Goal: Task Accomplishment & Management: Complete application form

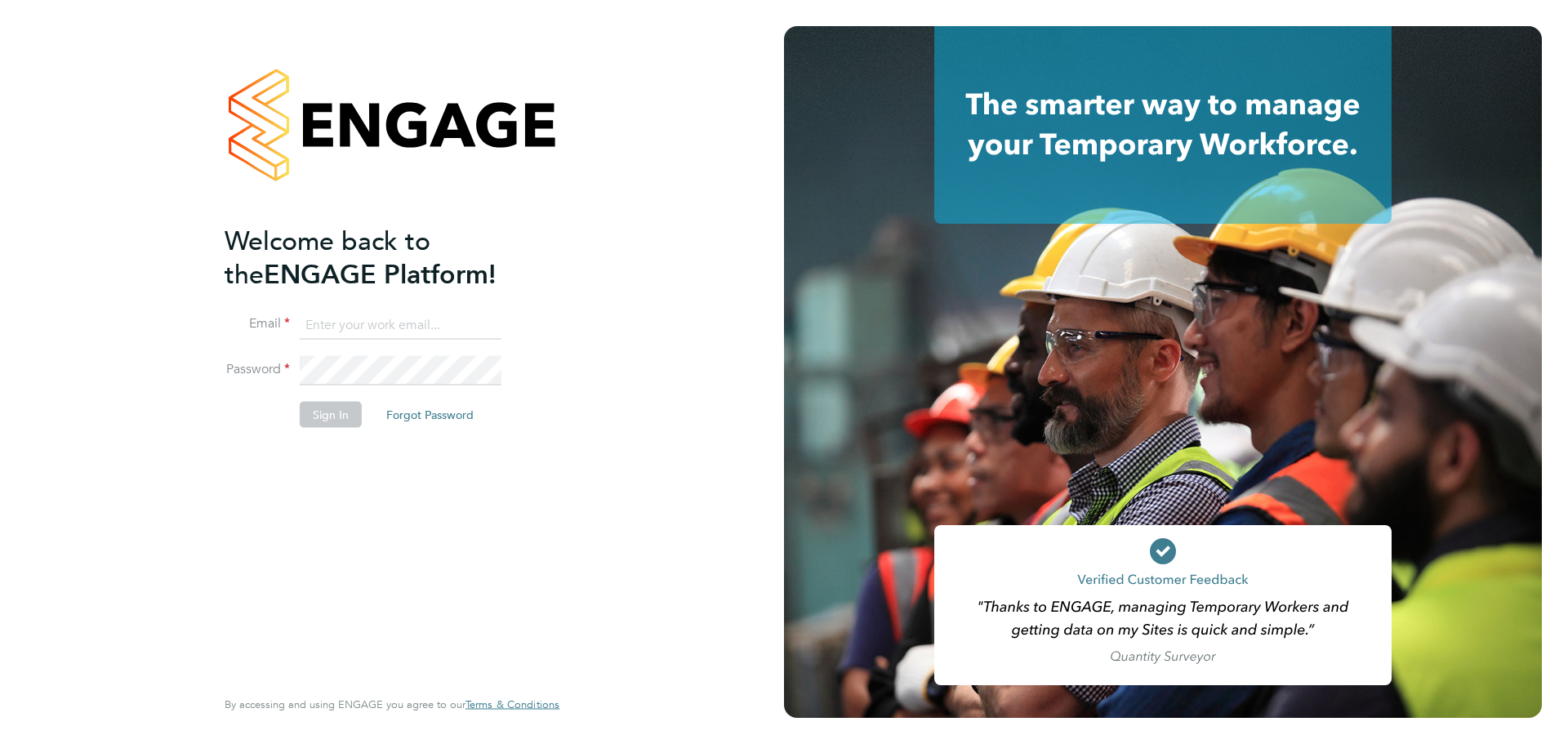
type input "[PERSON_NAME][EMAIL_ADDRESS][DOMAIN_NAME]"
click at [342, 421] on button "Sign In" at bounding box center [331, 414] width 62 height 26
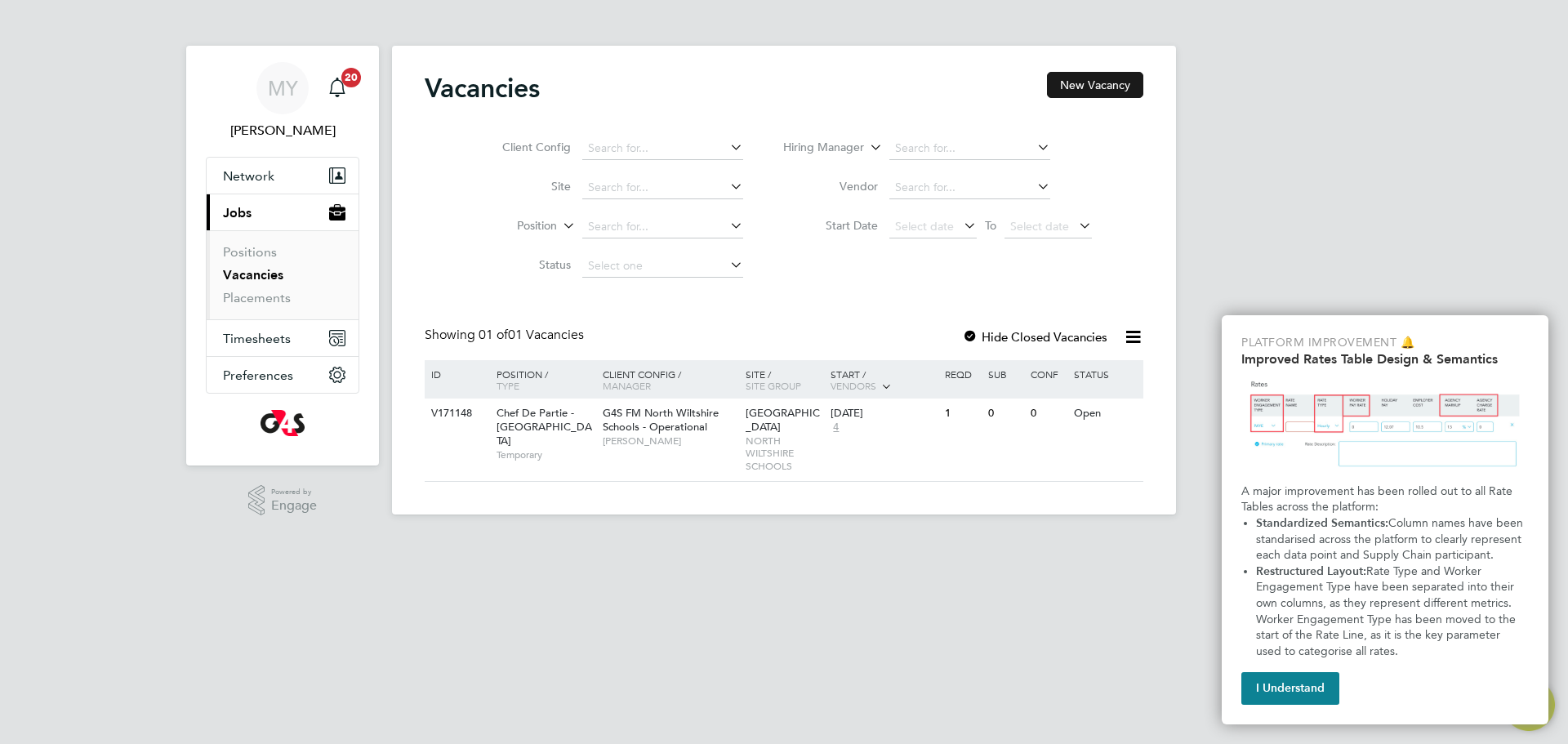
click at [1098, 82] on button "New Vacancy" at bounding box center [1096, 84] width 97 height 26
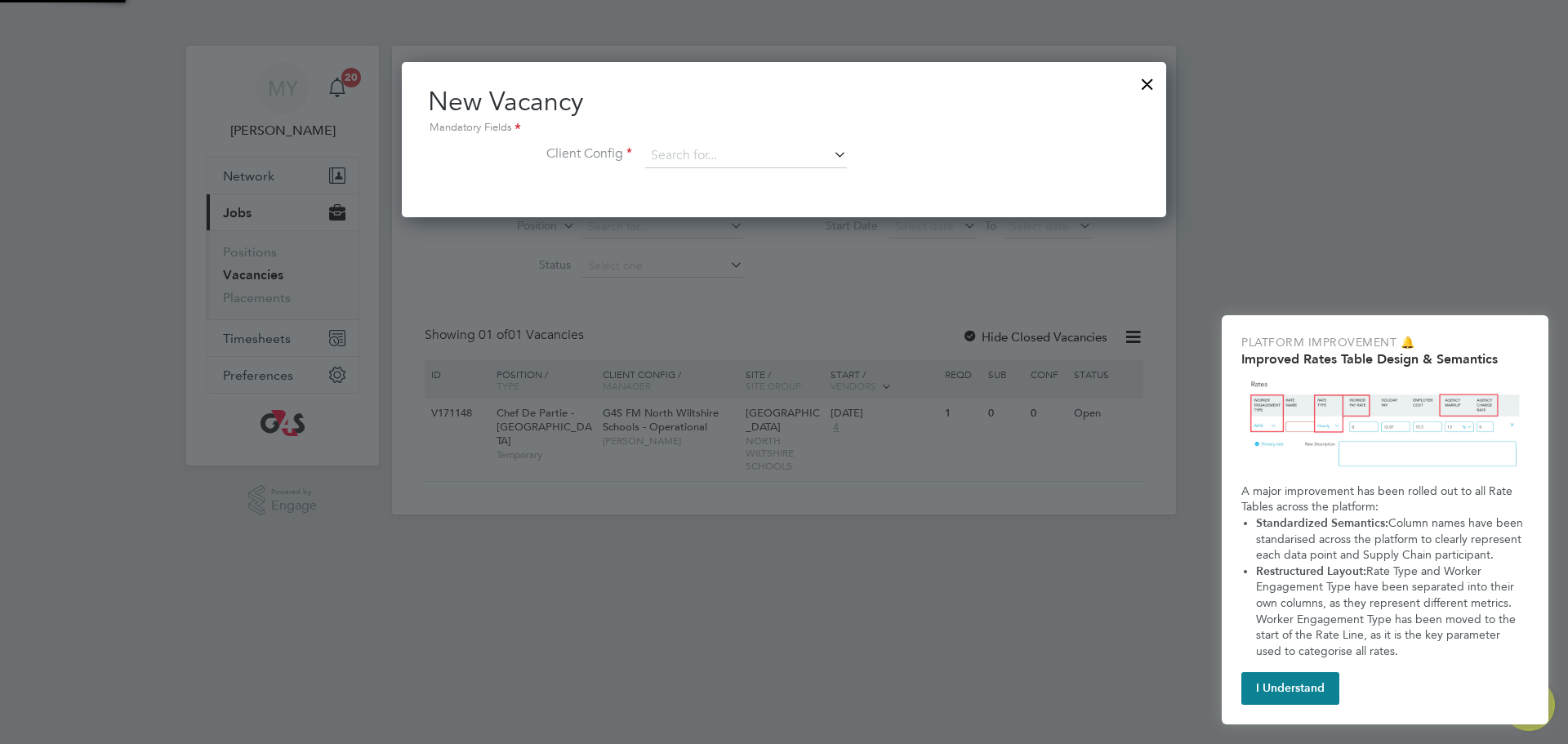
scroll to position [155, 766]
click at [831, 157] on icon at bounding box center [831, 154] width 0 height 22
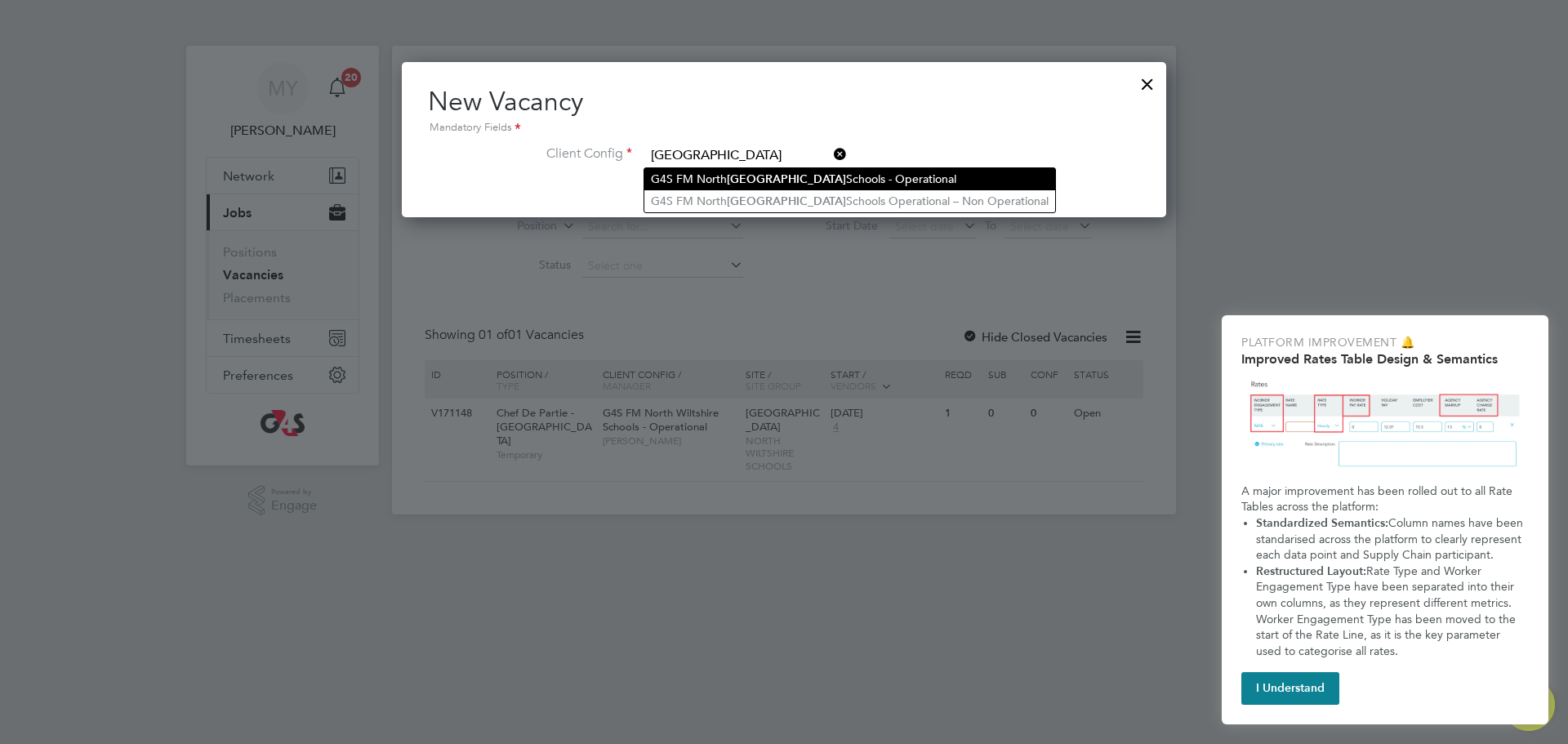
type input "G4S FM North Wiltshire Schools - Operational"
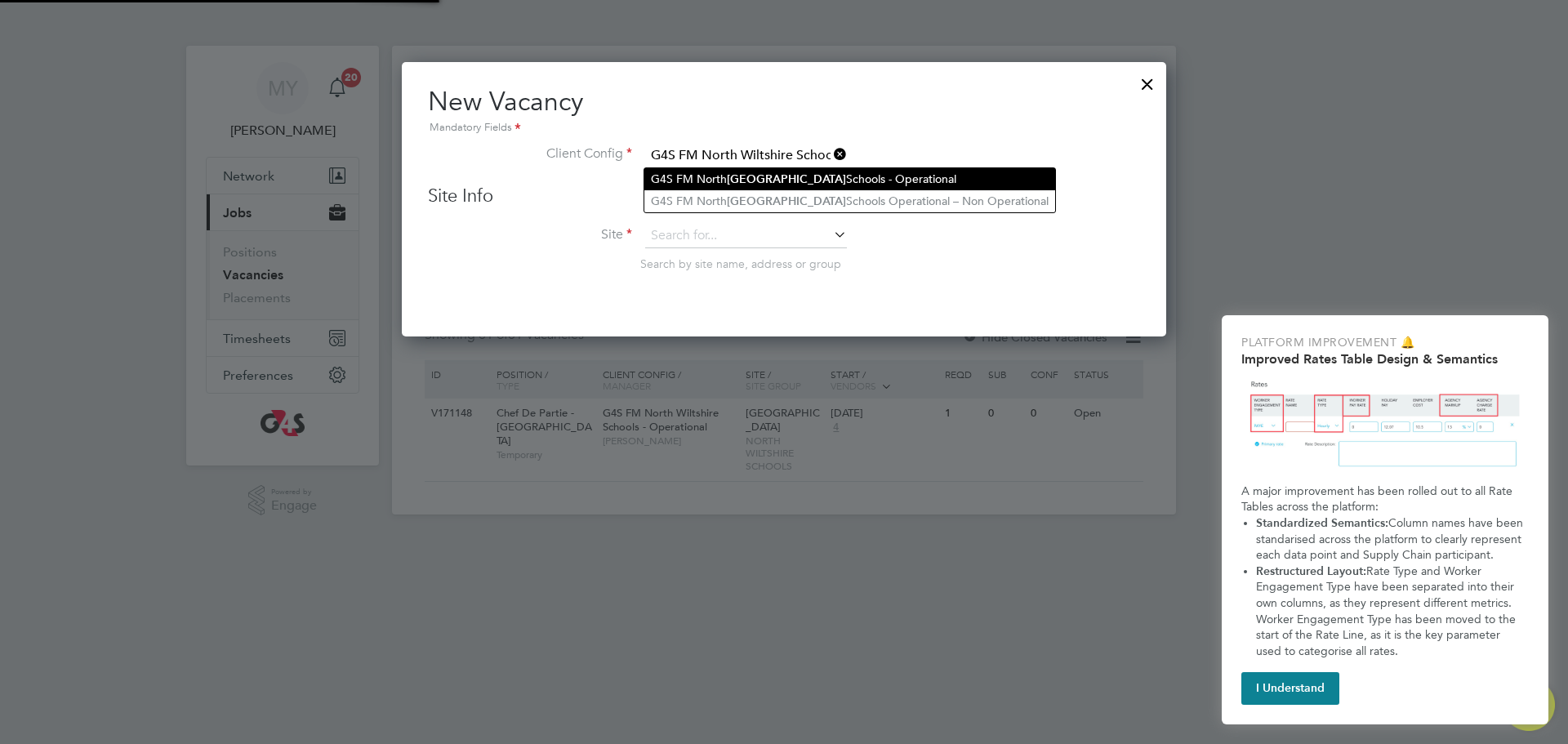
scroll to position [276, 766]
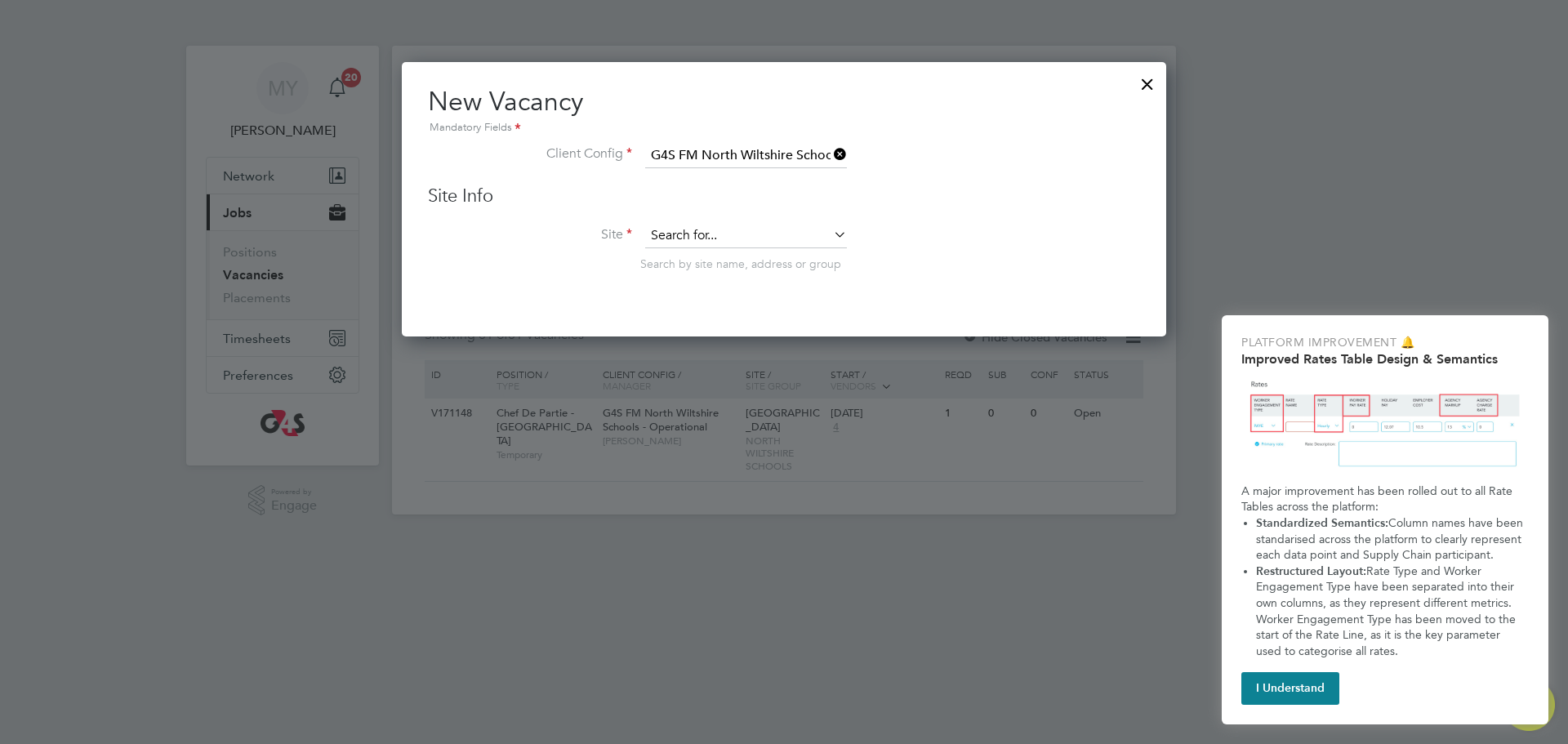
click at [828, 237] on input at bounding box center [747, 236] width 202 height 24
click at [828, 309] on li "Royal Wootton Basset Academy (RWBA) g4s" at bounding box center [767, 304] width 243 height 22
type input "Royal Wootton Basset Academy (RWBA) g4s"
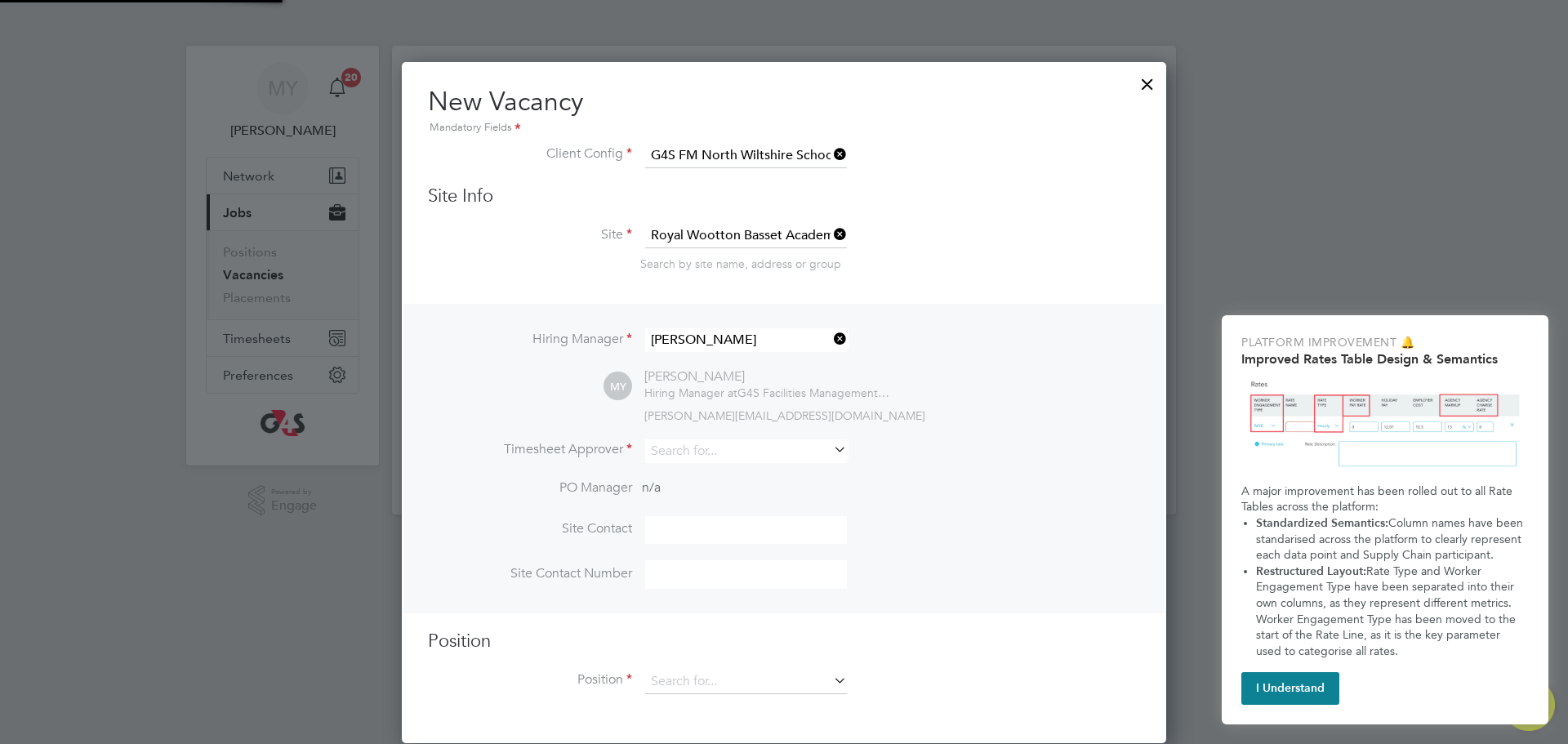
scroll to position [684, 766]
click at [842, 460] on input at bounding box center [747, 451] width 202 height 23
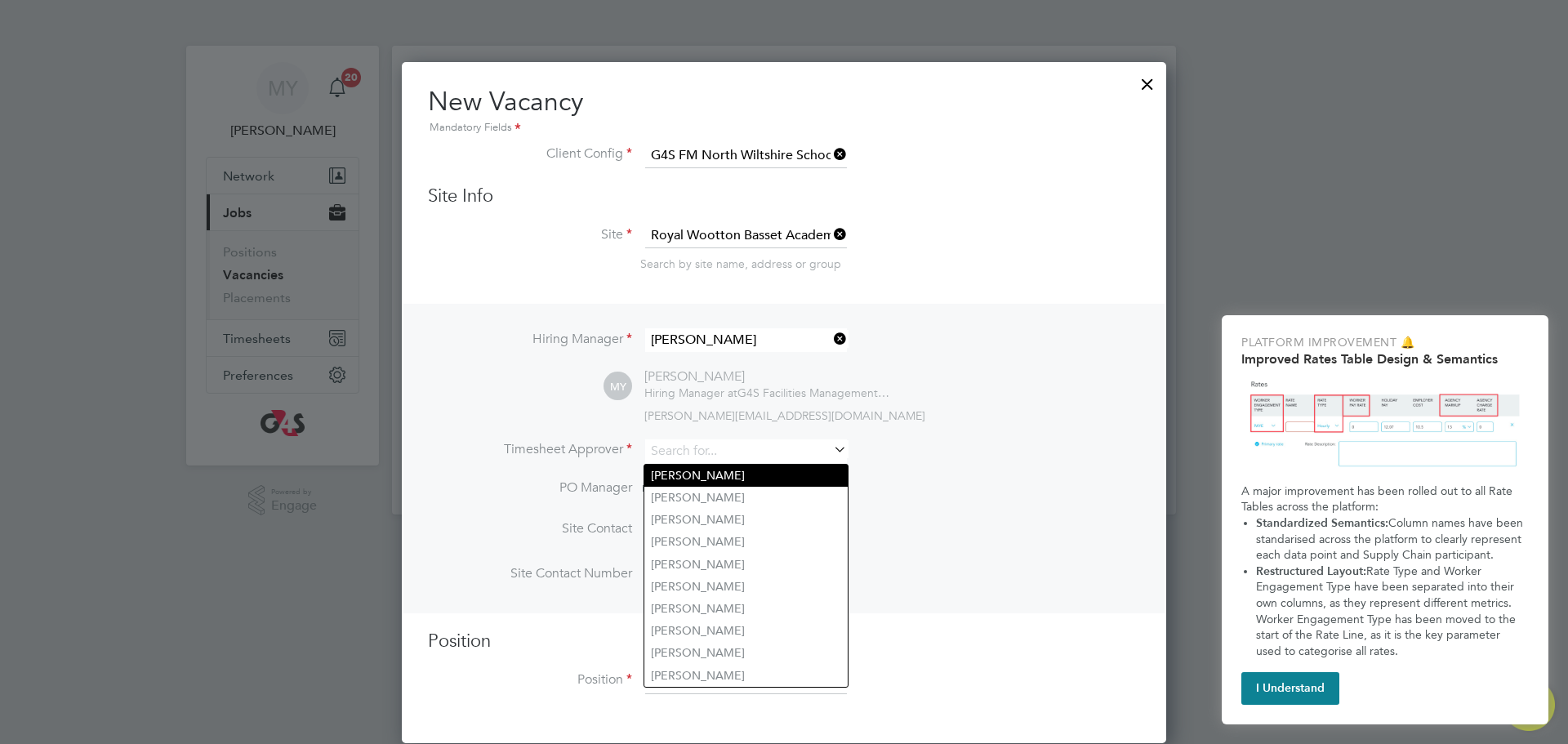
type input "Michael Yates"
type input "07385372800"
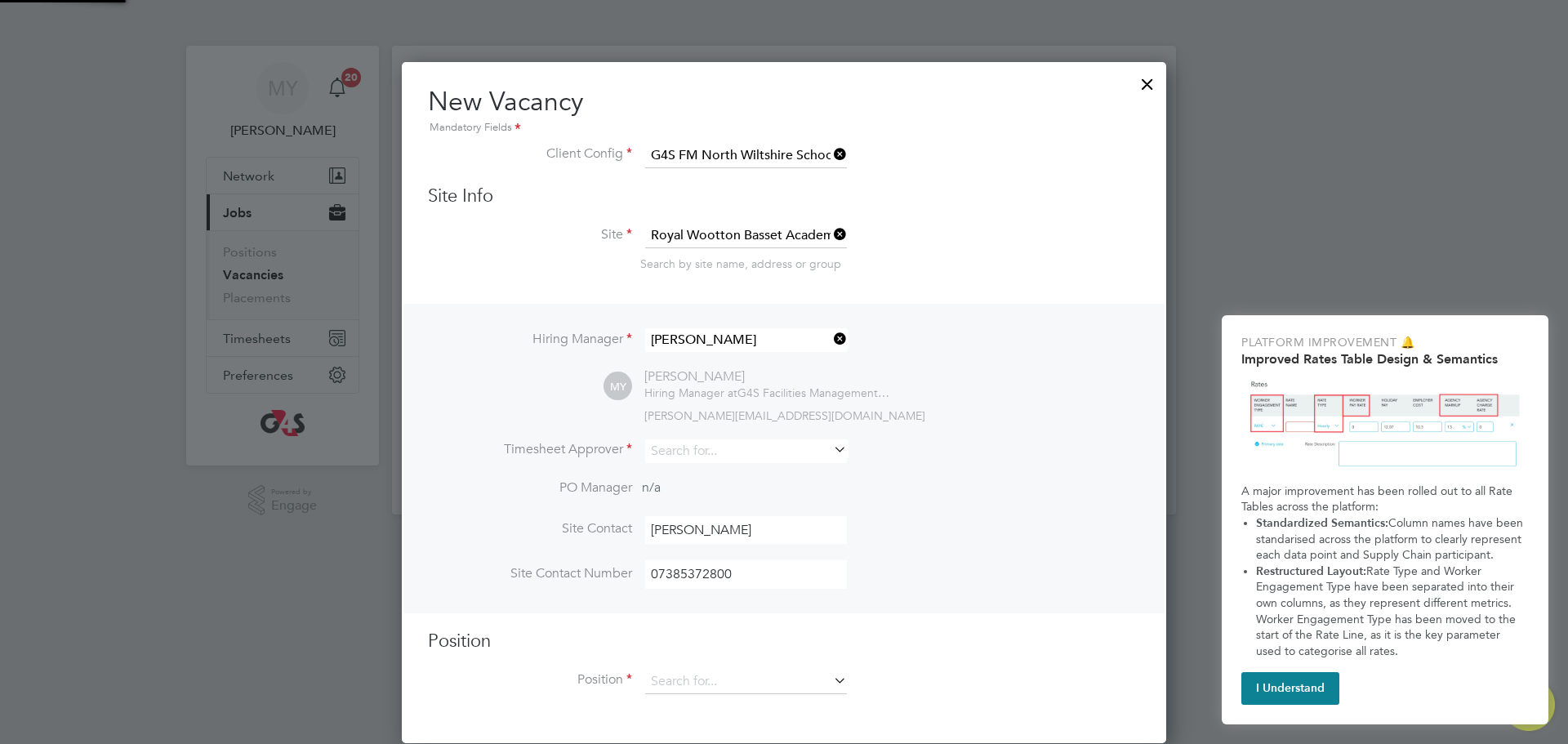
type input "Michael Yates"
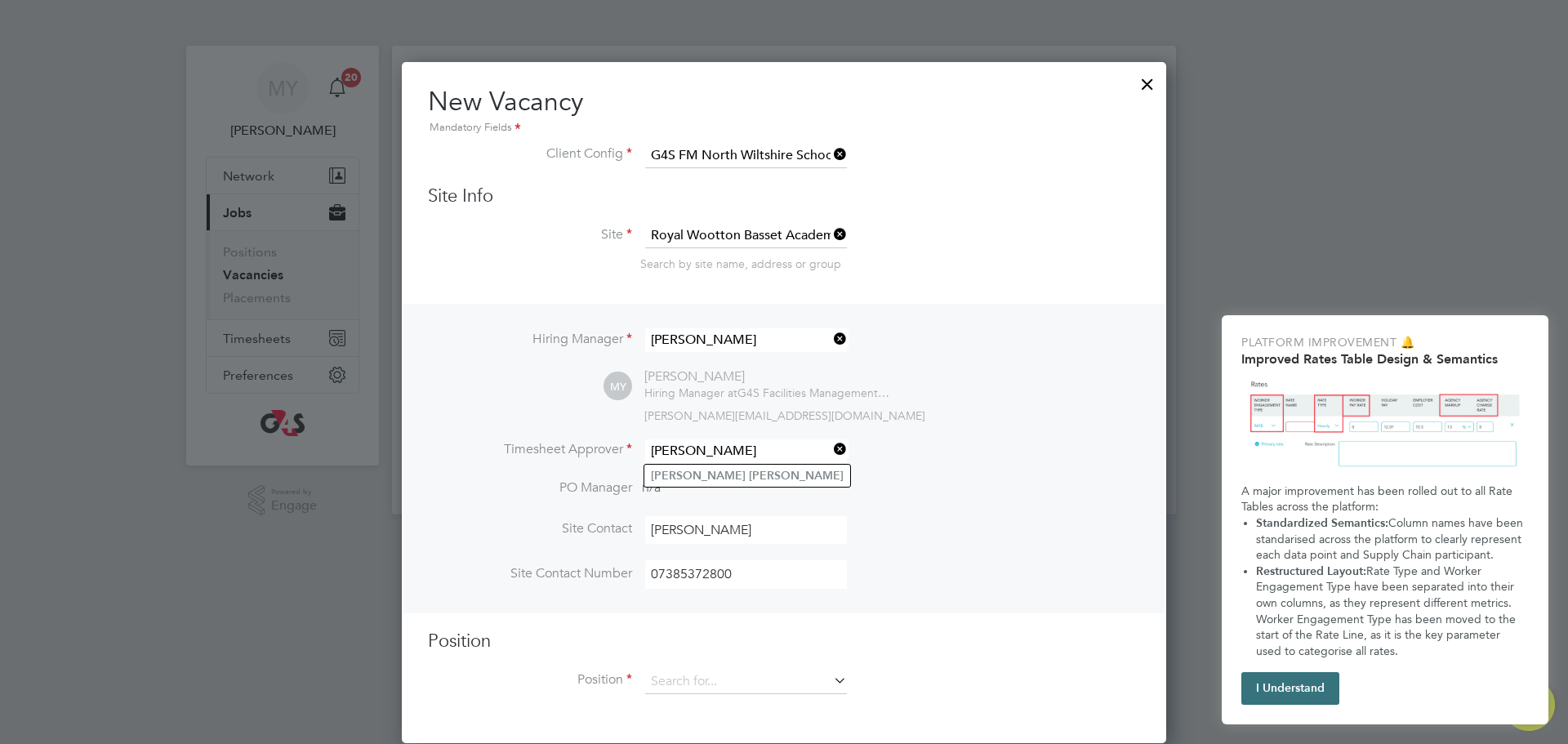
click at [1323, 691] on button "I Understand" at bounding box center [1291, 688] width 98 height 32
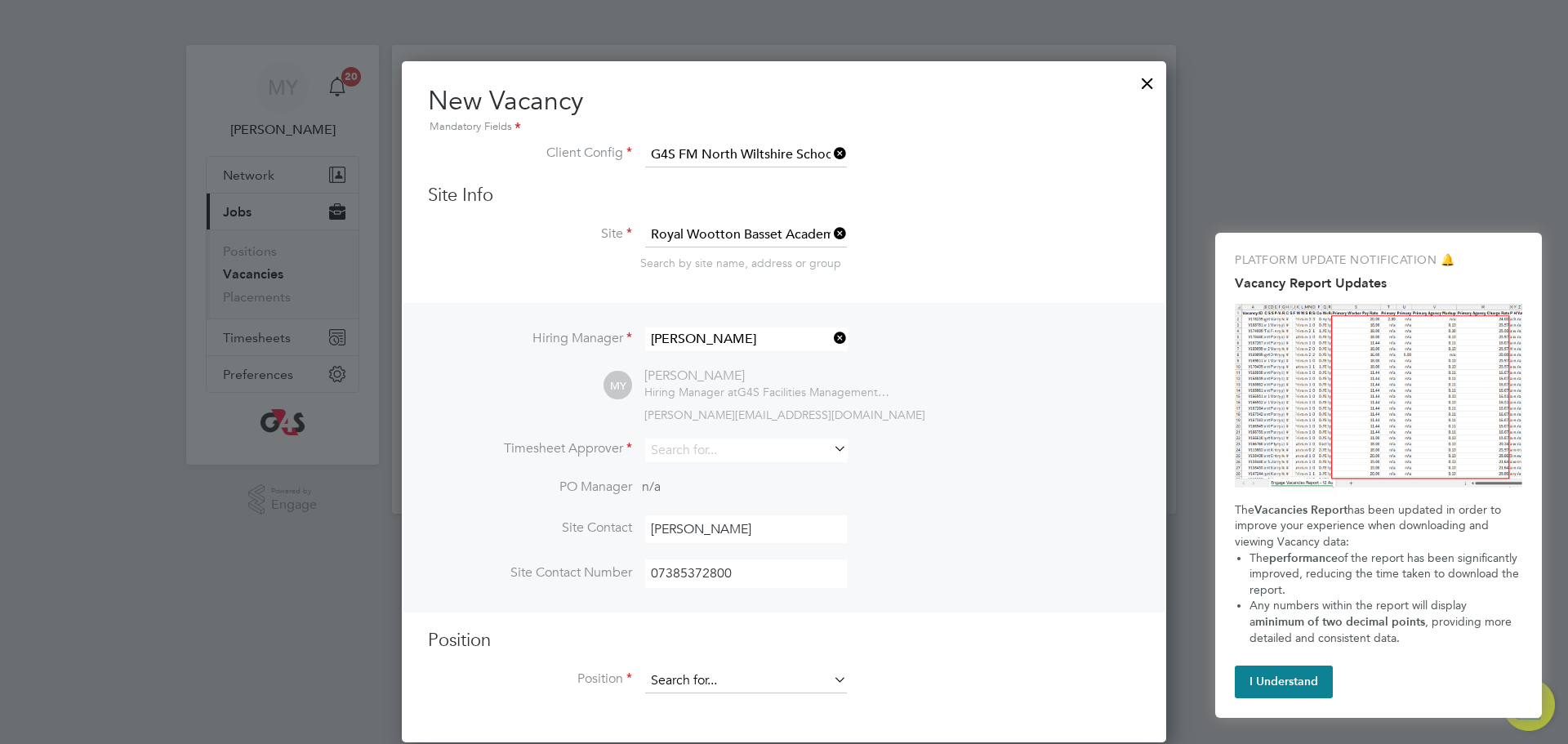
click at [810, 685] on input at bounding box center [747, 681] width 202 height 24
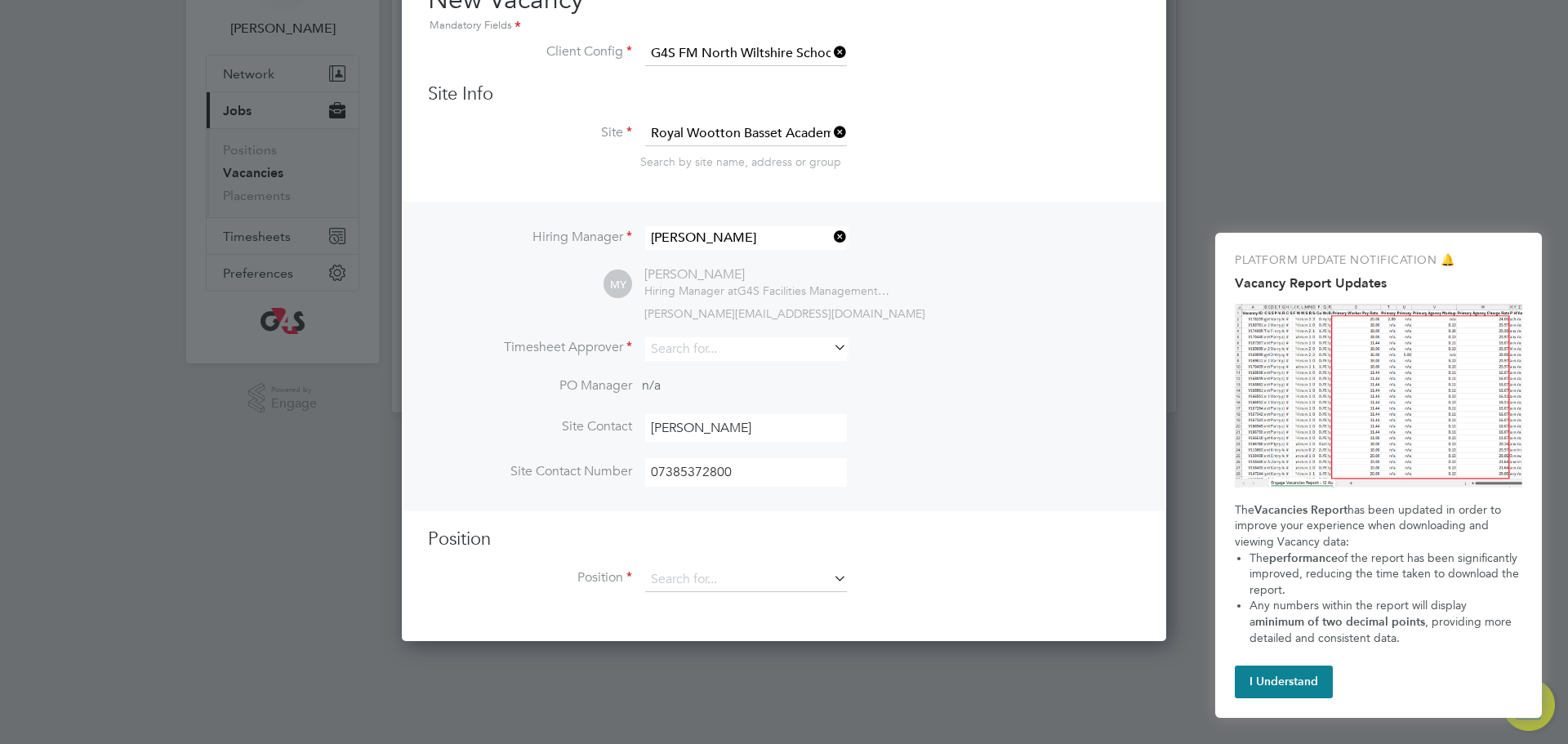
click at [817, 652] on li "Chef De Partie - North Wiltshire Schools" at bounding box center [818, 649] width 347 height 22
type input "Chef De Partie - North Wiltshire Schools"
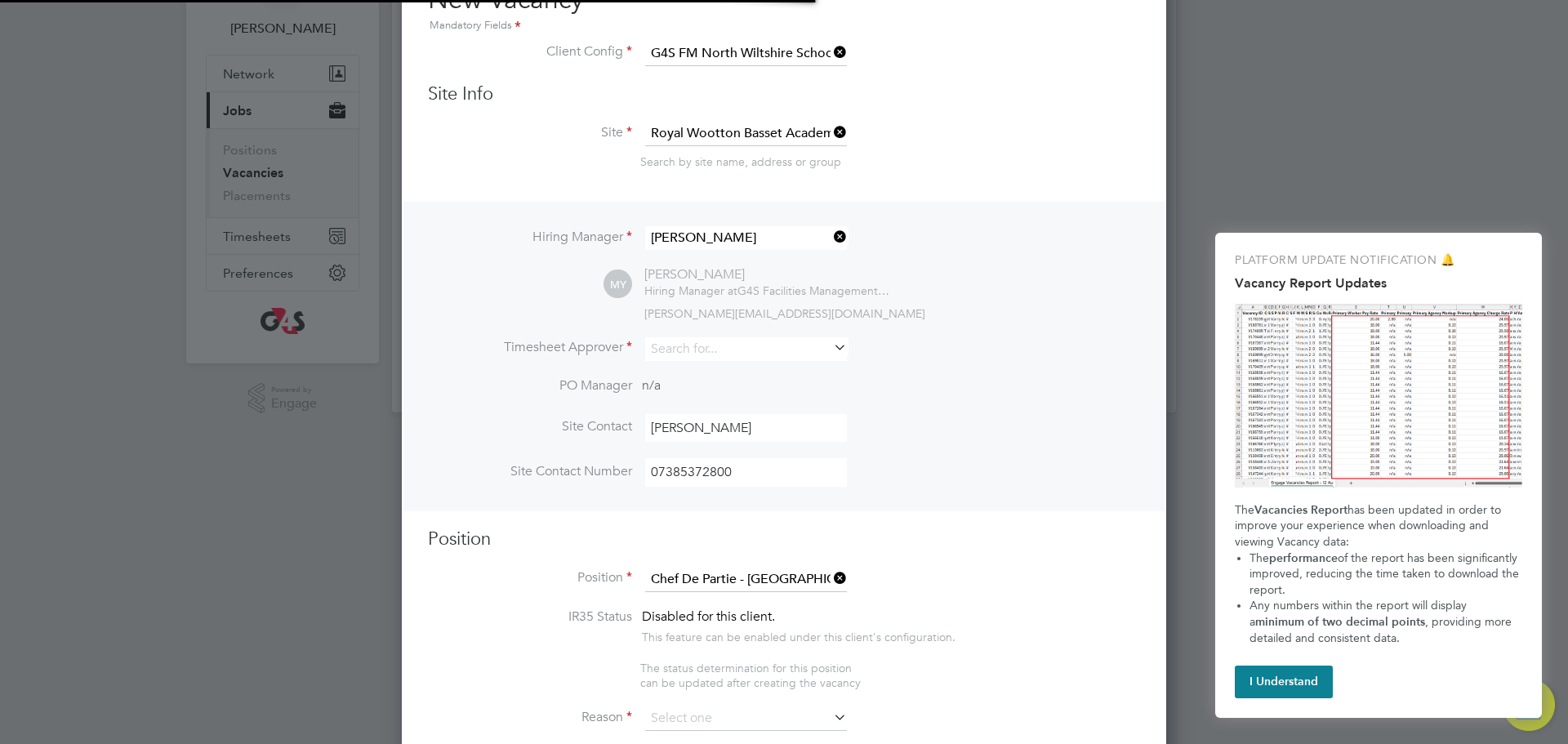
scroll to position [8, 8]
type textarea "School Chef De Partie"
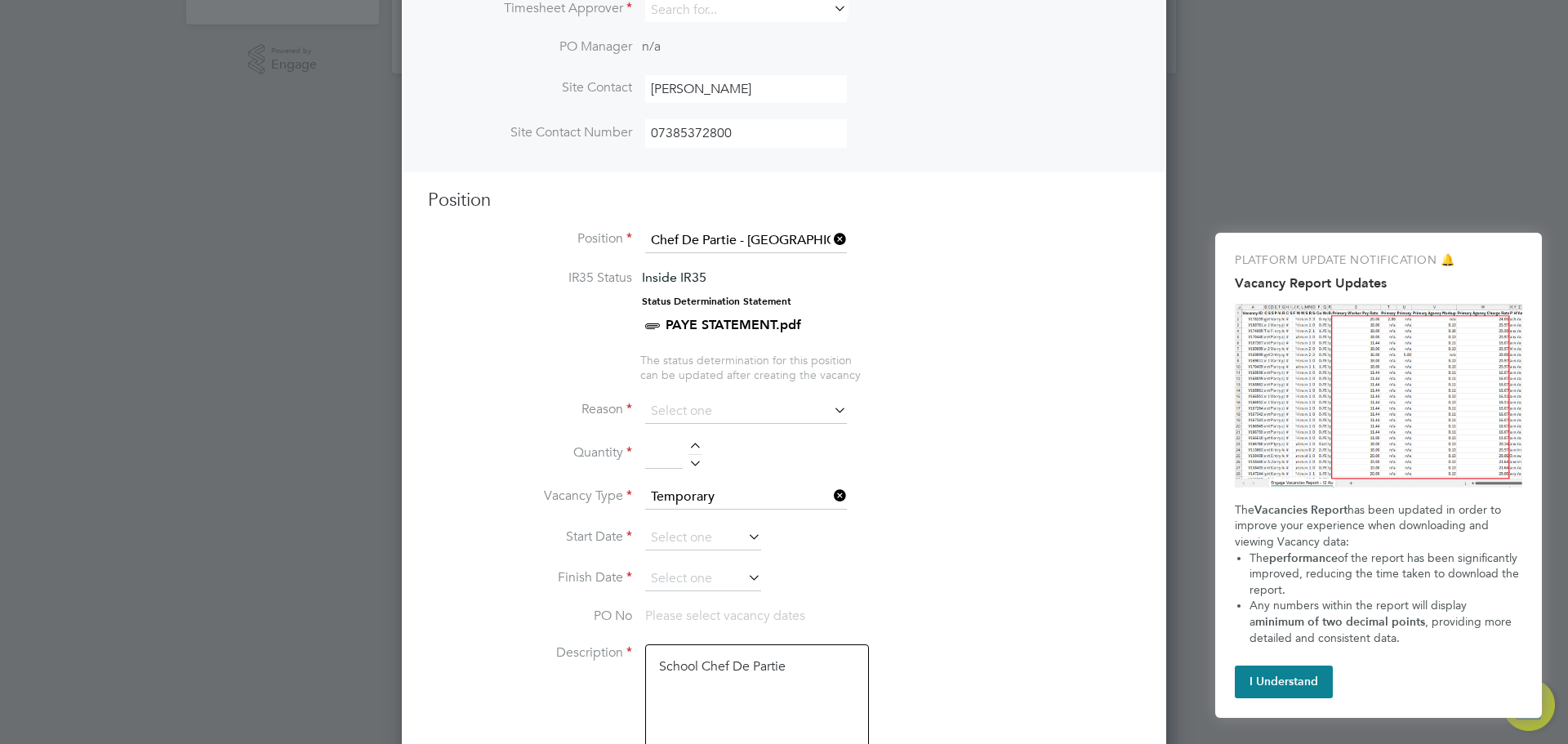
scroll to position [442, 0]
click at [825, 409] on input at bounding box center [747, 410] width 202 height 24
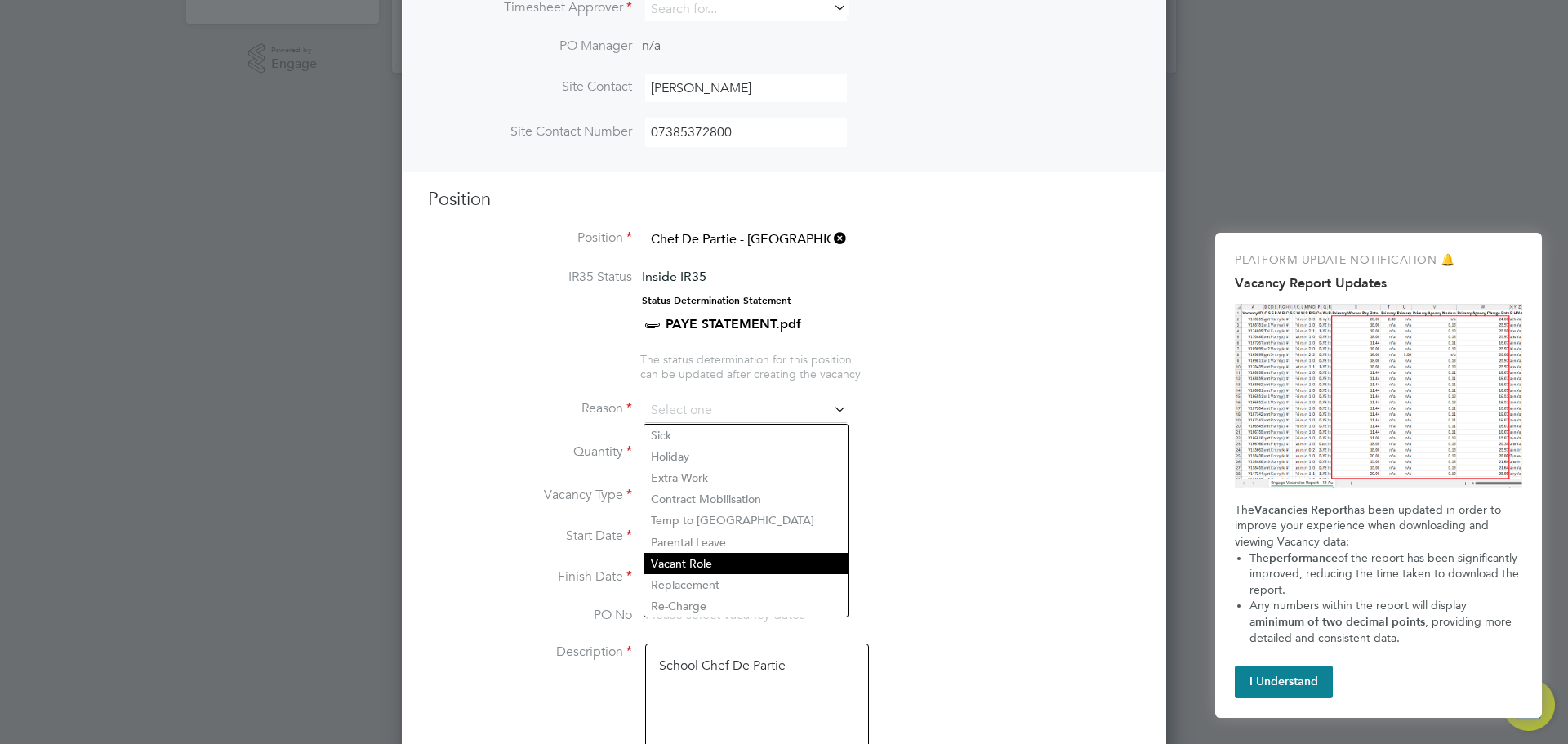
click at [772, 557] on li "Vacant Role" at bounding box center [747, 563] width 203 height 21
type input "Vacant Role"
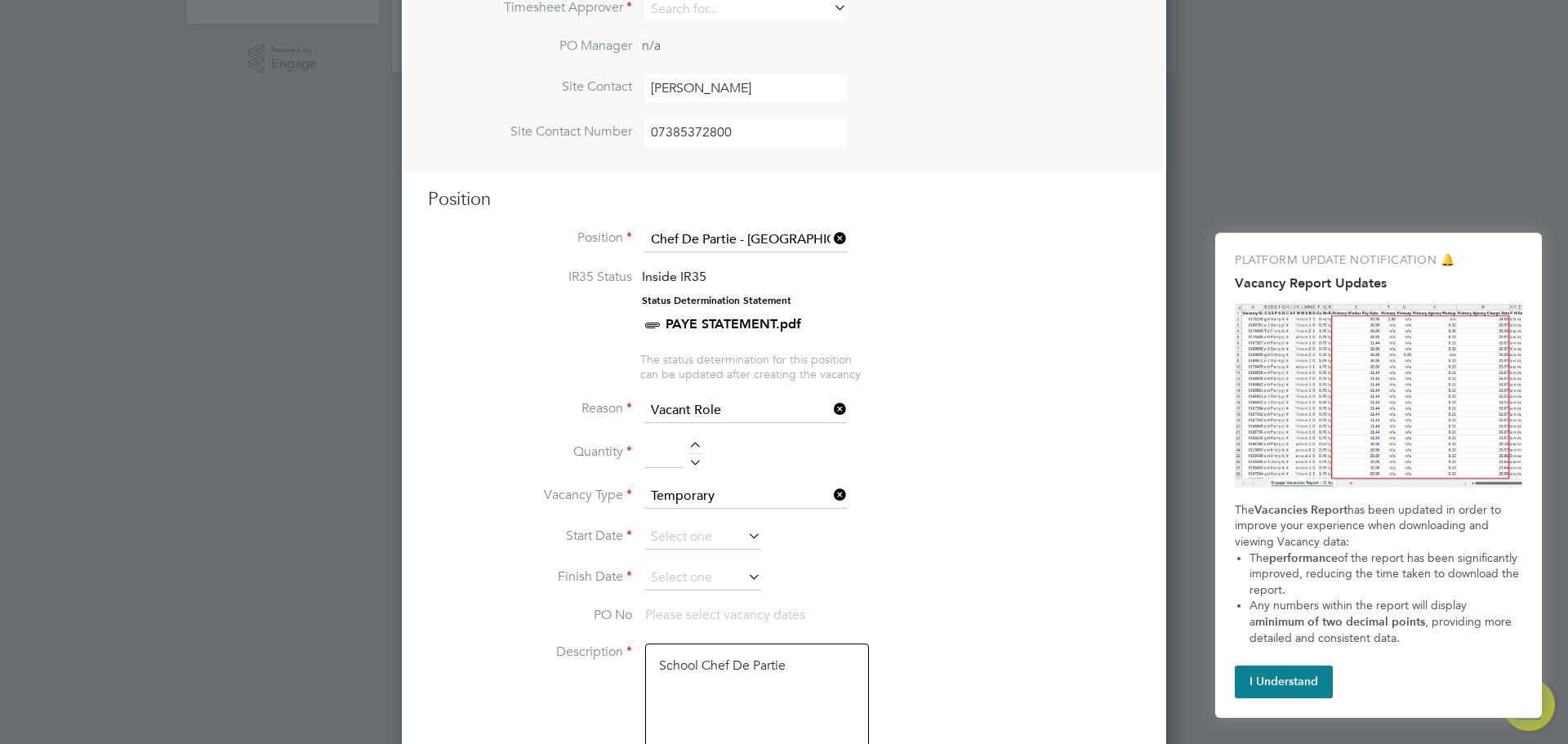
click at [690, 447] on div at bounding box center [695, 447] width 14 height 12
type input "1"
click at [745, 540] on icon at bounding box center [745, 535] width 0 height 22
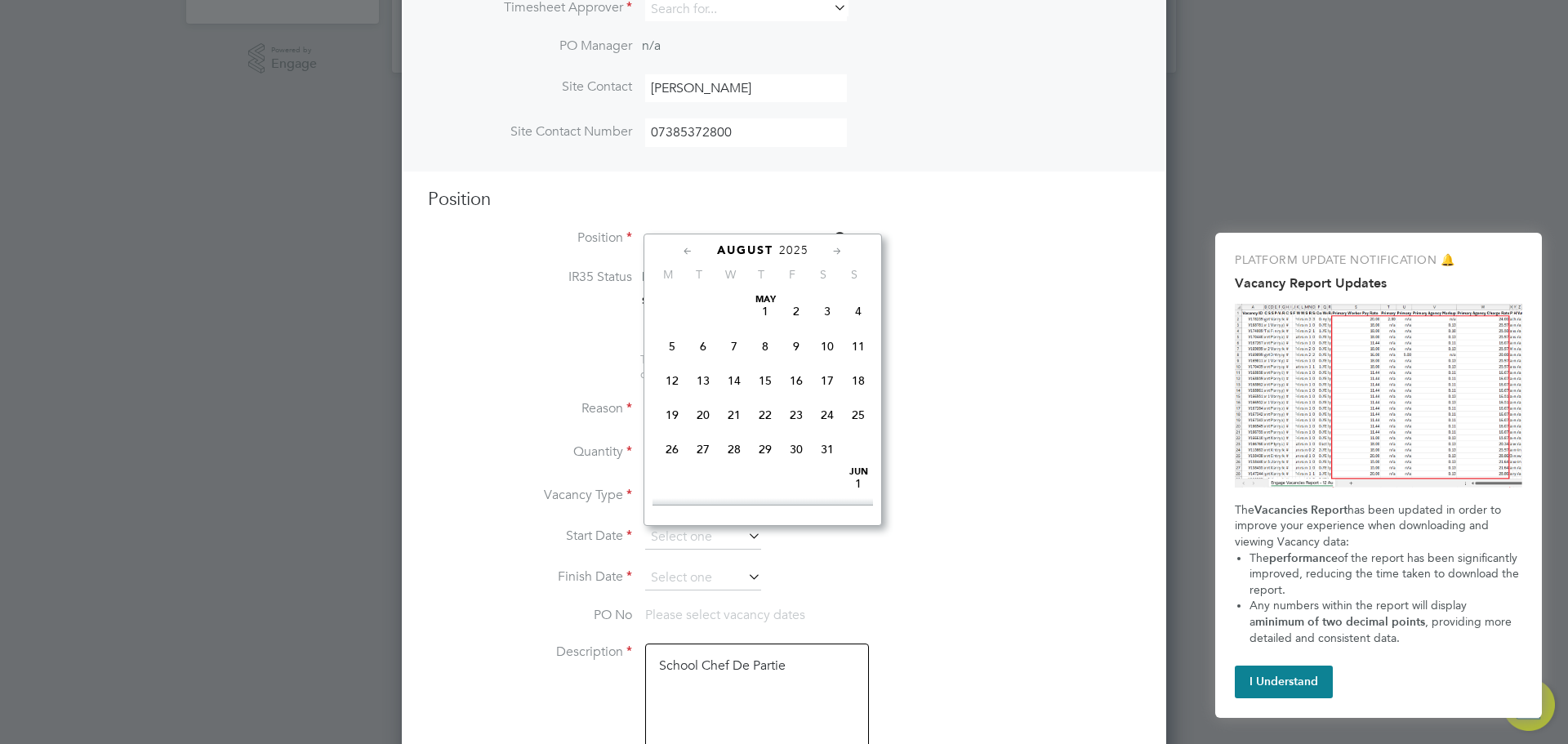
scroll to position [652, 0]
click at [798, 397] on span "5" at bounding box center [796, 382] width 31 height 31
type input "05 Sep 2025"
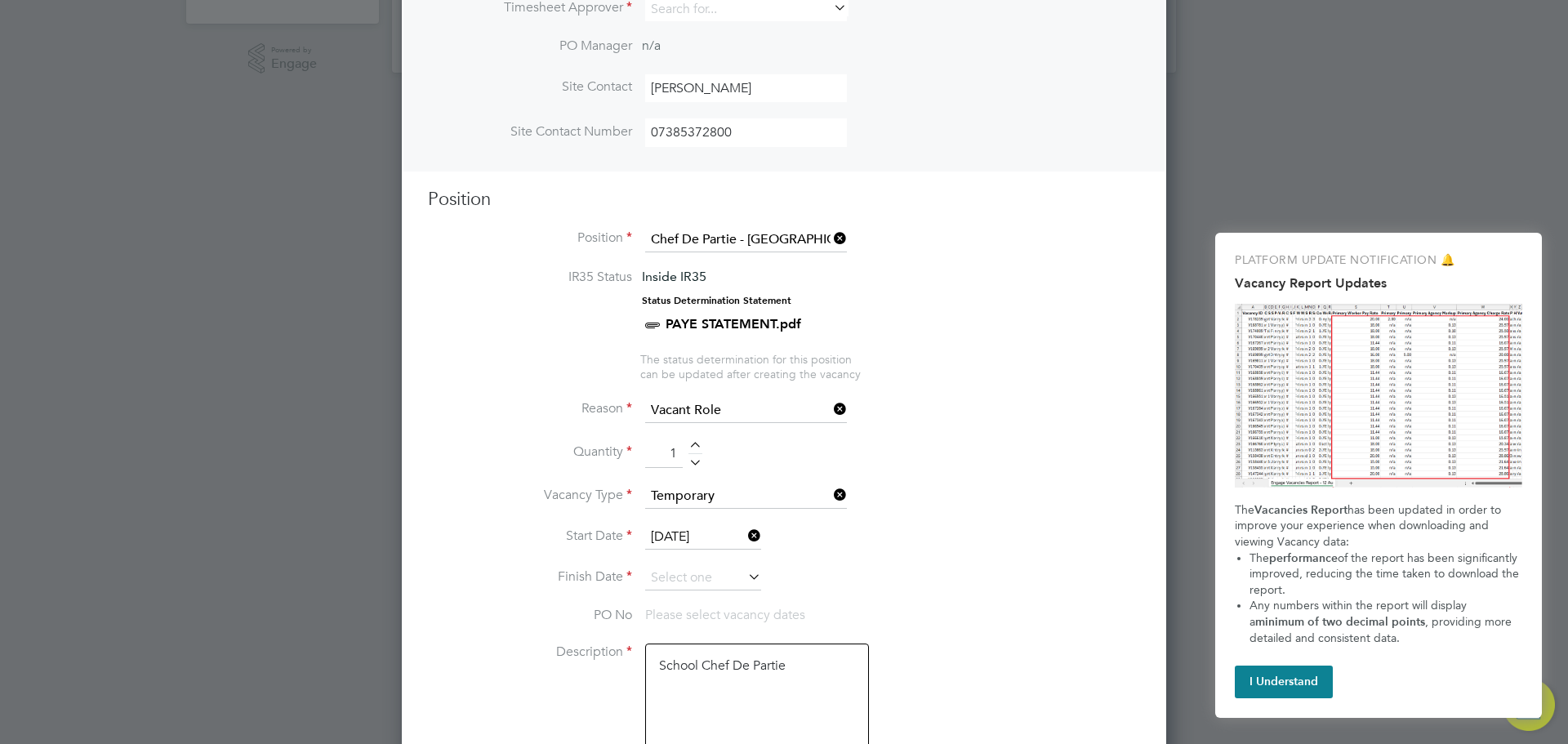
click at [745, 587] on icon at bounding box center [745, 576] width 0 height 22
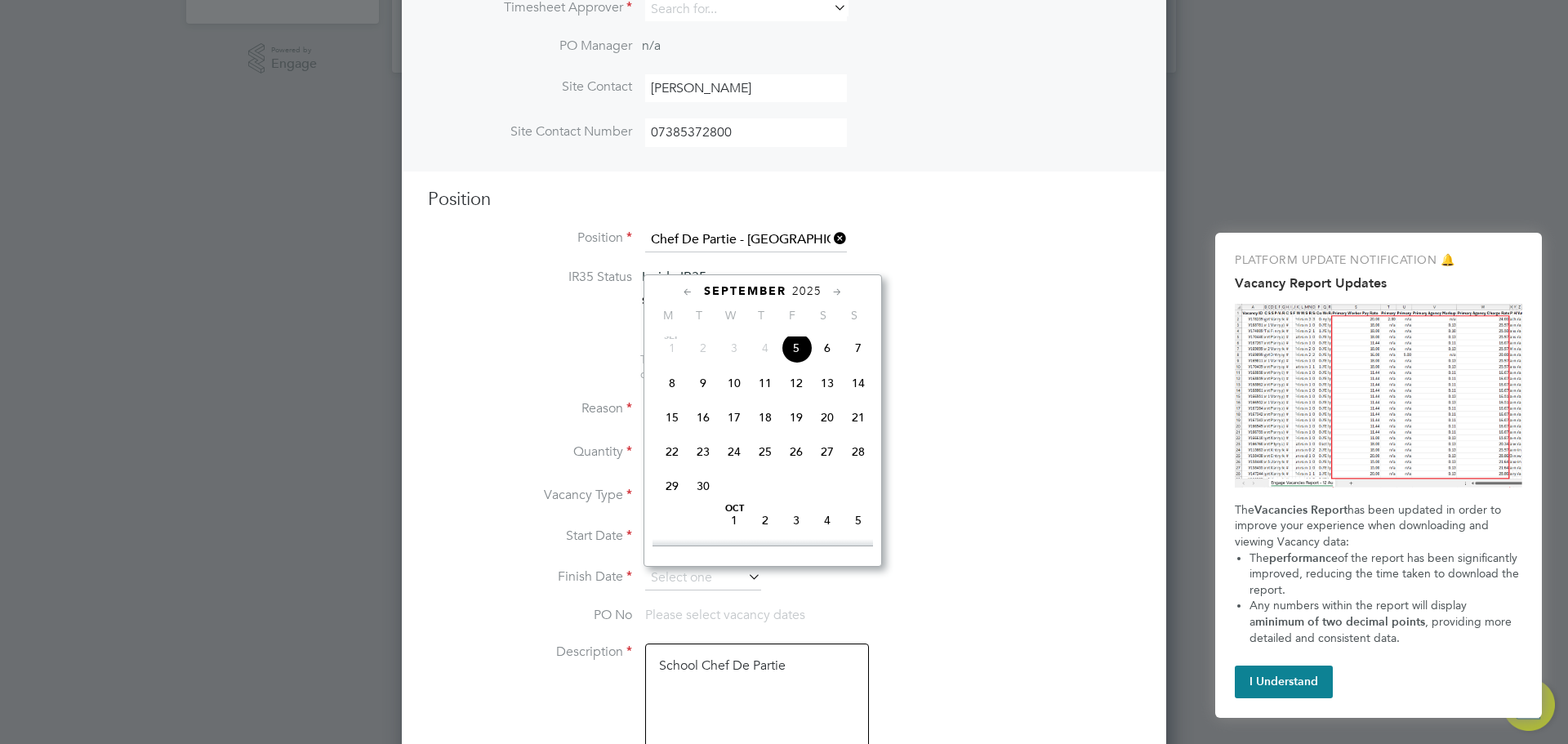
scroll to position [578, 0]
click at [800, 513] on span "3" at bounding box center [796, 497] width 31 height 31
type input "03 Oct 2025"
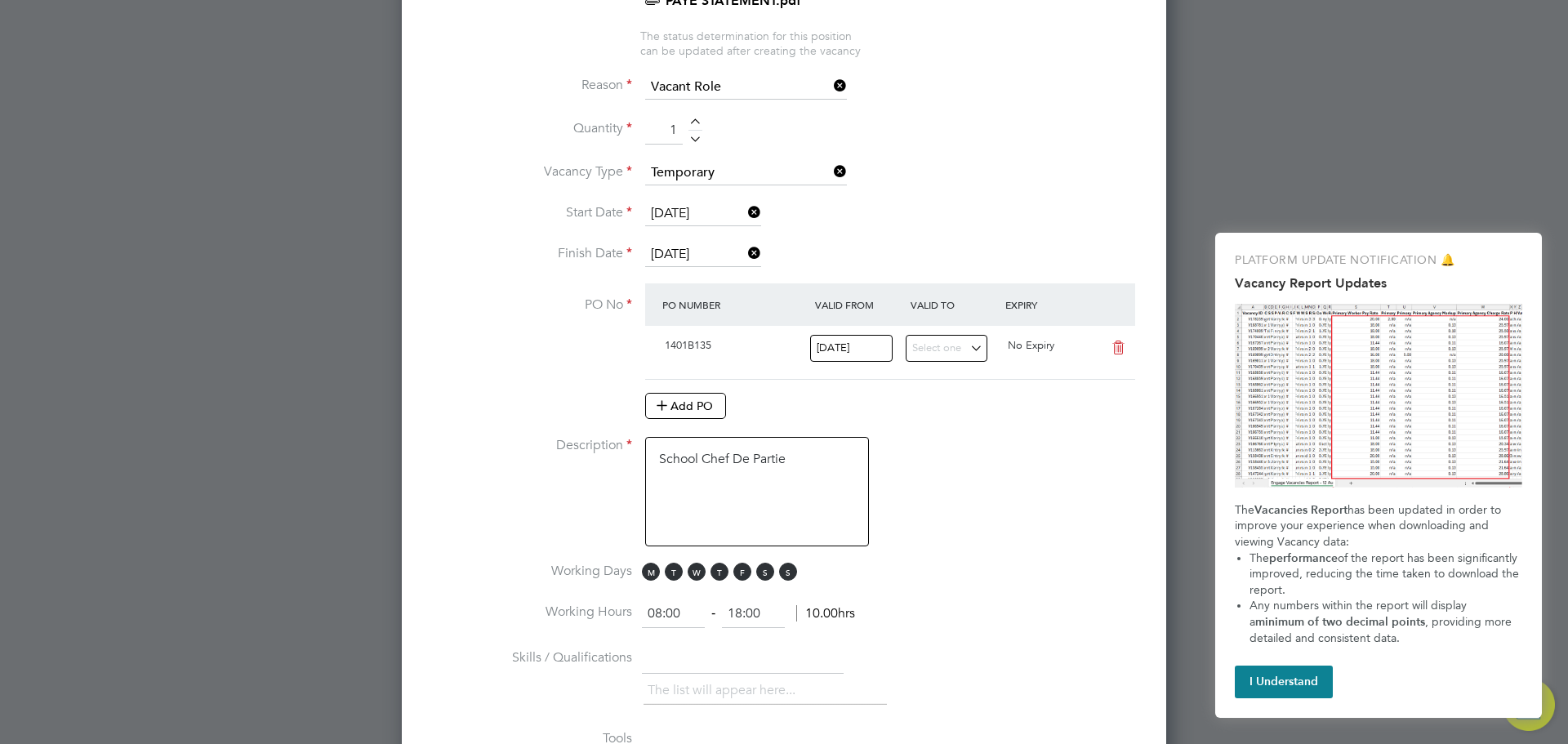
scroll to position [771, 0]
click at [762, 562] on span "S" at bounding box center [766, 567] width 18 height 18
click at [780, 569] on span "S" at bounding box center [788, 567] width 18 height 18
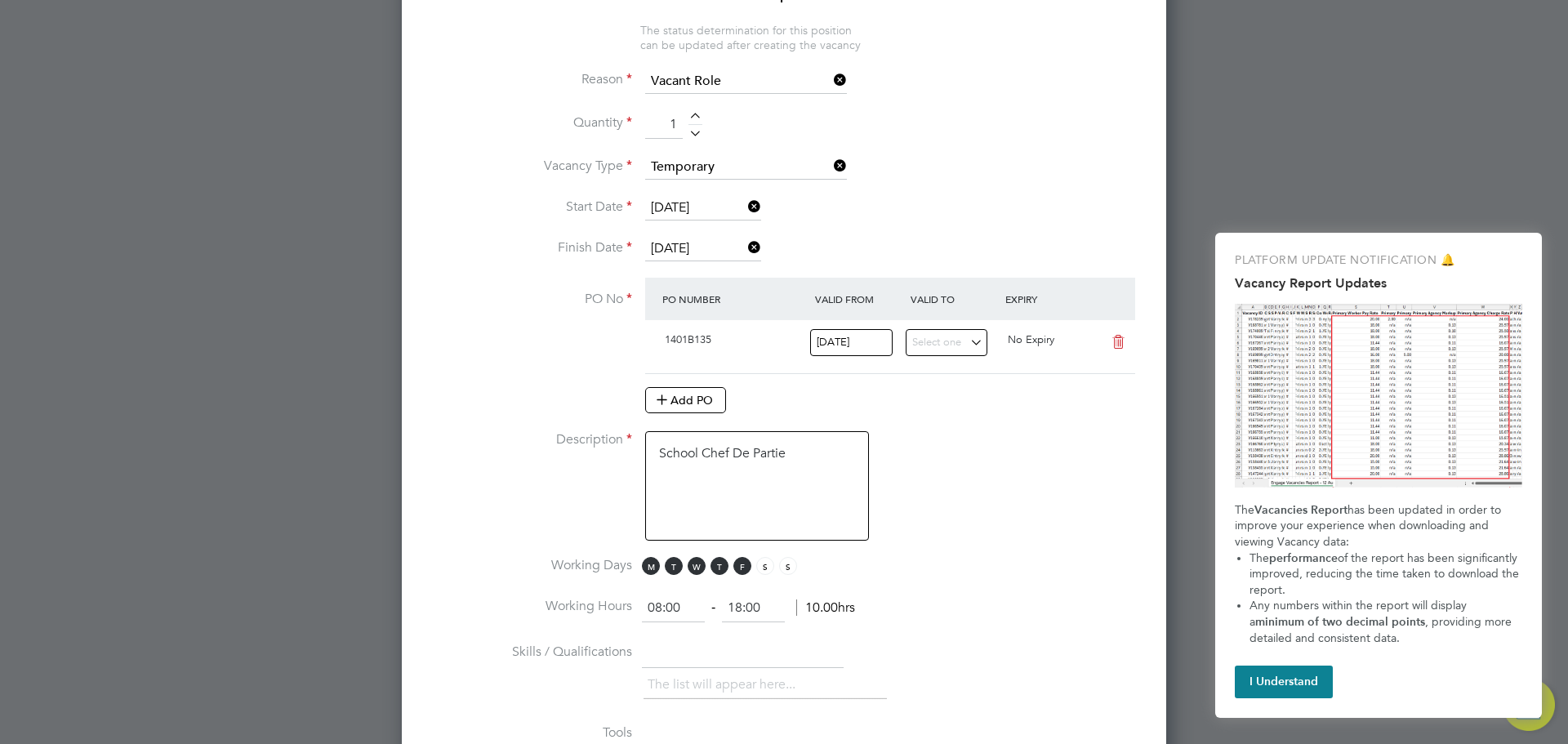
click at [662, 607] on input "08:00" at bounding box center [673, 608] width 62 height 29
type input "06:00"
click at [764, 608] on input "18:00" at bounding box center [753, 608] width 62 height 29
type input "1"
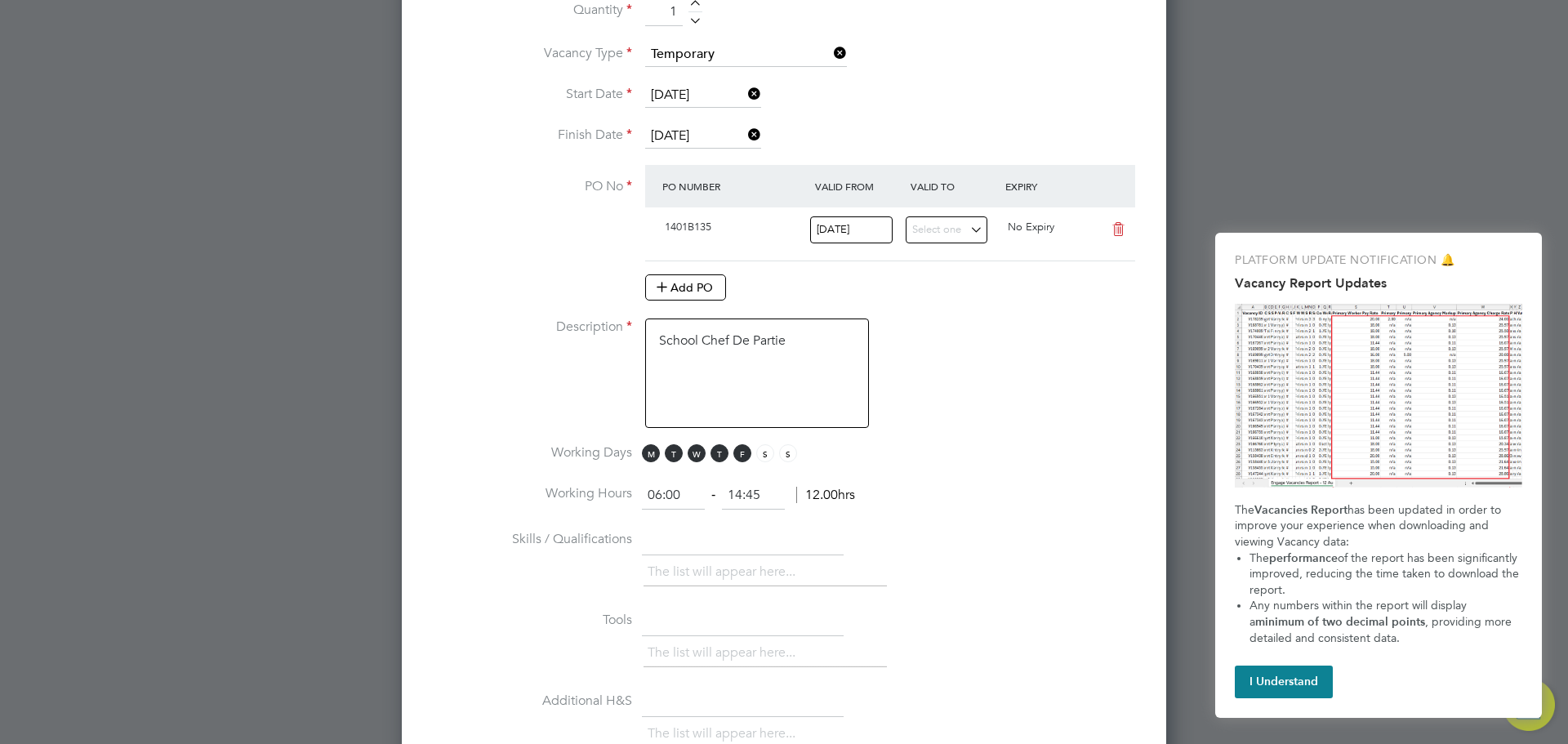
scroll to position [1061, 0]
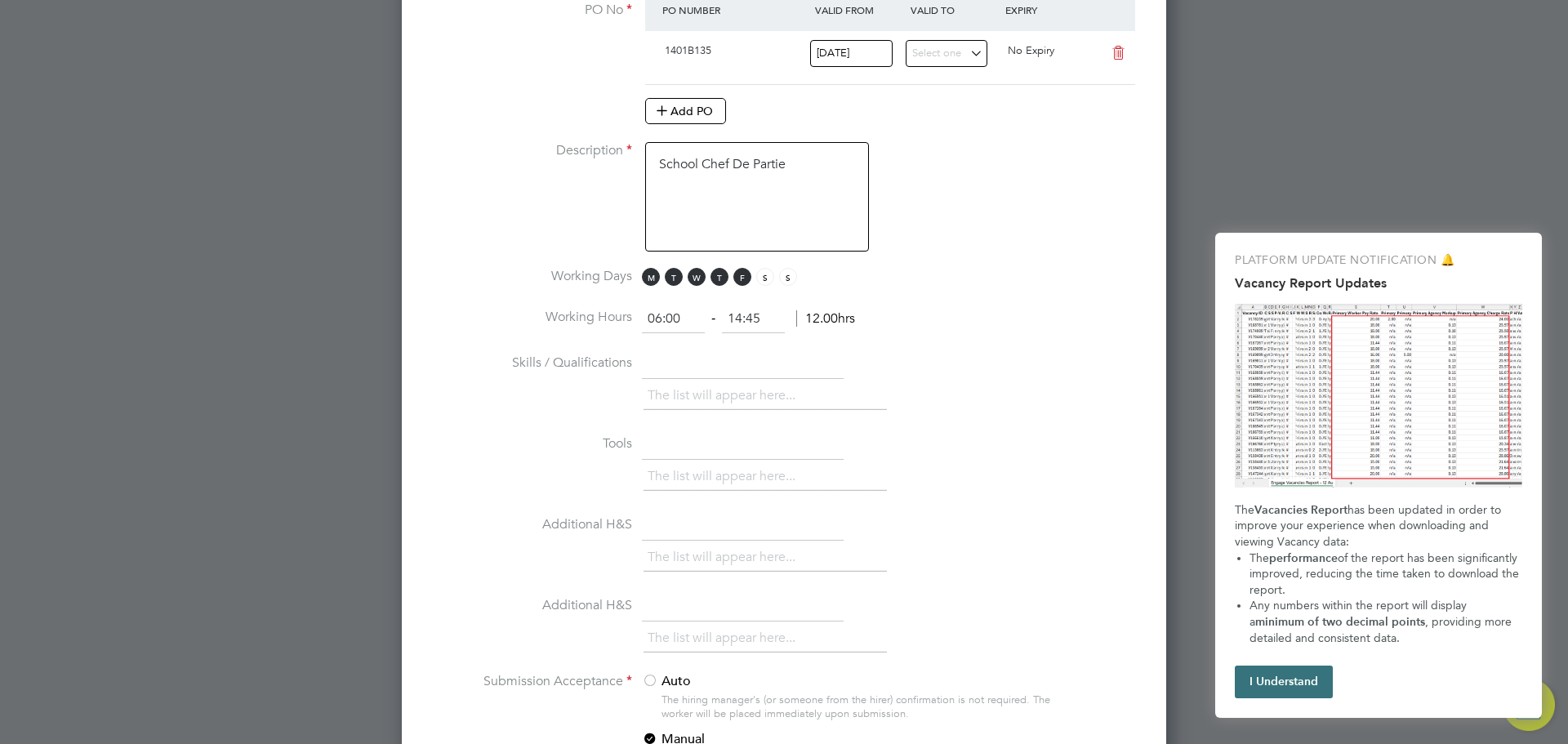
type input "14:45"
click at [1285, 681] on button "I Understand" at bounding box center [1284, 682] width 98 height 32
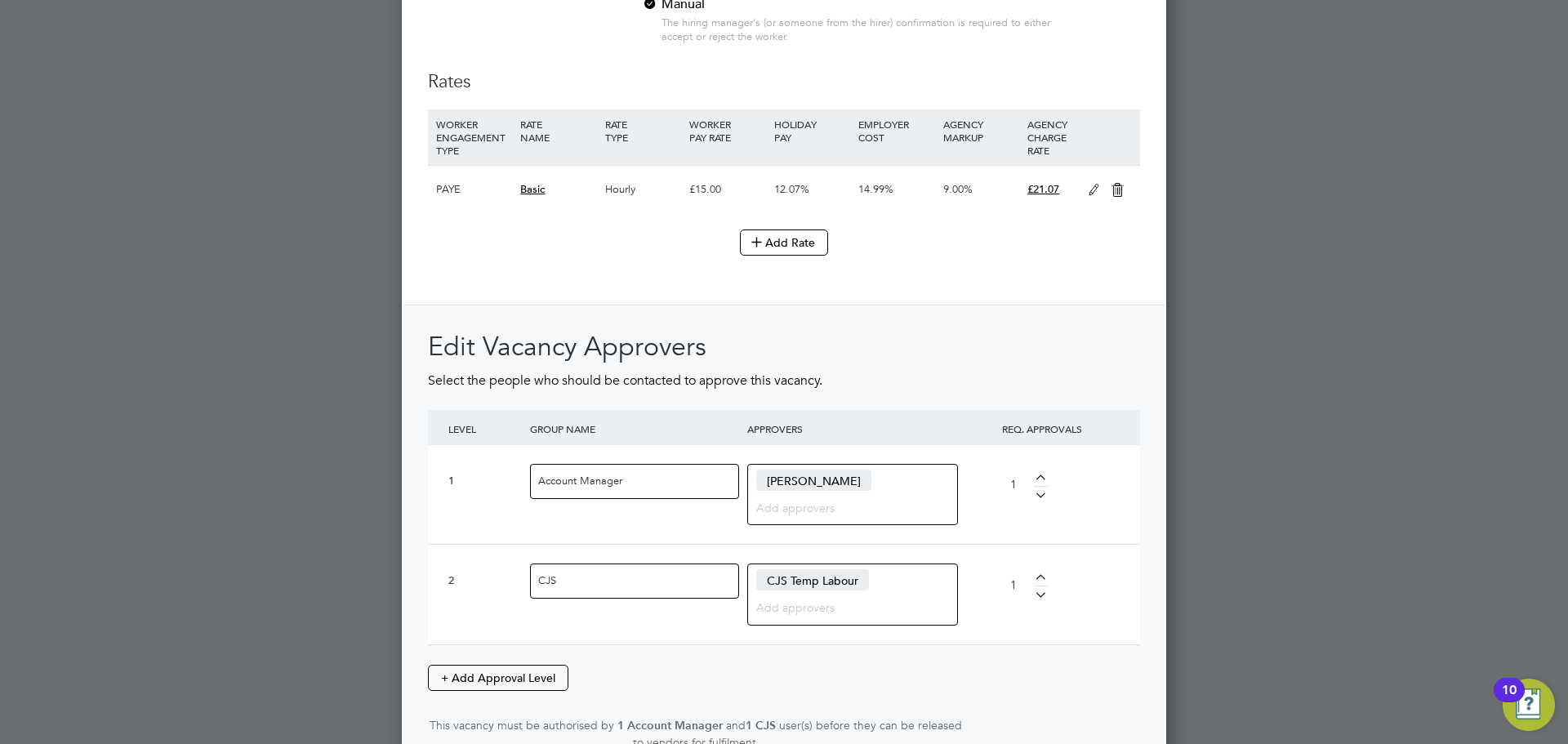
scroll to position [1916, 0]
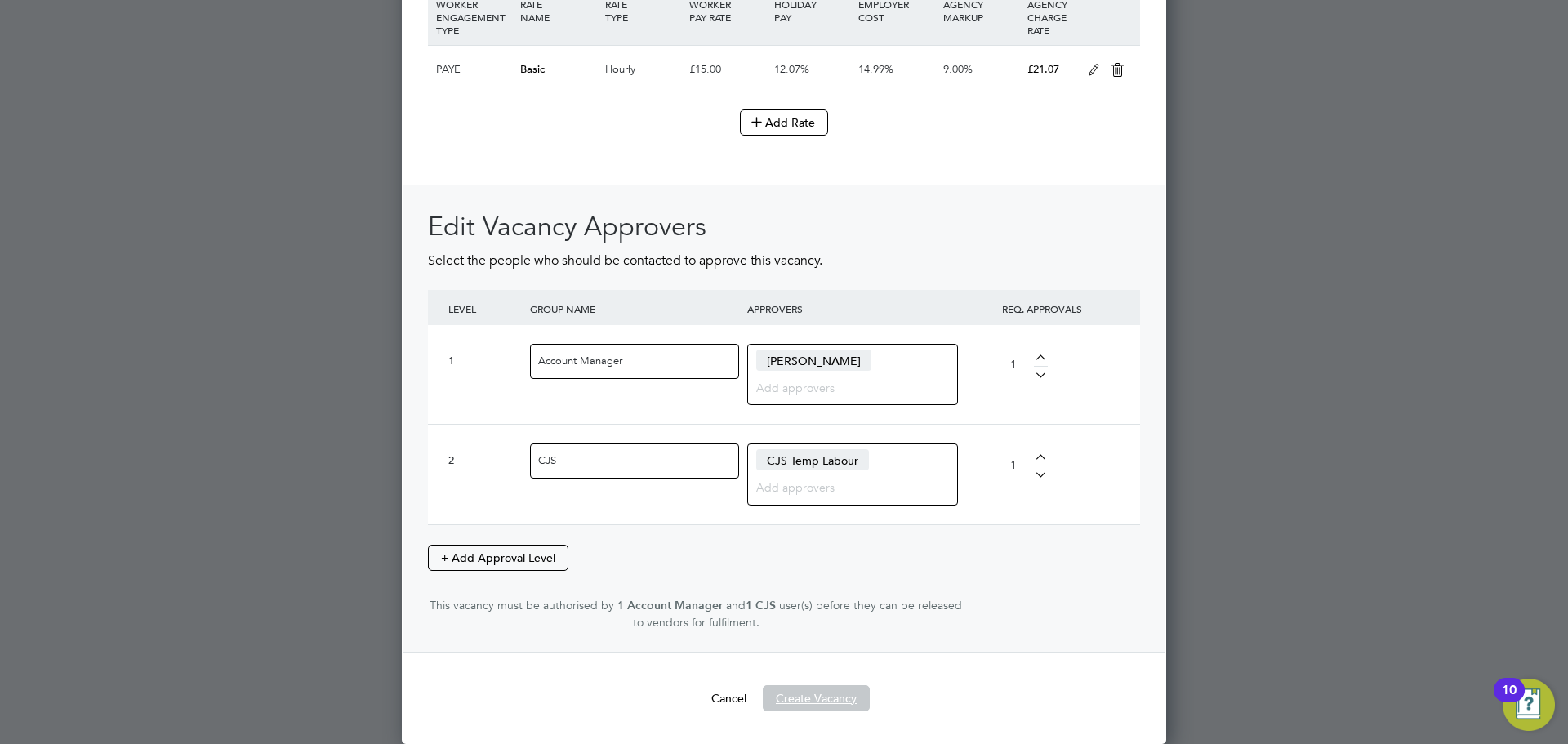
click at [831, 702] on button "Create Vacancy" at bounding box center [816, 698] width 107 height 26
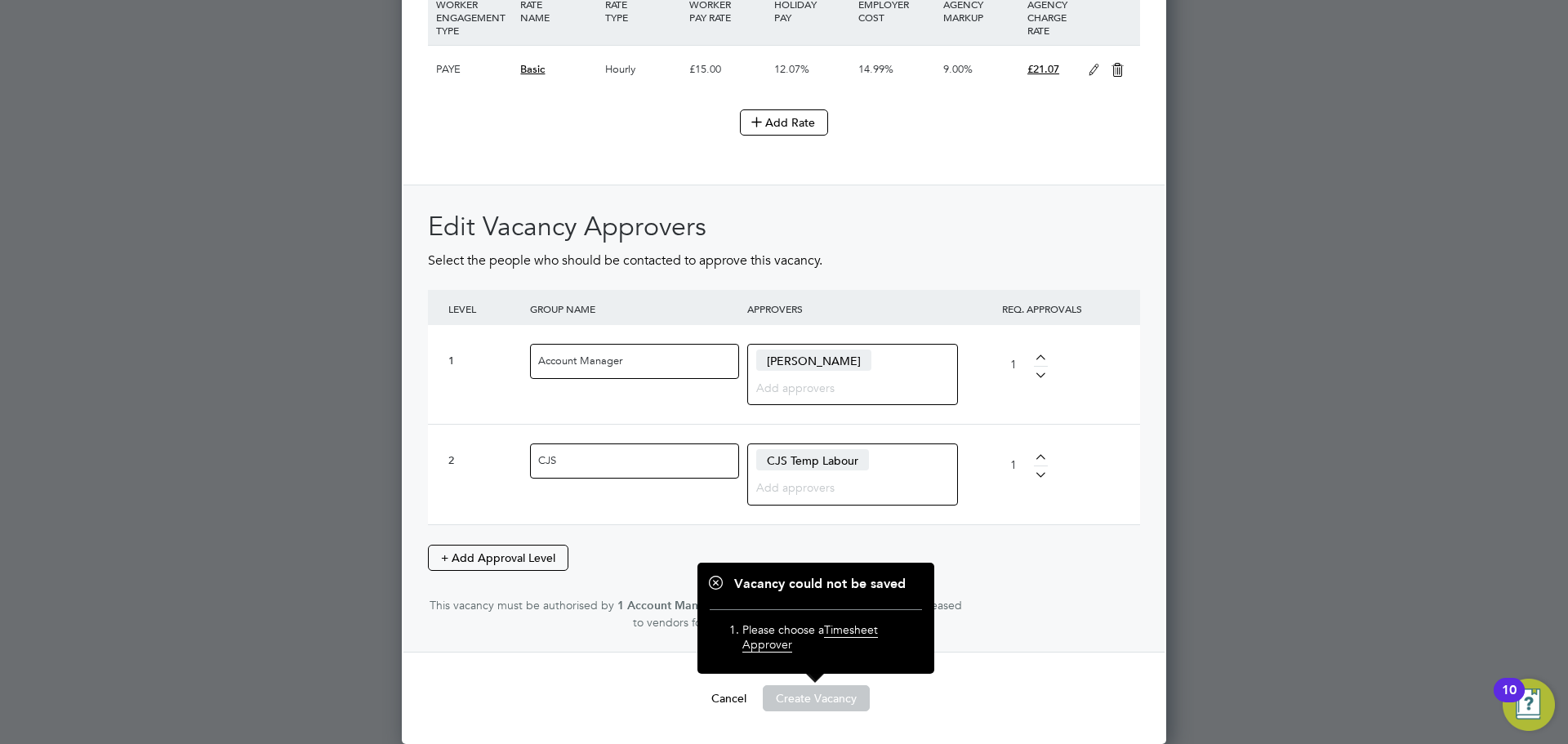
click at [847, 629] on span "Timesheet Approver" at bounding box center [810, 637] width 136 height 30
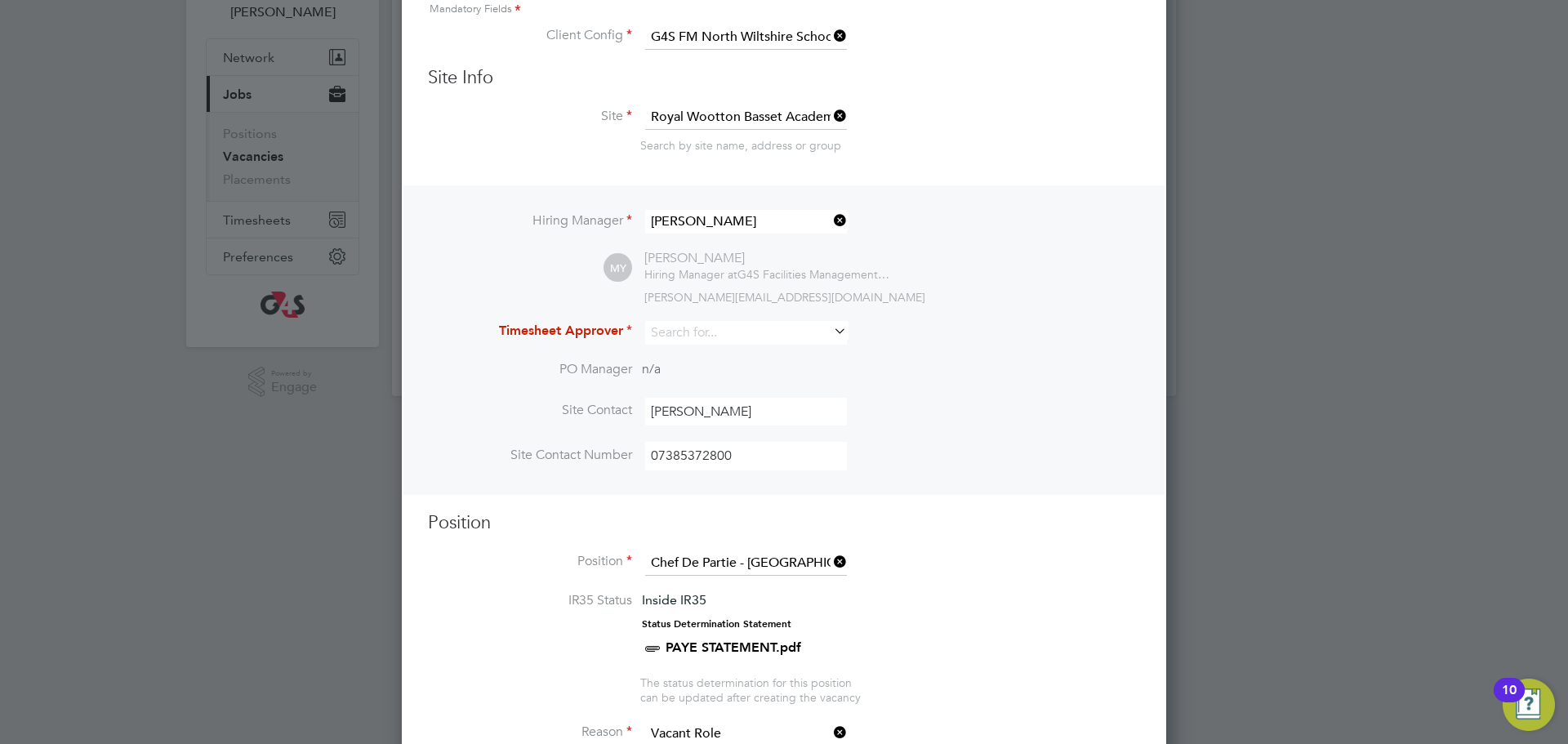
scroll to position [0, 0]
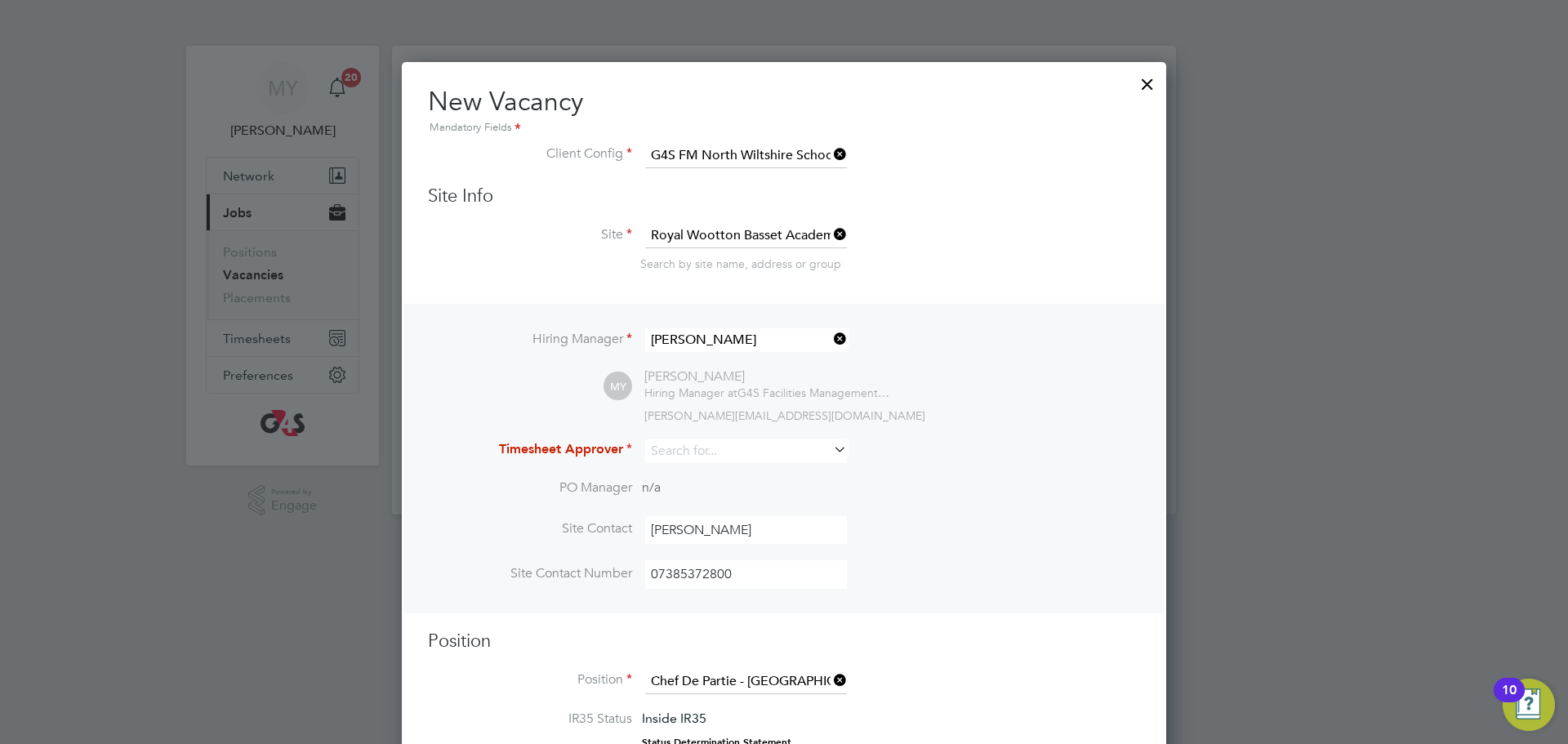
click at [831, 456] on icon at bounding box center [831, 449] width 0 height 22
click at [789, 480] on li "Michael Yates" at bounding box center [747, 476] width 203 height 22
type input "Michael Yates"
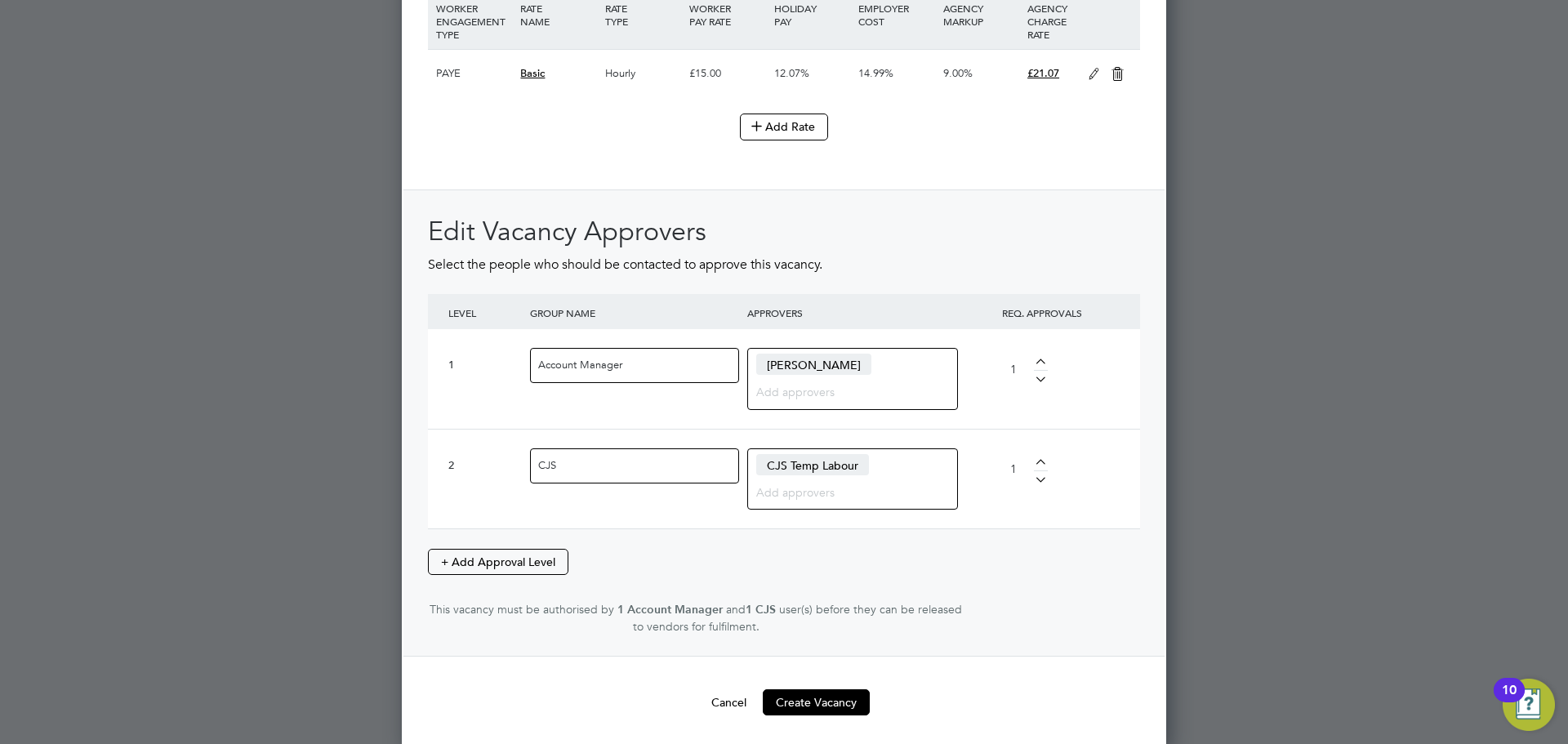
scroll to position [1988, 0]
click at [855, 699] on button "Create Vacancy" at bounding box center [816, 698] width 107 height 26
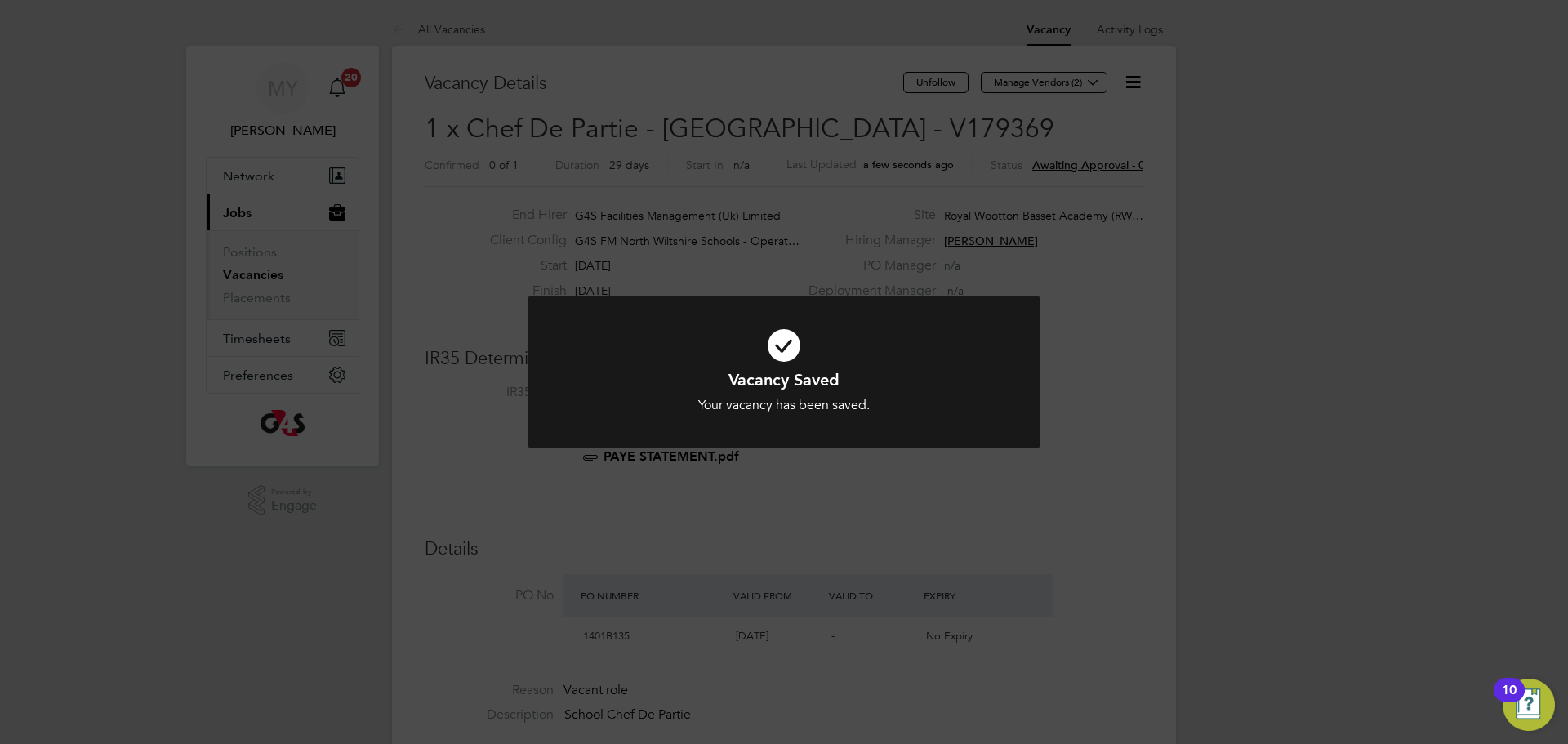
click at [1079, 87] on div "Vacancy Saved Your vacancy has been saved. Cancel Okay" at bounding box center [784, 372] width 1568 height 744
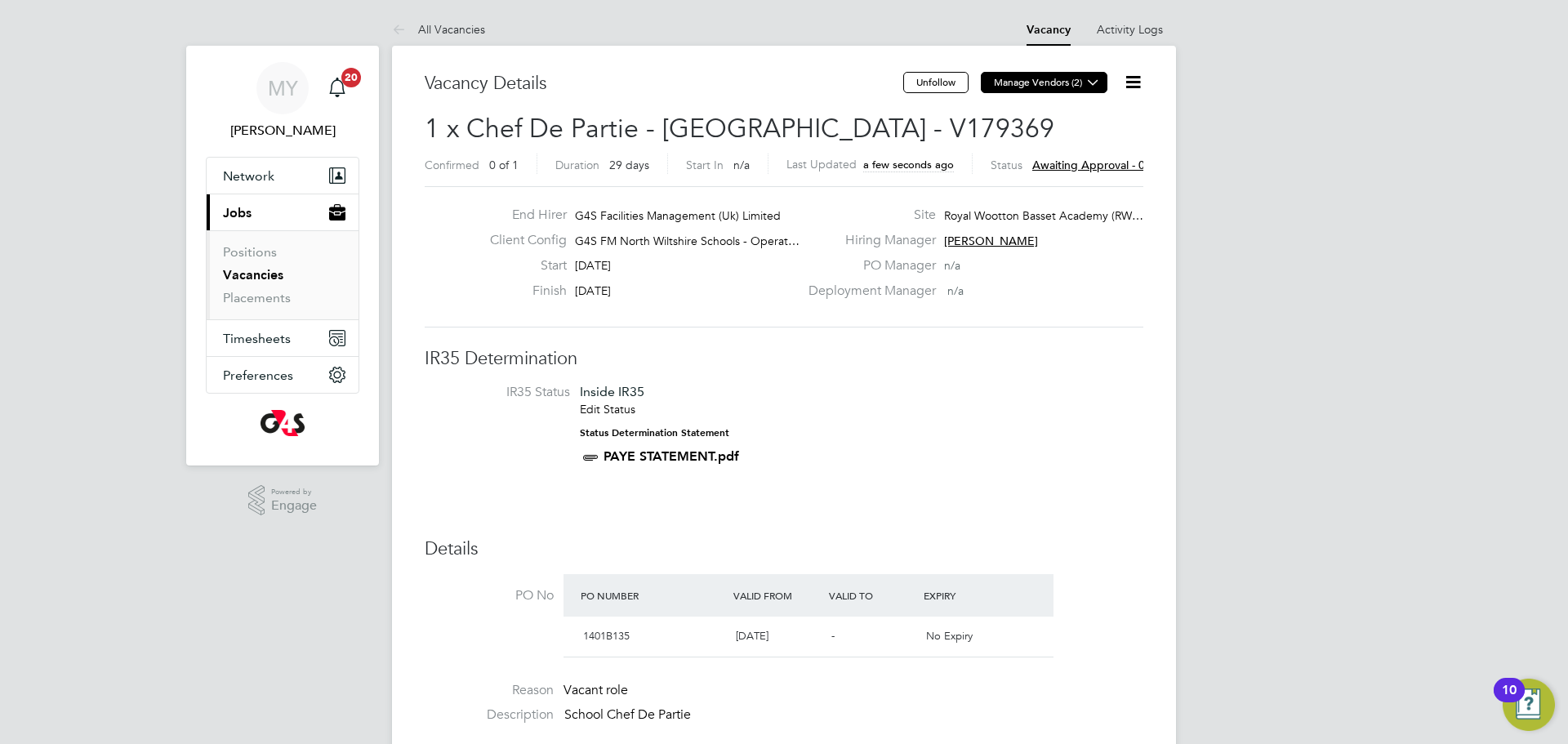
click at [1095, 88] on icon at bounding box center [1093, 82] width 12 height 12
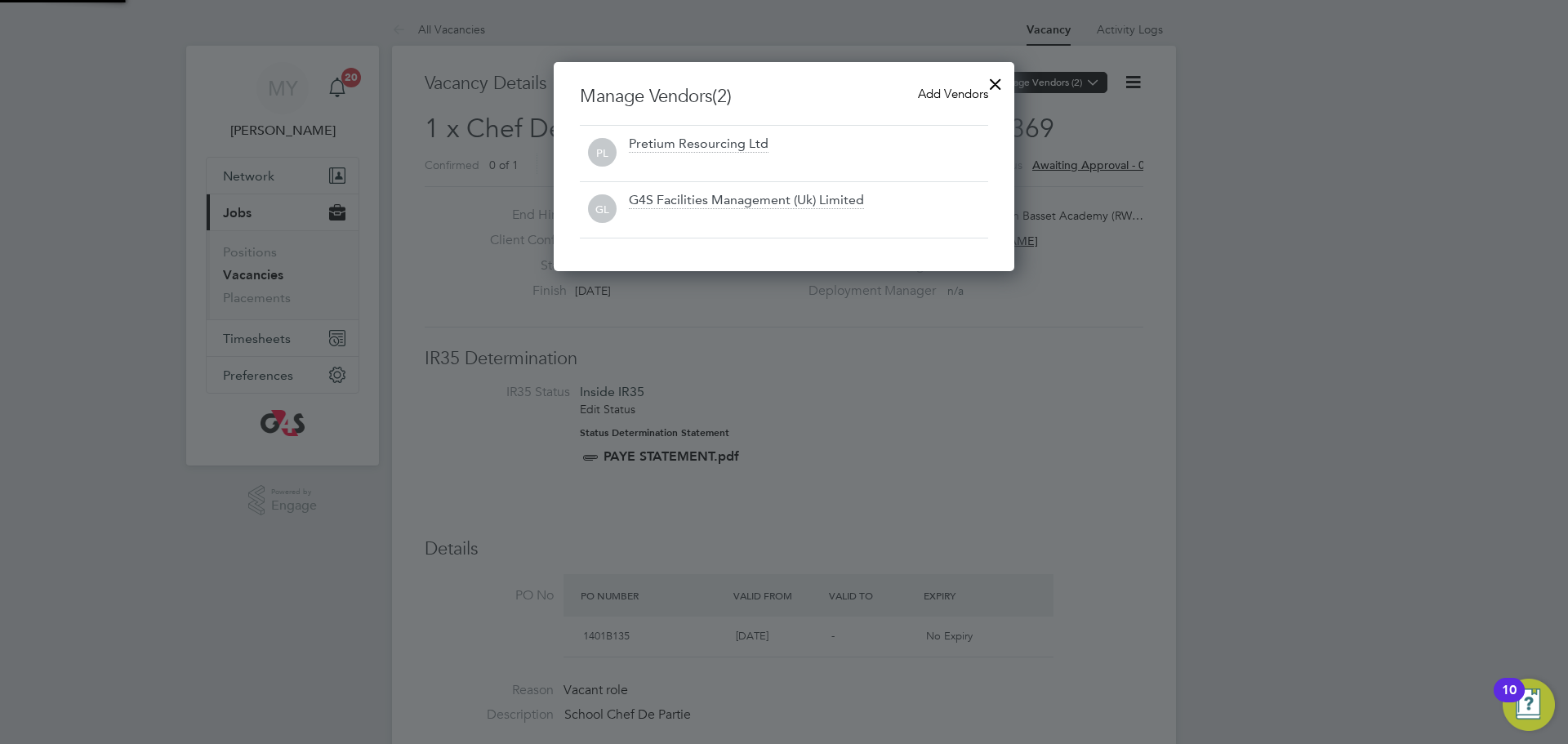
scroll to position [8, 8]
click at [955, 94] on span "Add Vendors" at bounding box center [953, 93] width 70 height 16
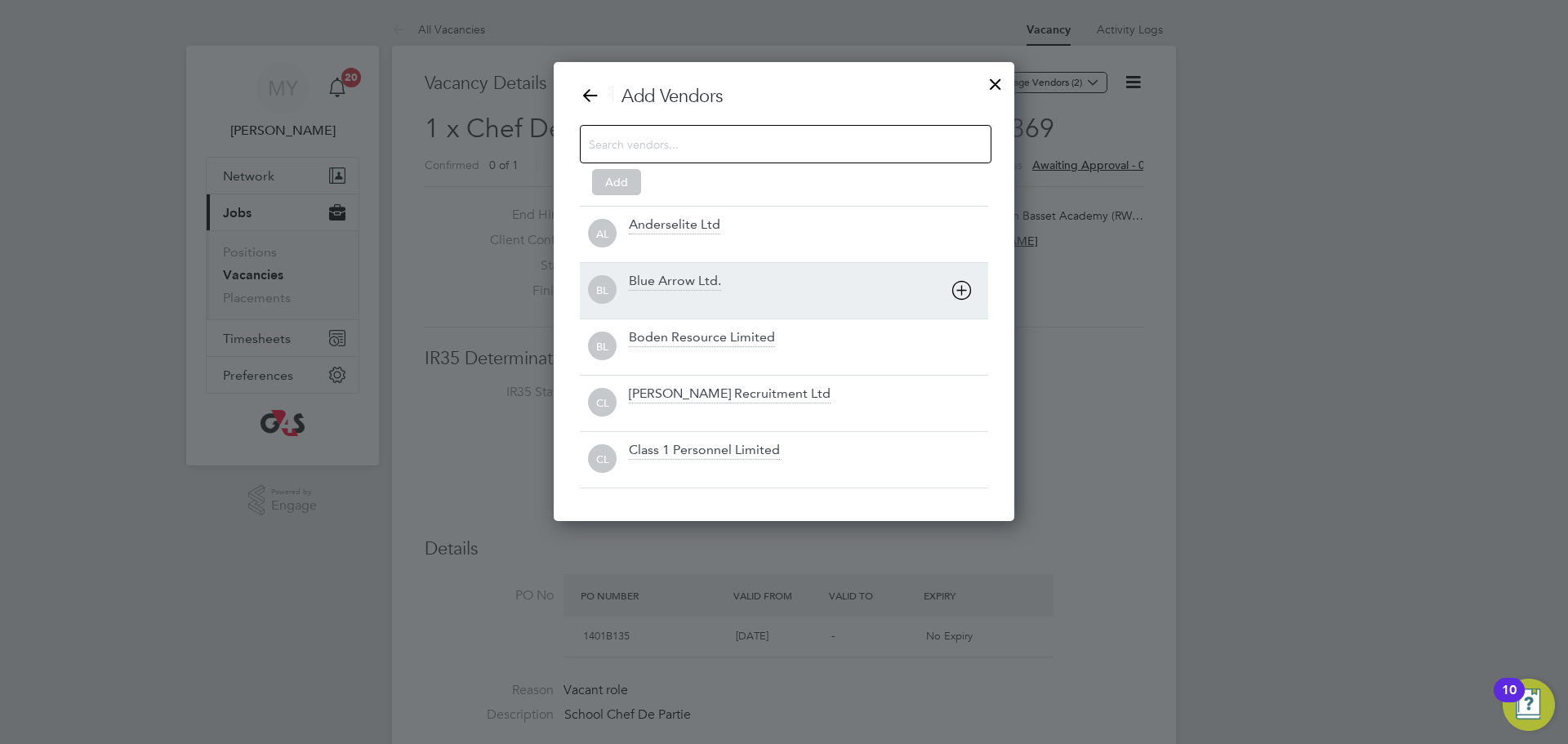
click at [727, 275] on div "Blue Arrow Ltd." at bounding box center [808, 290] width 359 height 36
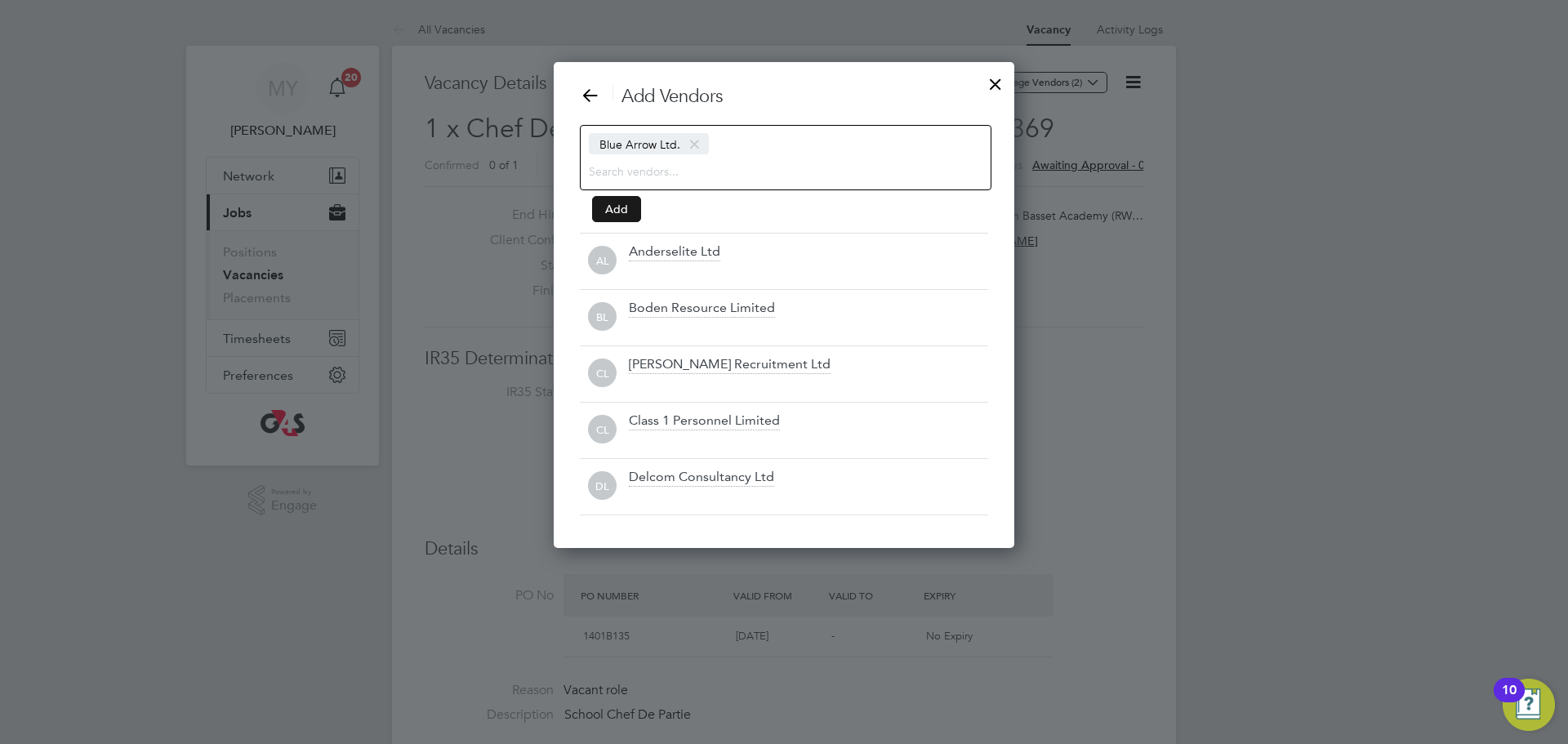
click at [622, 203] on button "Add" at bounding box center [617, 208] width 49 height 26
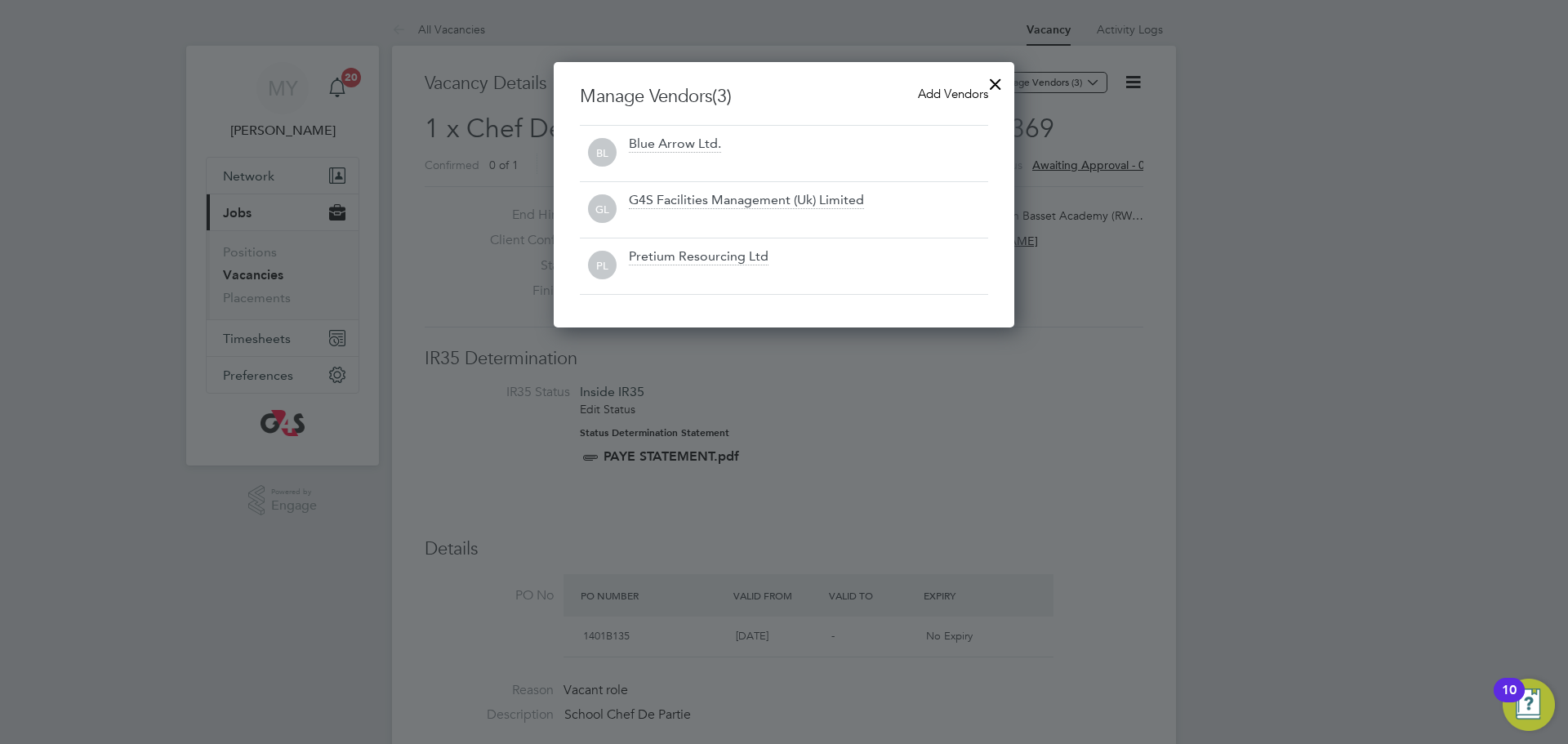
click at [996, 82] on div at bounding box center [995, 79] width 29 height 29
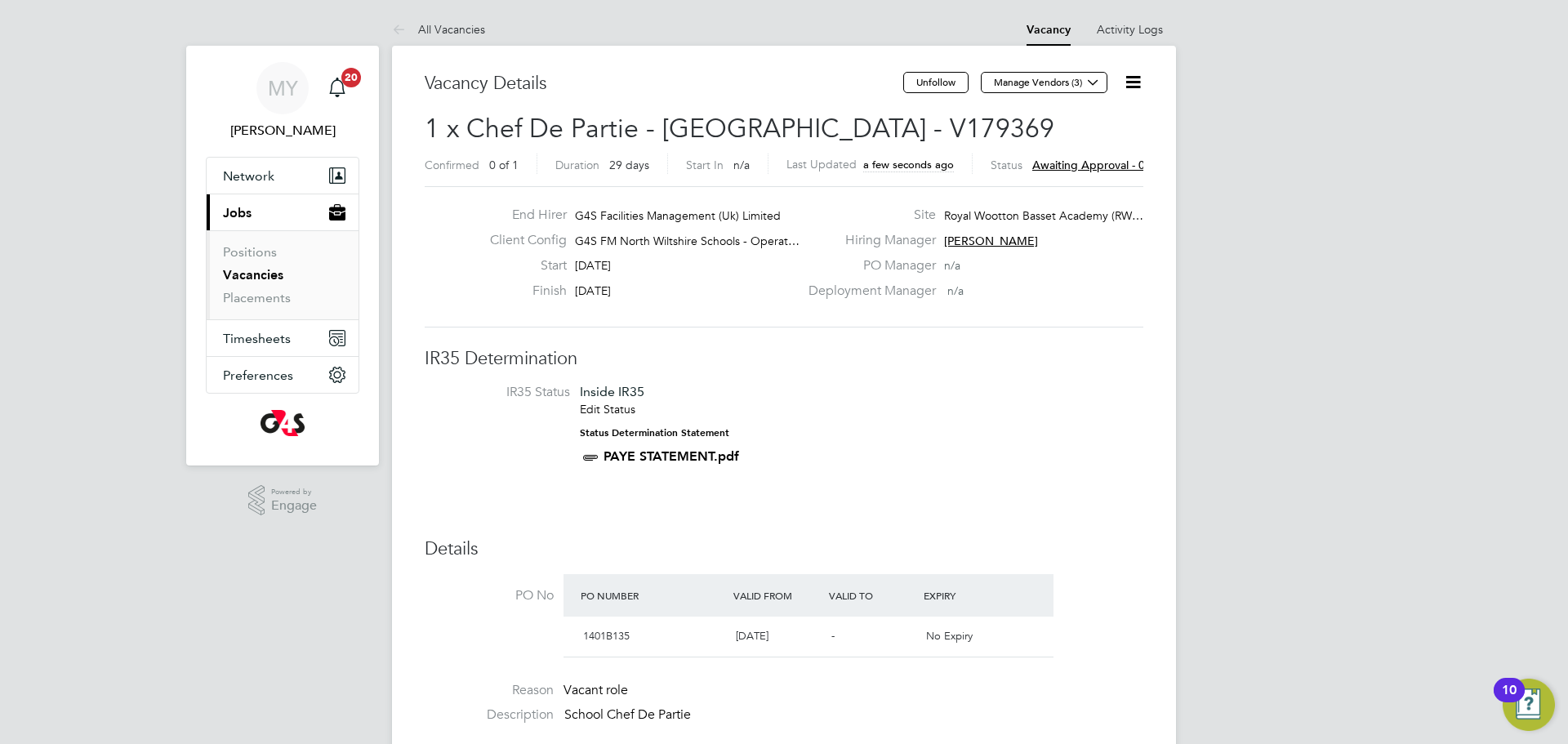
click at [266, 277] on link "Vacancies" at bounding box center [253, 275] width 61 height 16
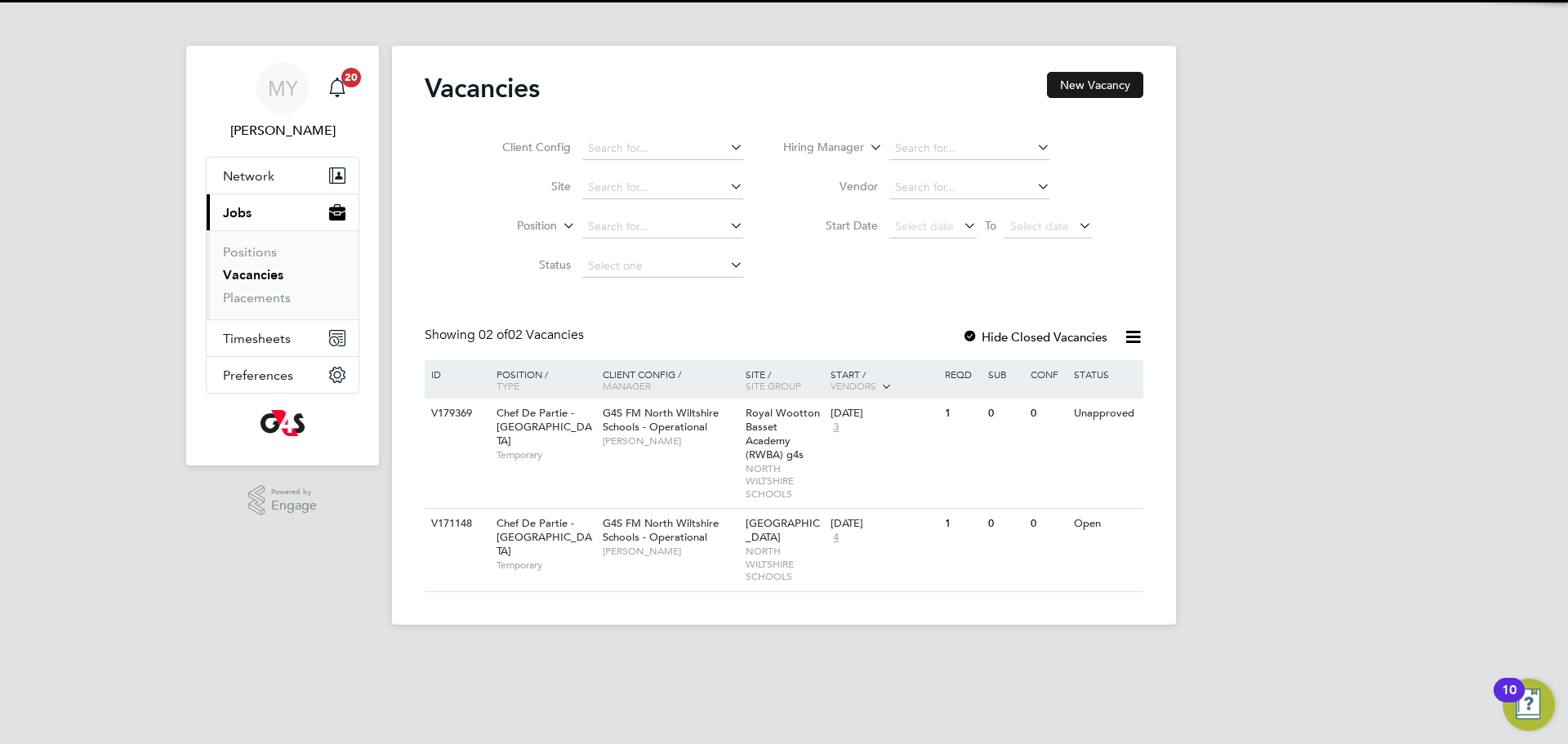
click at [1078, 91] on button "New Vacancy" at bounding box center [1096, 84] width 97 height 26
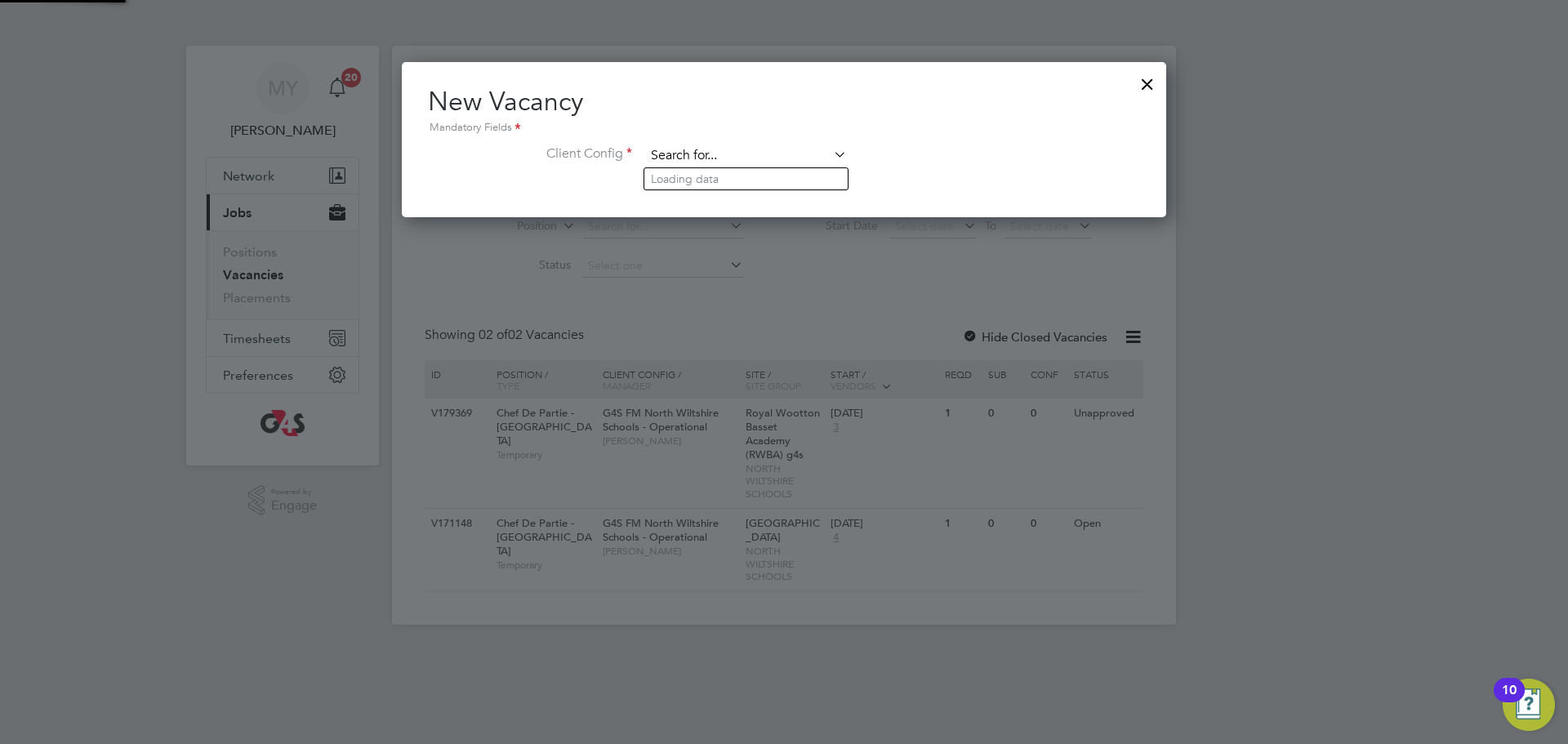
click at [827, 159] on input at bounding box center [747, 156] width 202 height 24
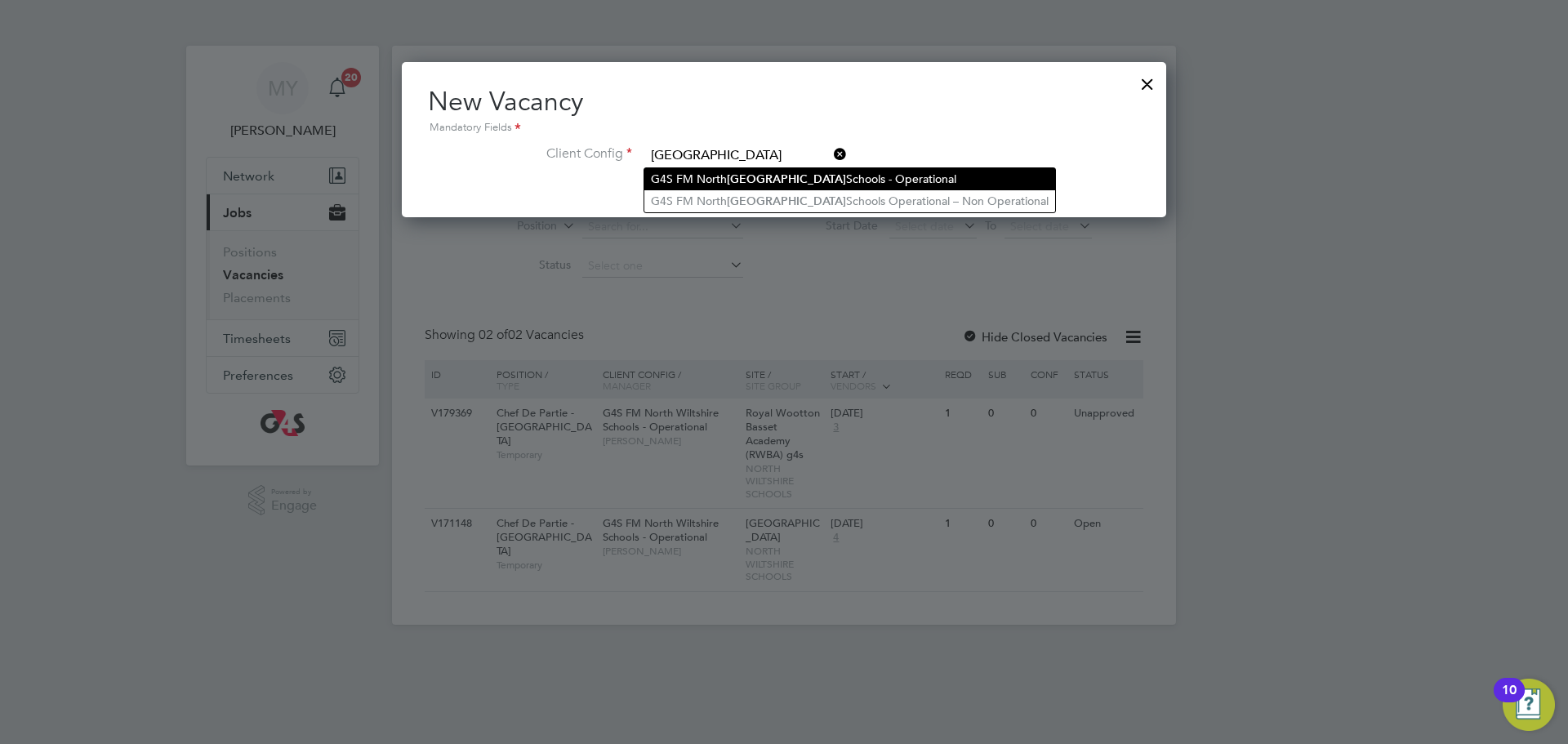
type input "G4S FM North Wiltshire Schools - Operational"
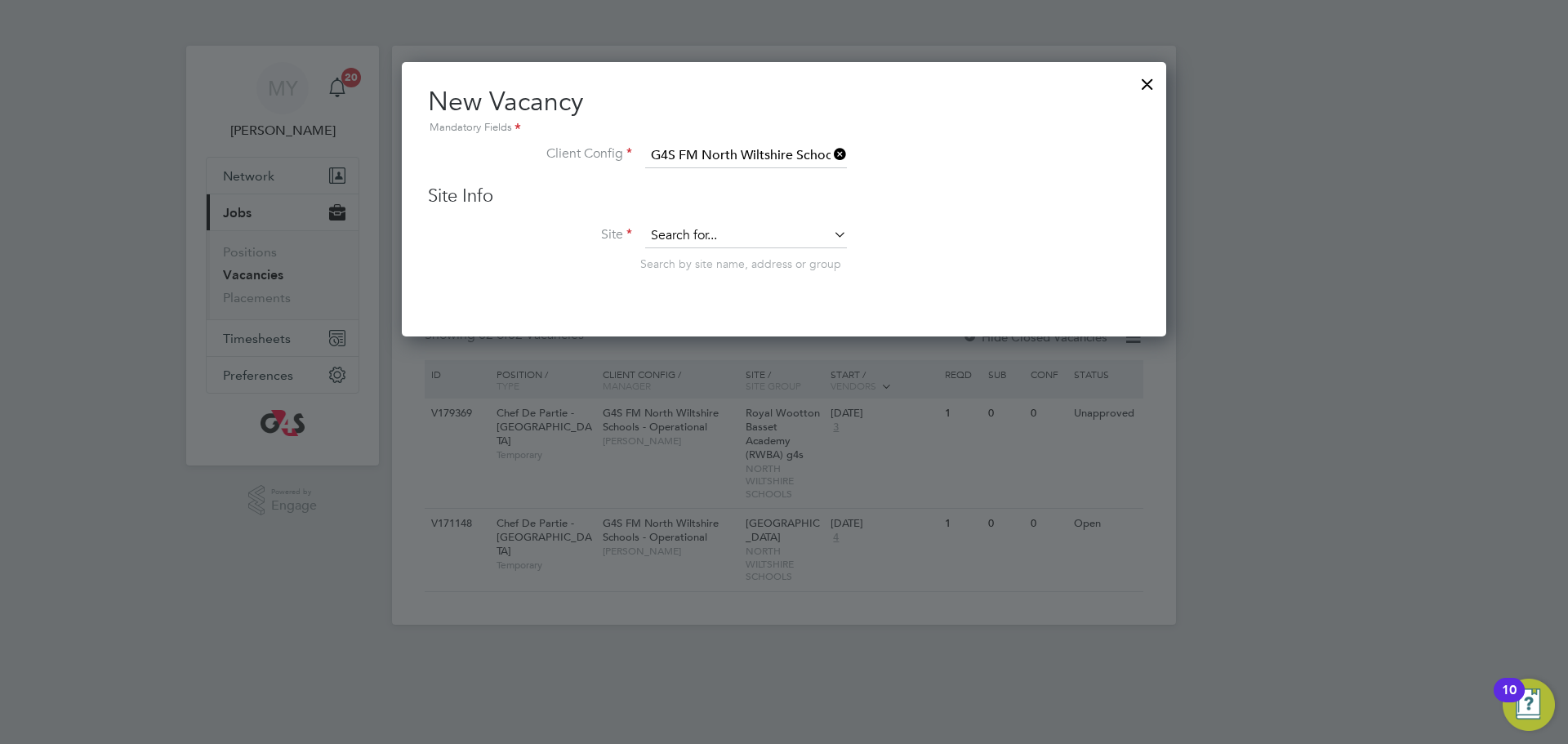
click at [816, 238] on input at bounding box center [747, 236] width 202 height 24
click at [824, 293] on li "Royal Wootton Basset Academy (RWBA) g4s" at bounding box center [767, 304] width 243 height 22
type input "Royal Wootton Basset Academy (RWBA) g4s"
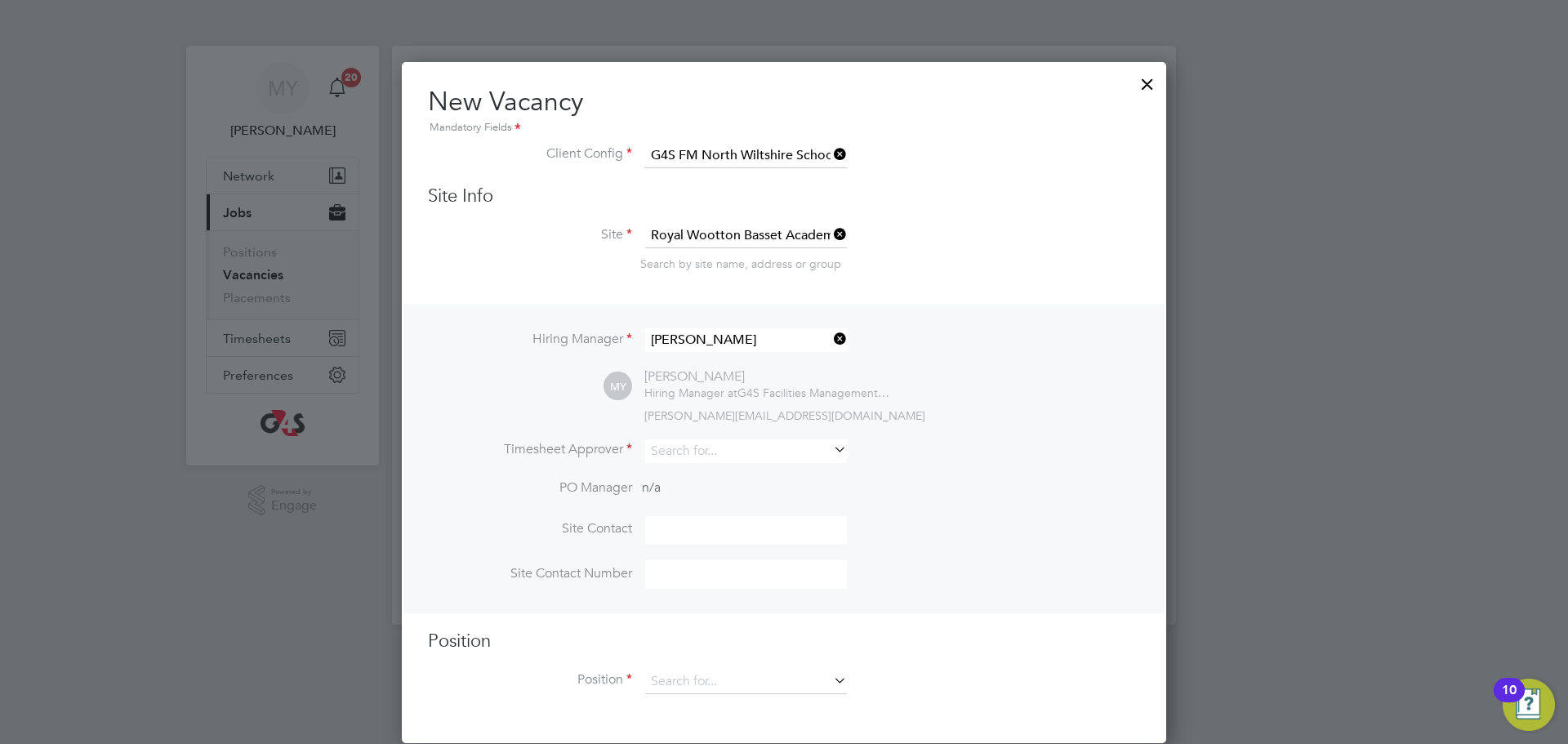
click at [831, 445] on icon at bounding box center [831, 449] width 0 height 22
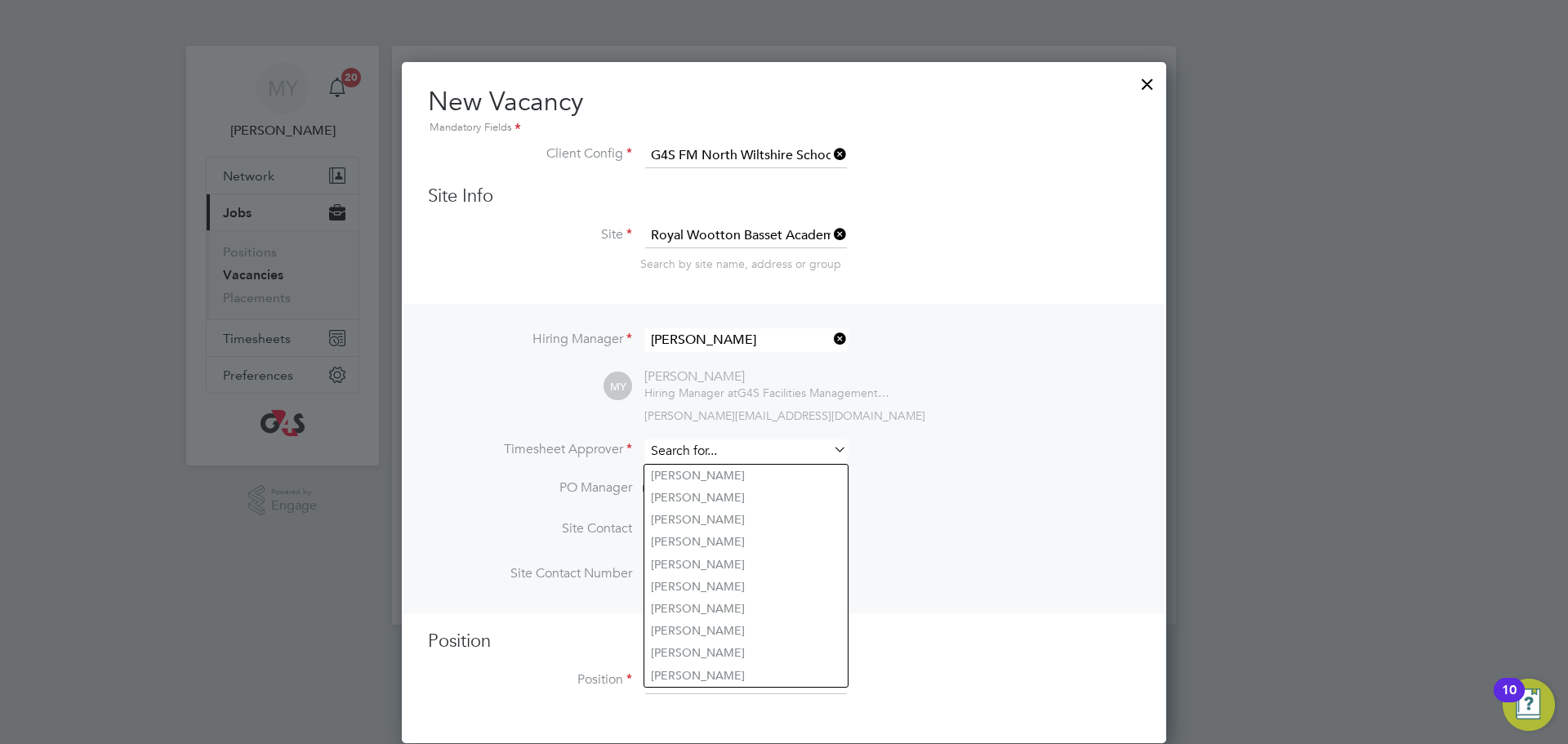
click at [802, 454] on input at bounding box center [747, 451] width 202 height 23
type input "Michael Yates"
type input "07385372800"
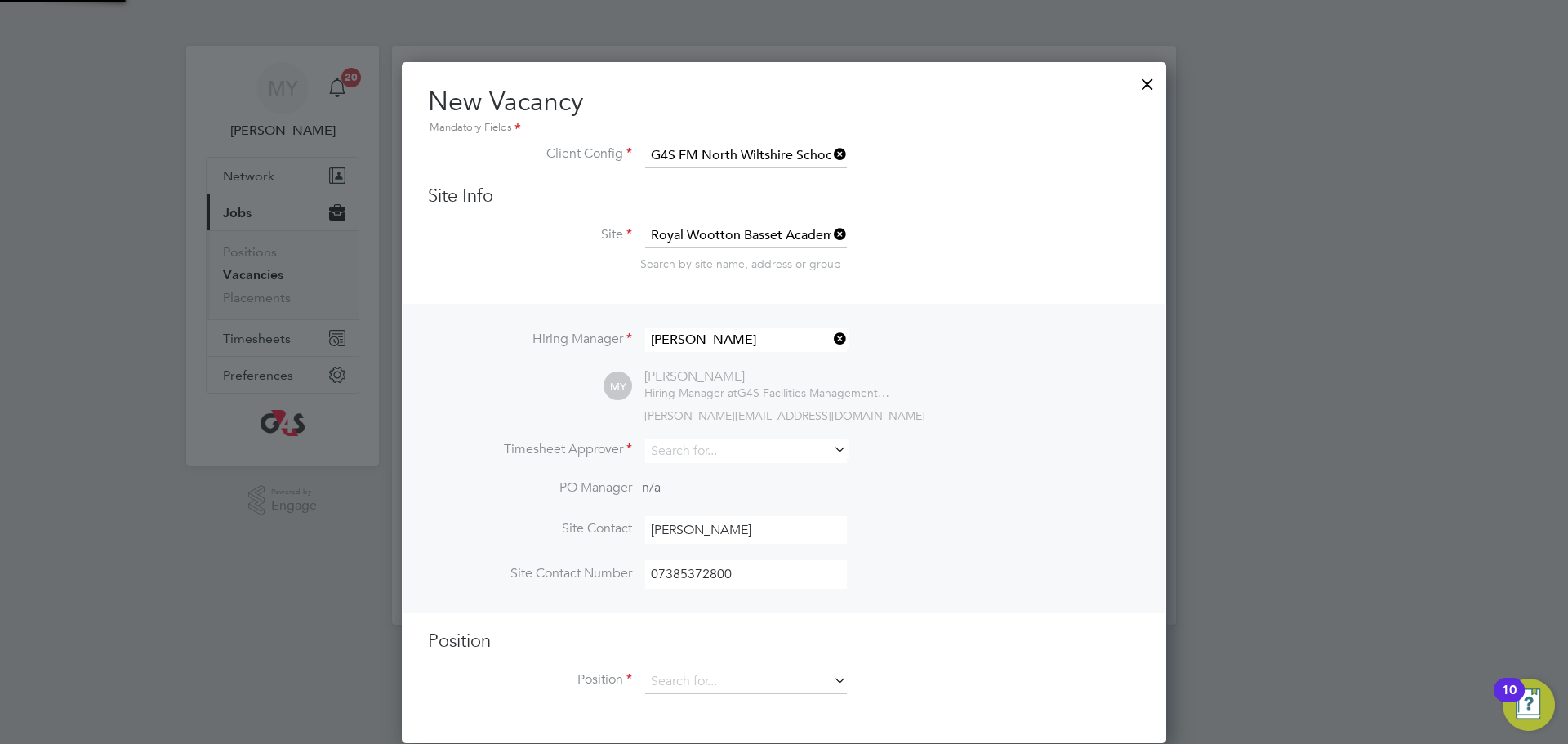
type input "Michael Yates"
click at [793, 469] on li "Michael Yates" at bounding box center [747, 476] width 206 height 22
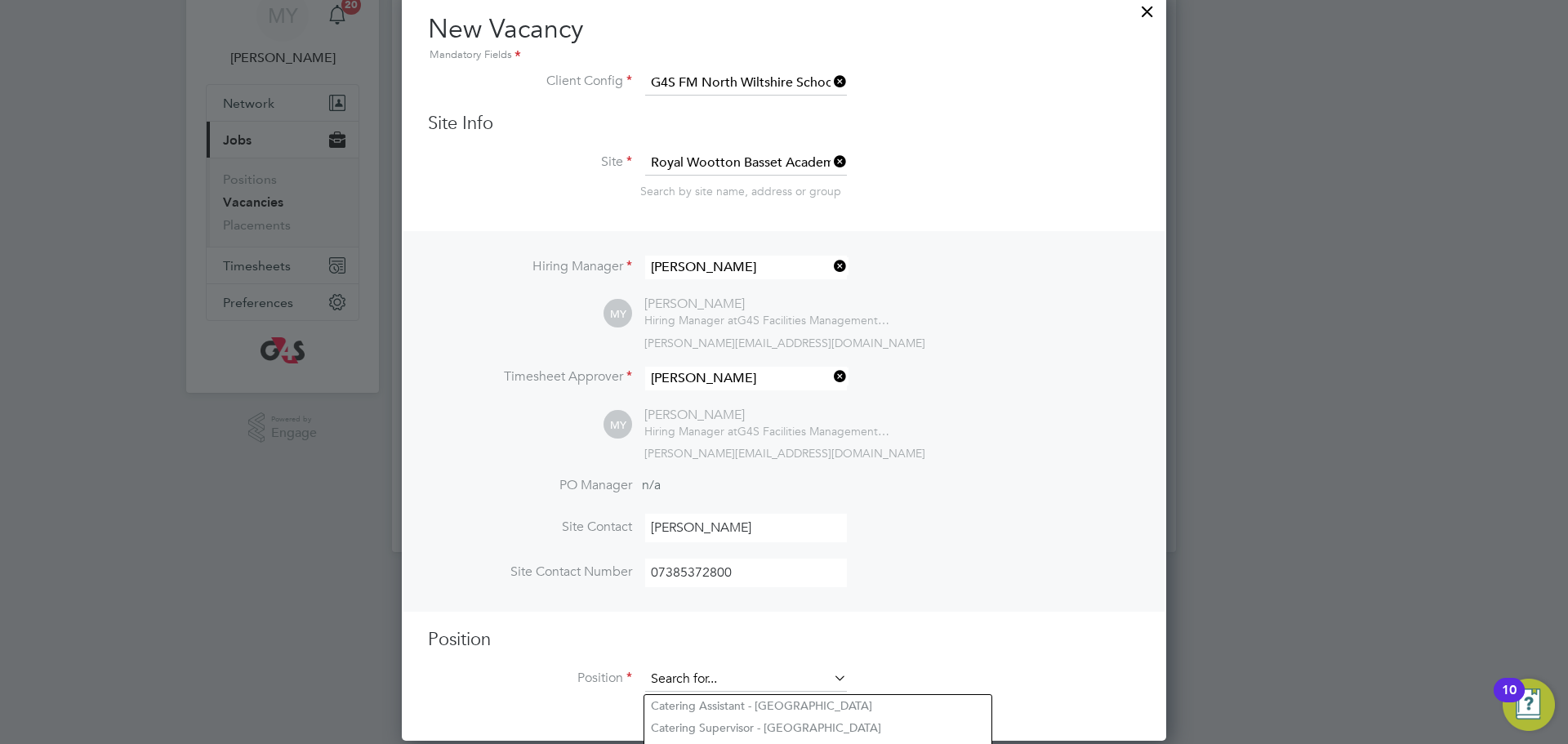
click at [826, 685] on input at bounding box center [747, 679] width 202 height 24
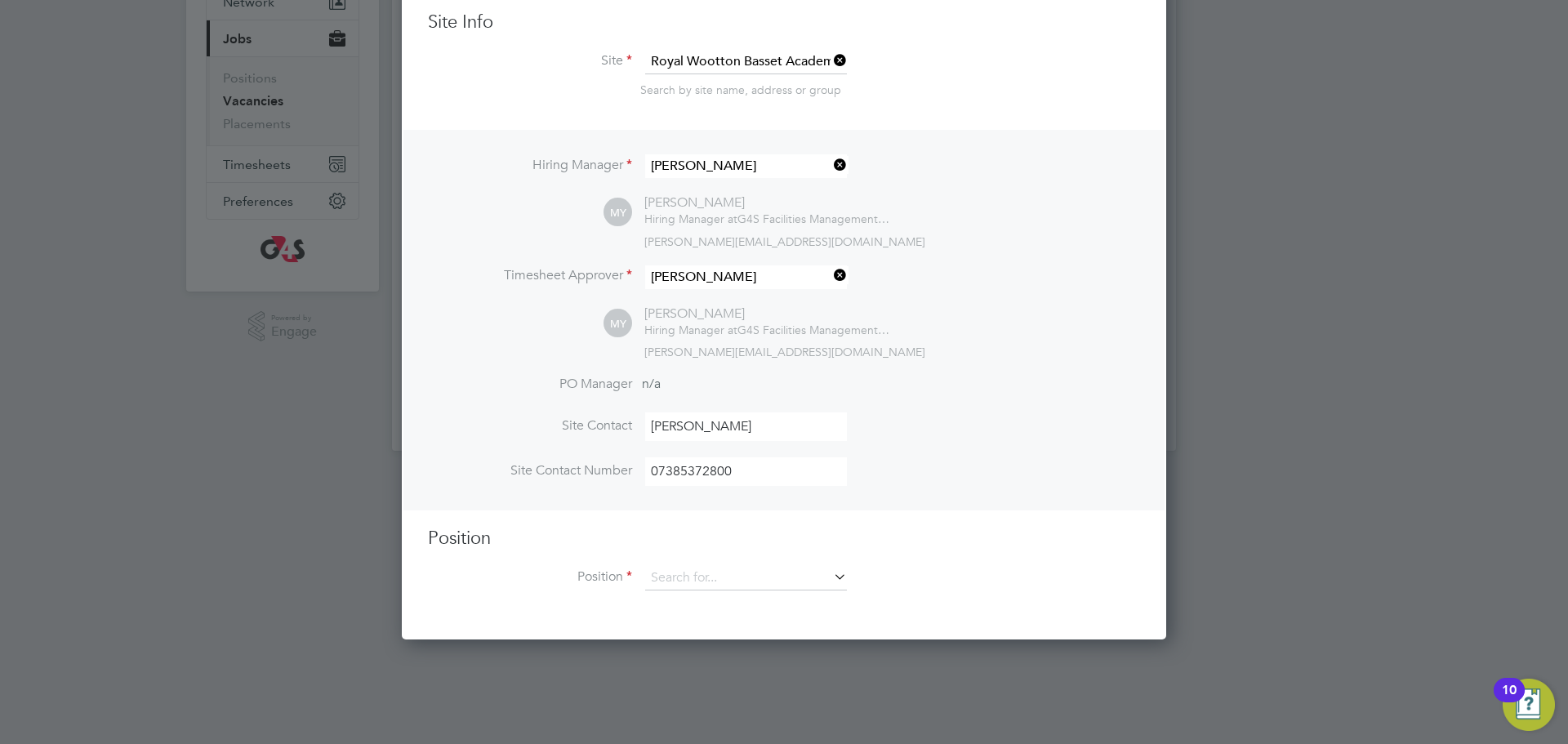
click at [863, 610] on li "Catering Assistant - North Wiltshire Schools" at bounding box center [818, 605] width 347 height 22
type input "Catering Assistant - North Wiltshire Schools"
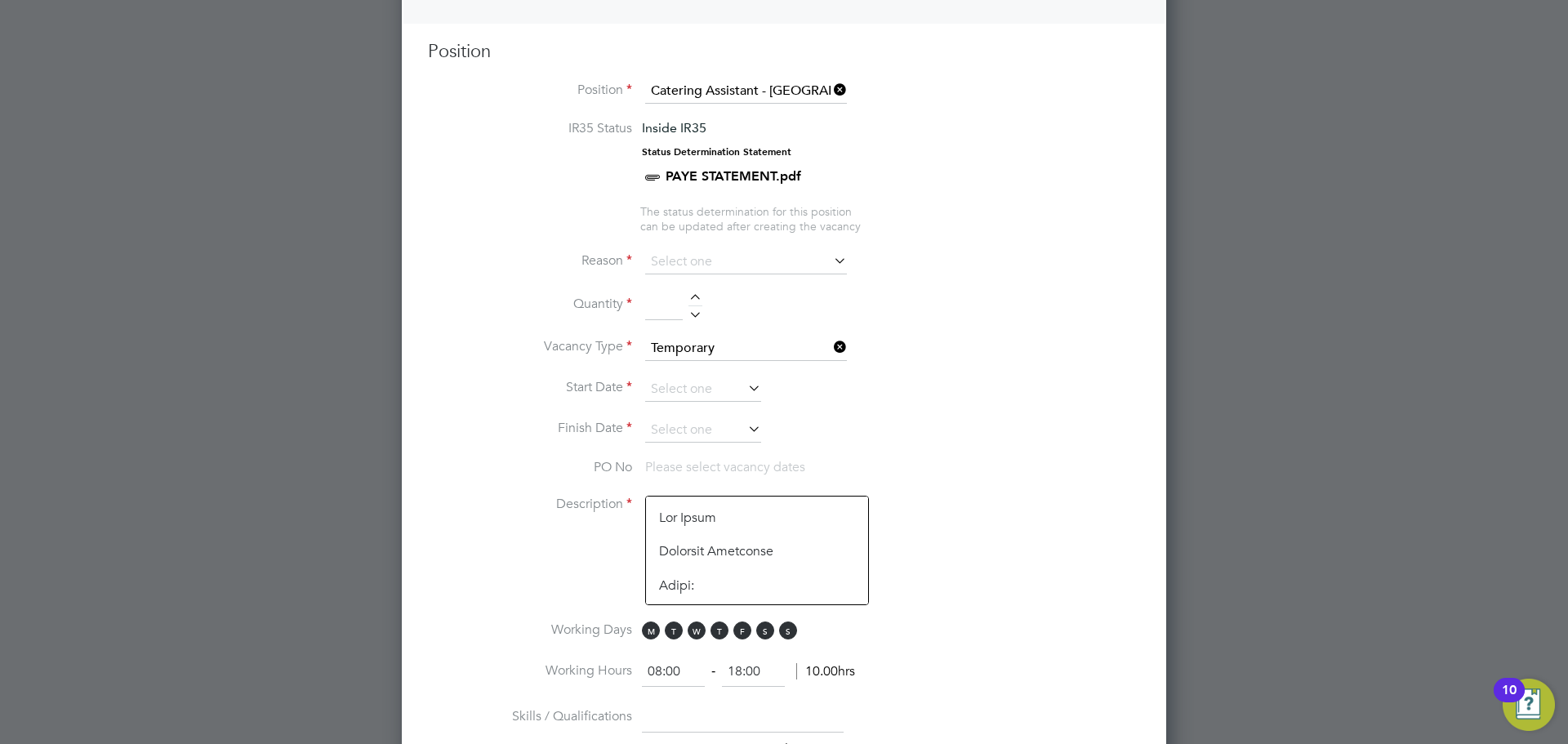
scroll to position [682, 0]
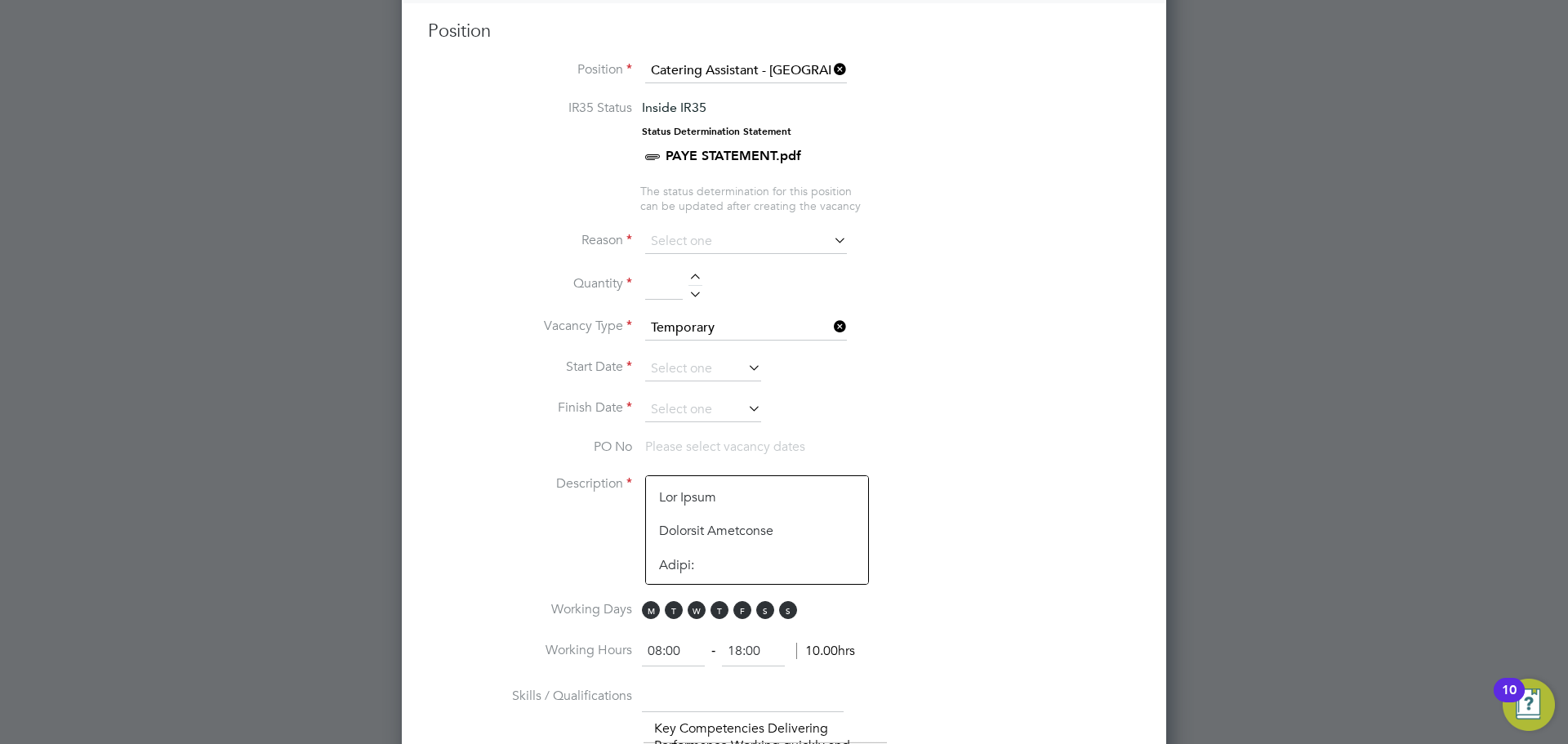
click at [831, 246] on icon at bounding box center [831, 240] width 0 height 22
click at [828, 245] on input at bounding box center [747, 241] width 202 height 24
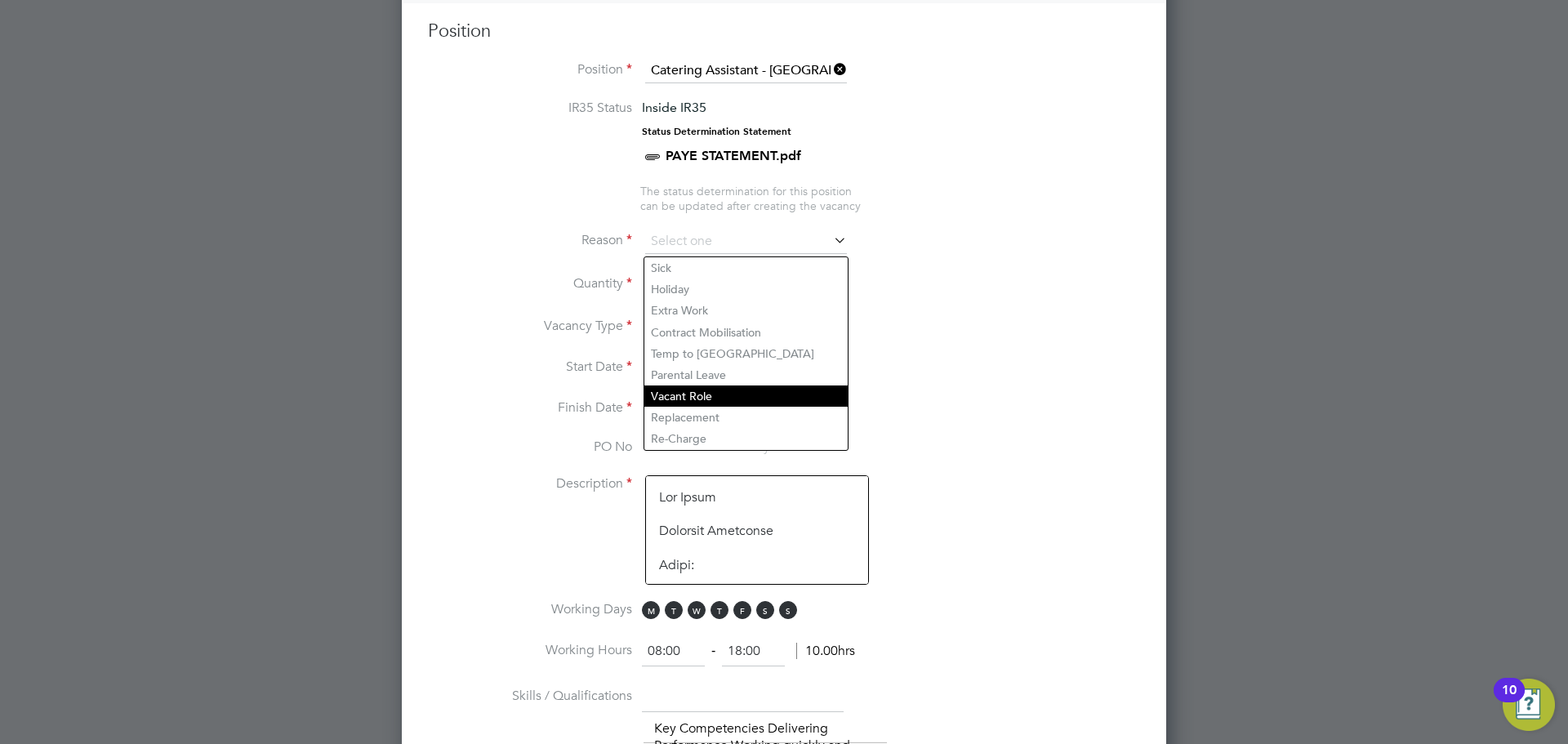
click at [761, 389] on li "Vacant Role" at bounding box center [747, 396] width 203 height 21
type input "Vacant Role"
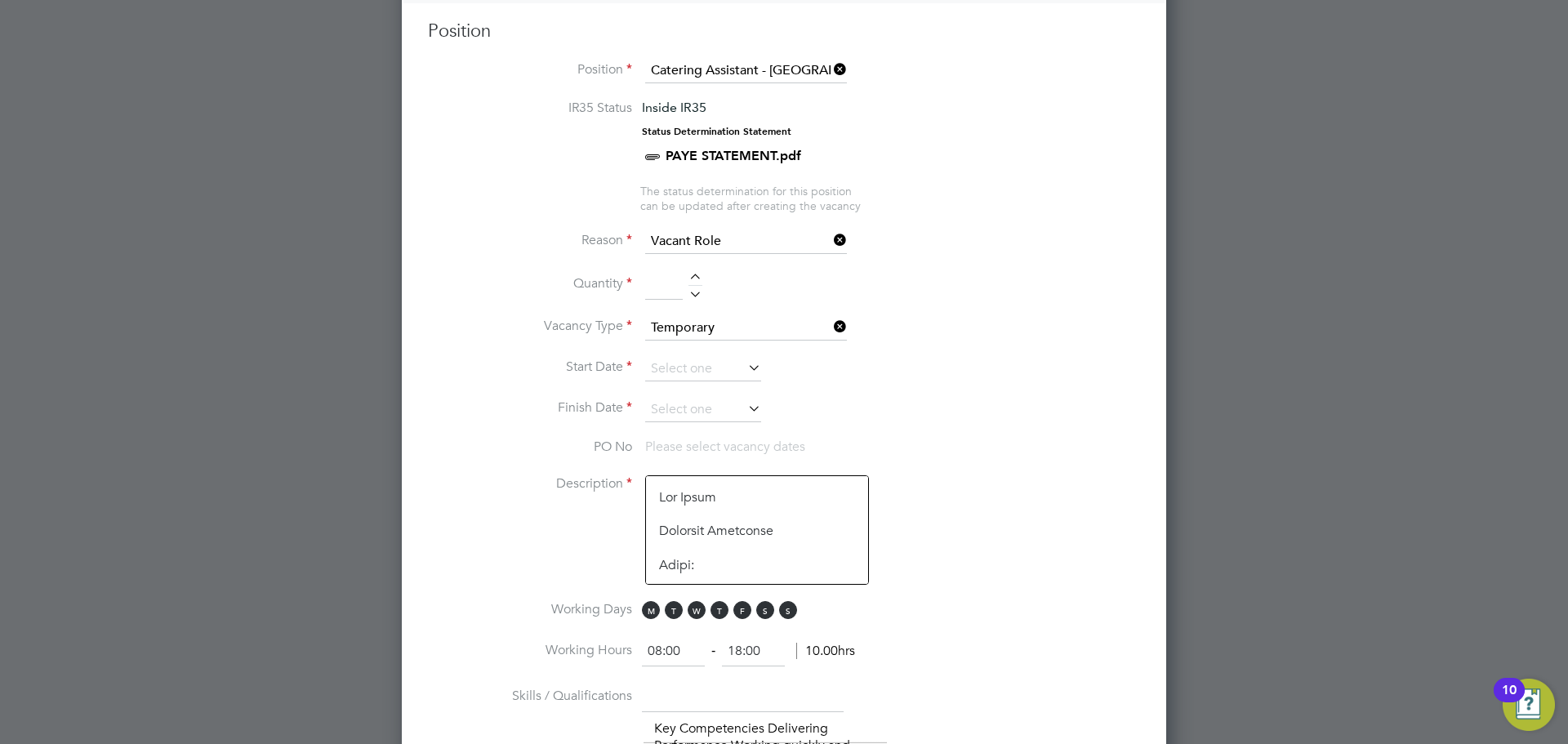
click at [690, 278] on div at bounding box center [695, 279] width 14 height 12
type input "1"
click at [745, 369] on icon at bounding box center [745, 367] width 0 height 22
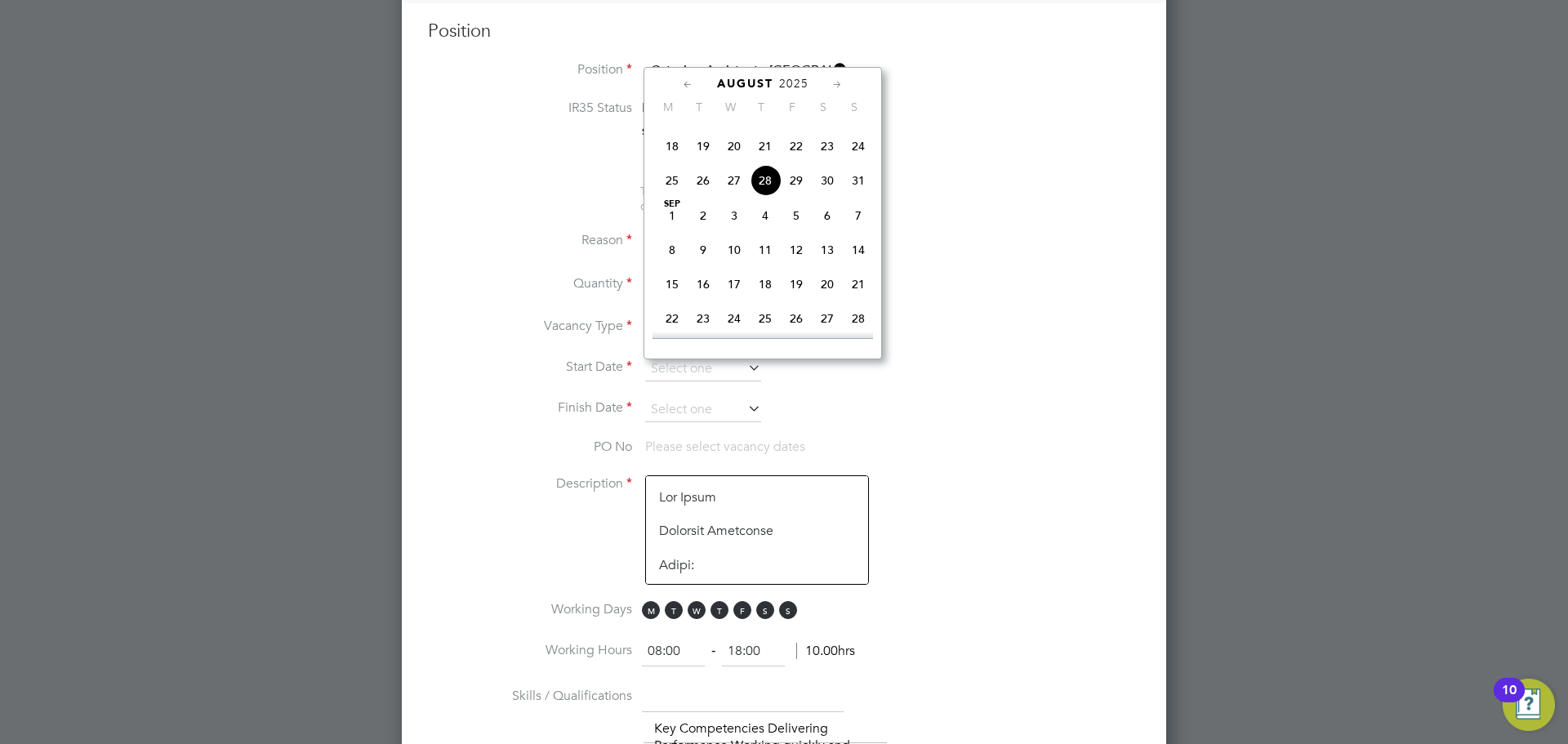
click at [795, 231] on span "5" at bounding box center [796, 215] width 31 height 31
type input "05 Sep 2025"
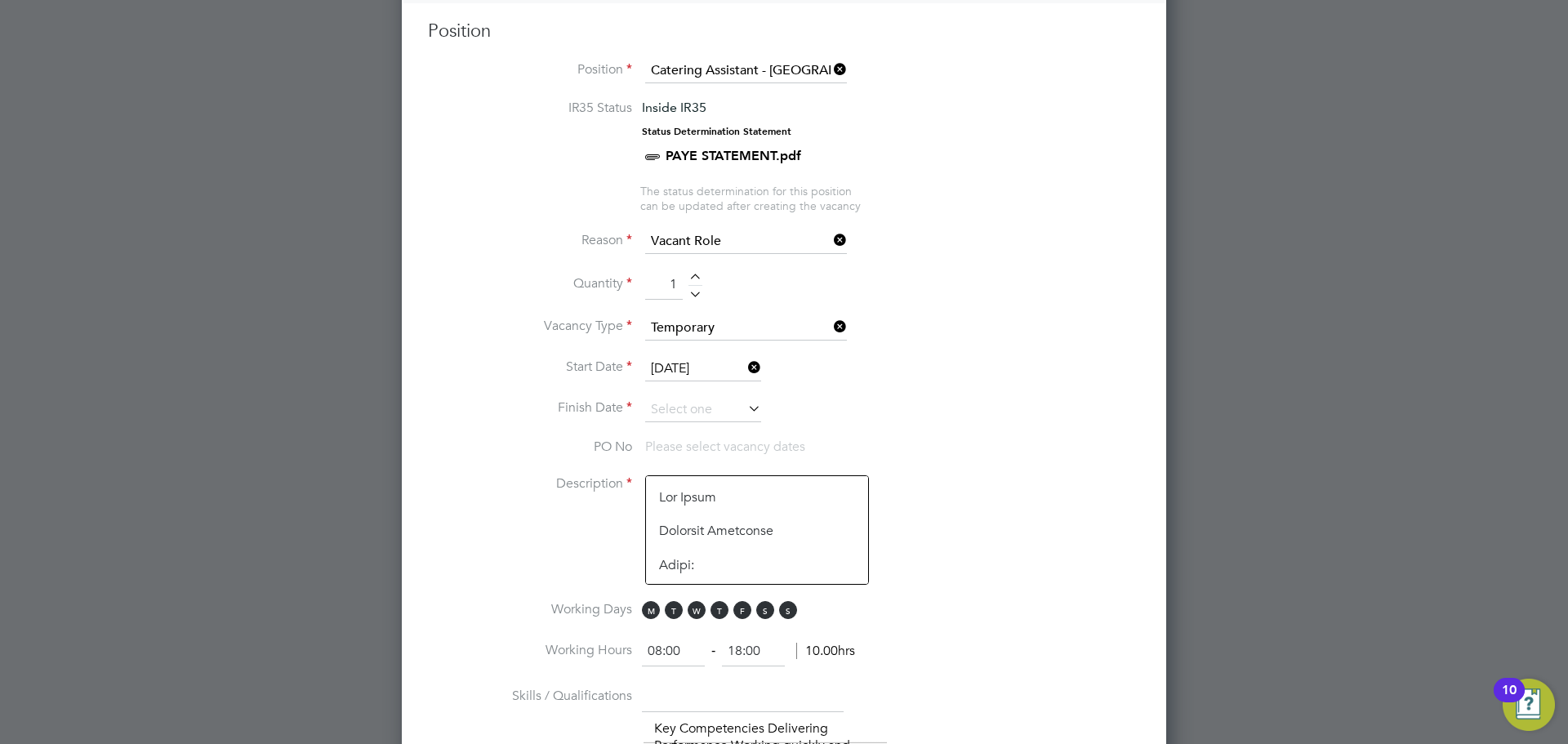
click at [745, 414] on icon at bounding box center [745, 407] width 0 height 22
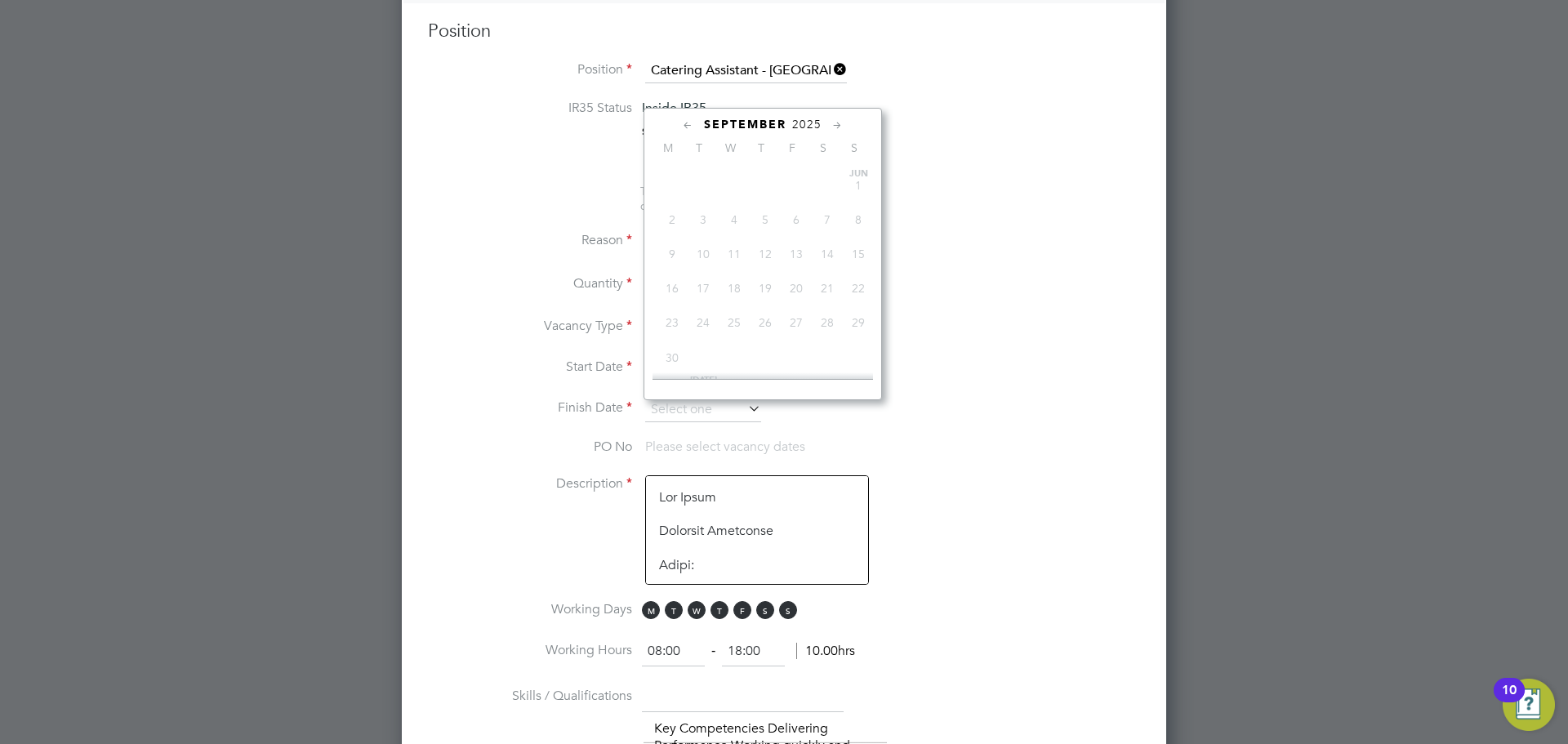
scroll to position [508, 0]
click at [837, 123] on icon at bounding box center [837, 126] width 16 height 18
click at [762, 167] on span "2" at bounding box center [765, 151] width 31 height 31
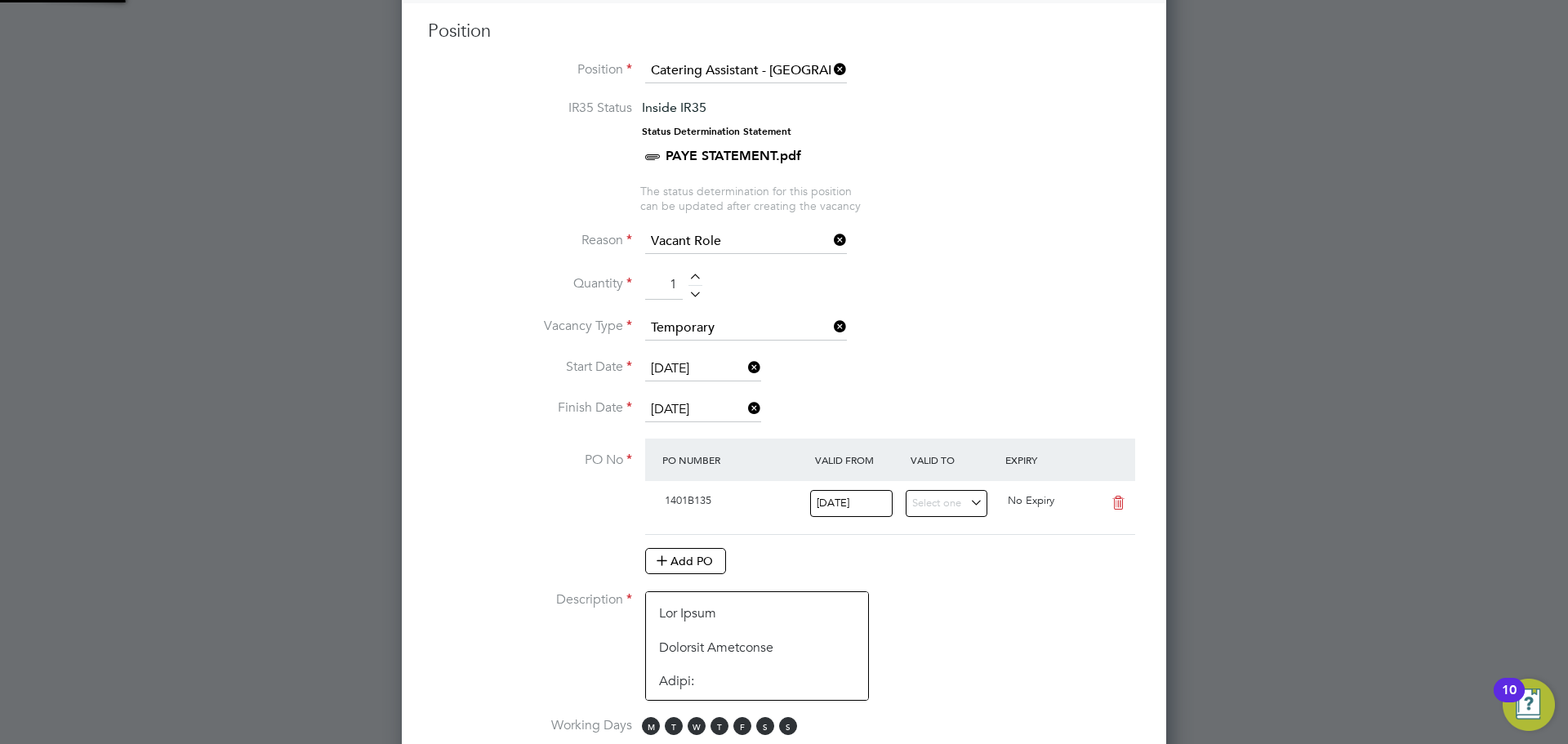
scroll to position [27, 153]
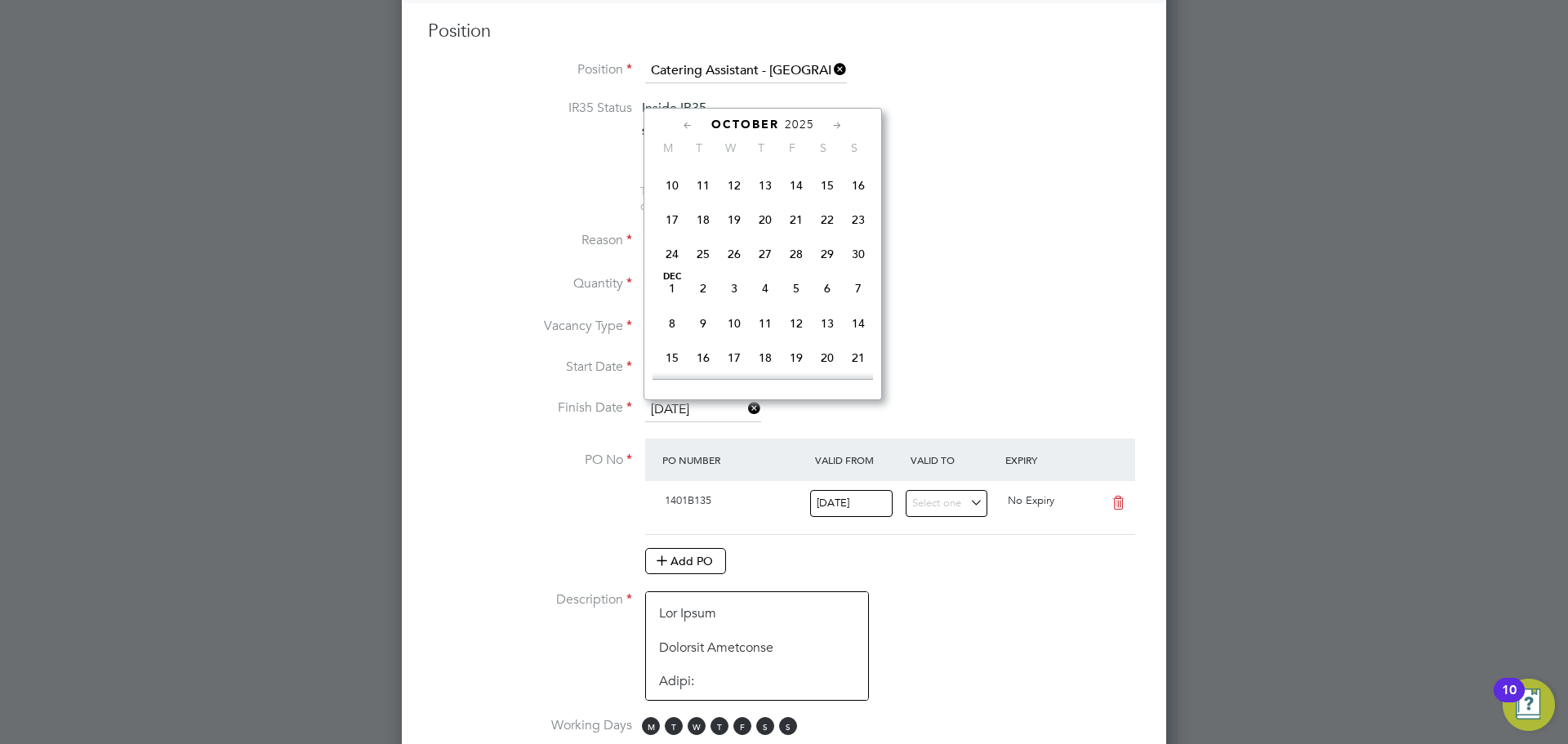
click at [716, 416] on input "02 Oct 2025" at bounding box center [703, 409] width 116 height 24
click at [796, 246] on span "3" at bounding box center [796, 230] width 31 height 31
type input "03 Oct 2025"
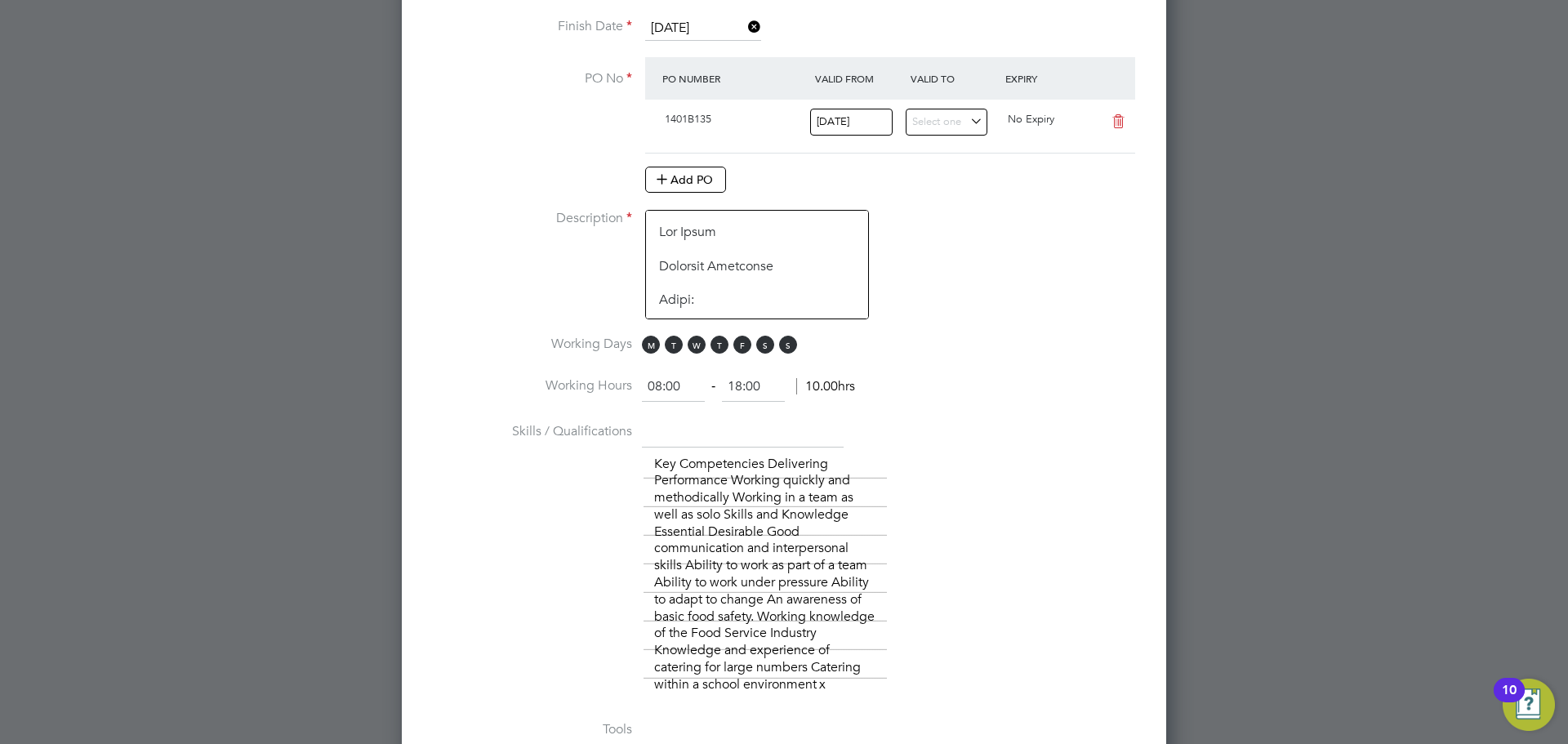
scroll to position [1081, 0]
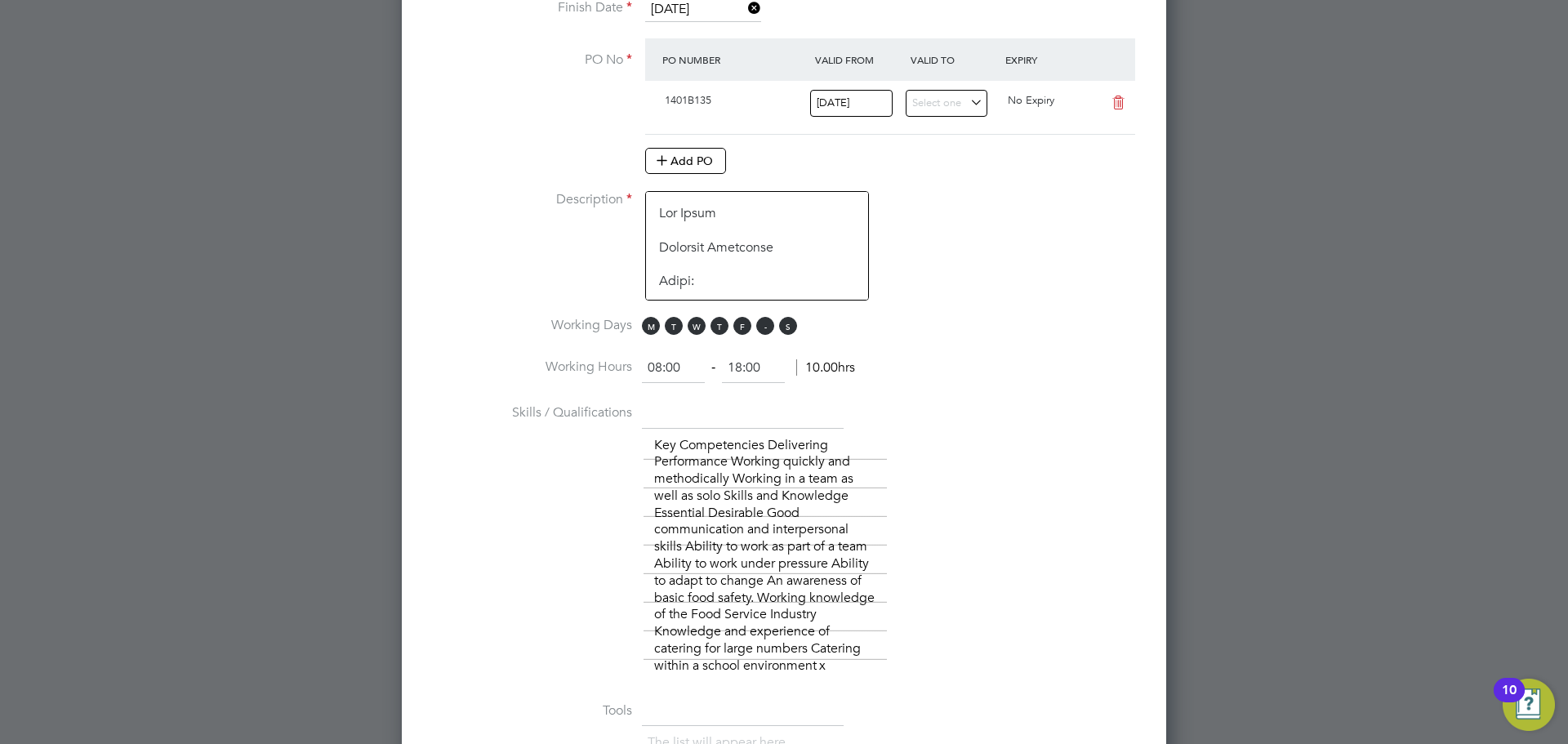
click at [767, 321] on span "S" at bounding box center [766, 326] width 18 height 18
click at [785, 327] on span "S" at bounding box center [788, 326] width 18 height 18
click at [743, 371] on input "18:00" at bounding box center [753, 368] width 62 height 29
drag, startPoint x: 743, startPoint y: 370, endPoint x: 731, endPoint y: 369, distance: 12.0
click at [731, 369] on input "18:00" at bounding box center [753, 368] width 62 height 29
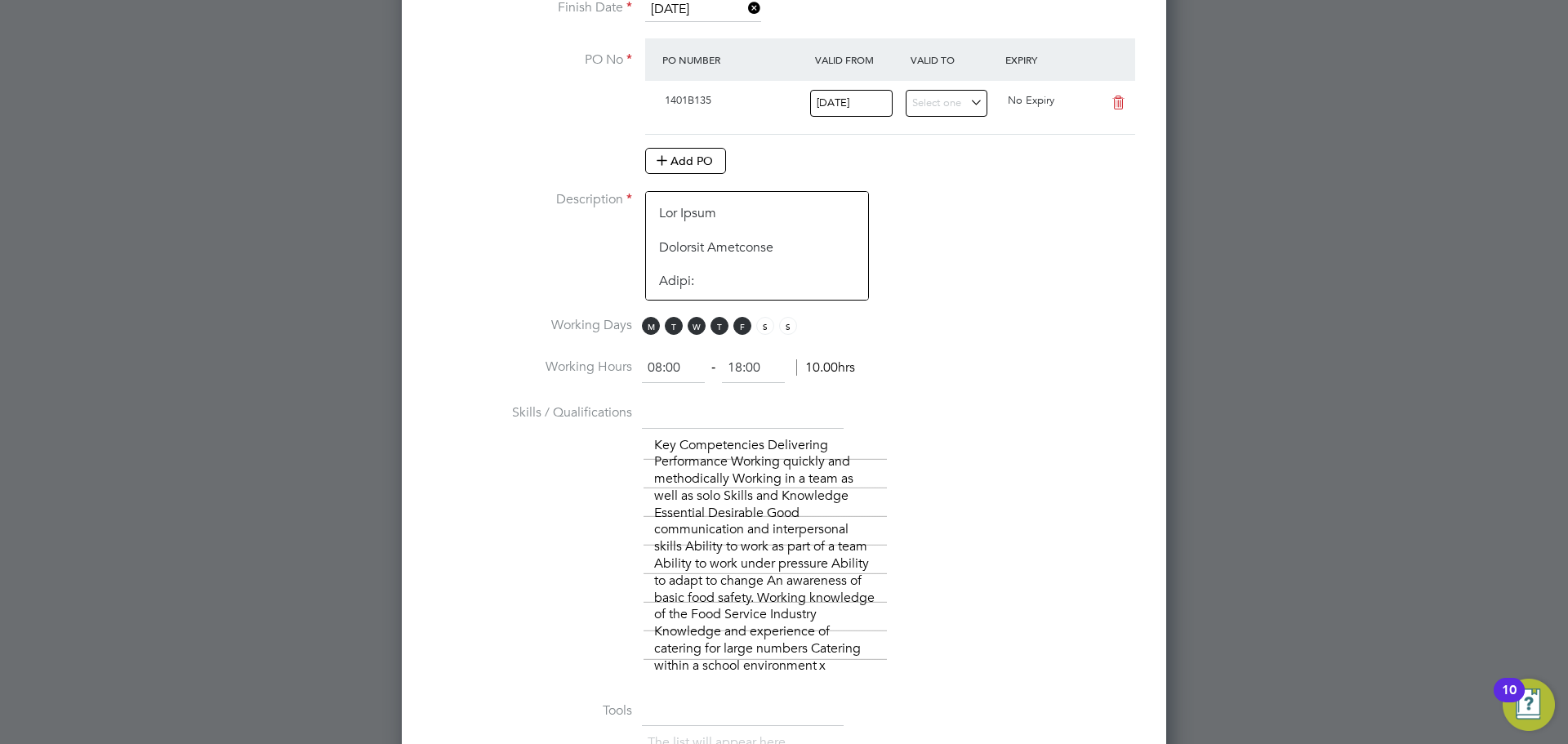
click at [776, 371] on input "18:00" at bounding box center [753, 368] width 62 height 29
drag, startPoint x: 776, startPoint y: 371, endPoint x: 724, endPoint y: 373, distance: 52.0
click at [724, 373] on input "18:00" at bounding box center [753, 368] width 62 height 29
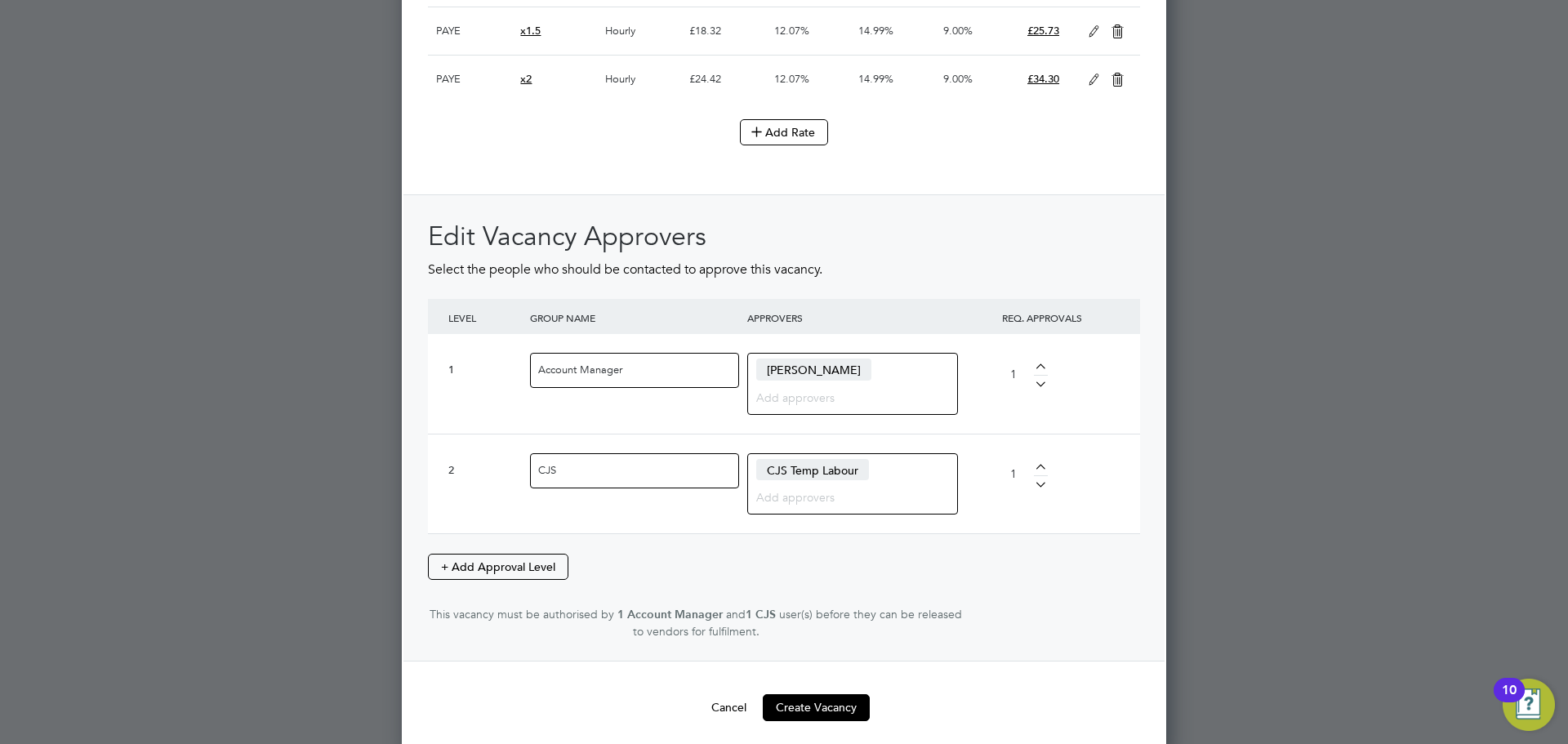
scroll to position [2302, 0]
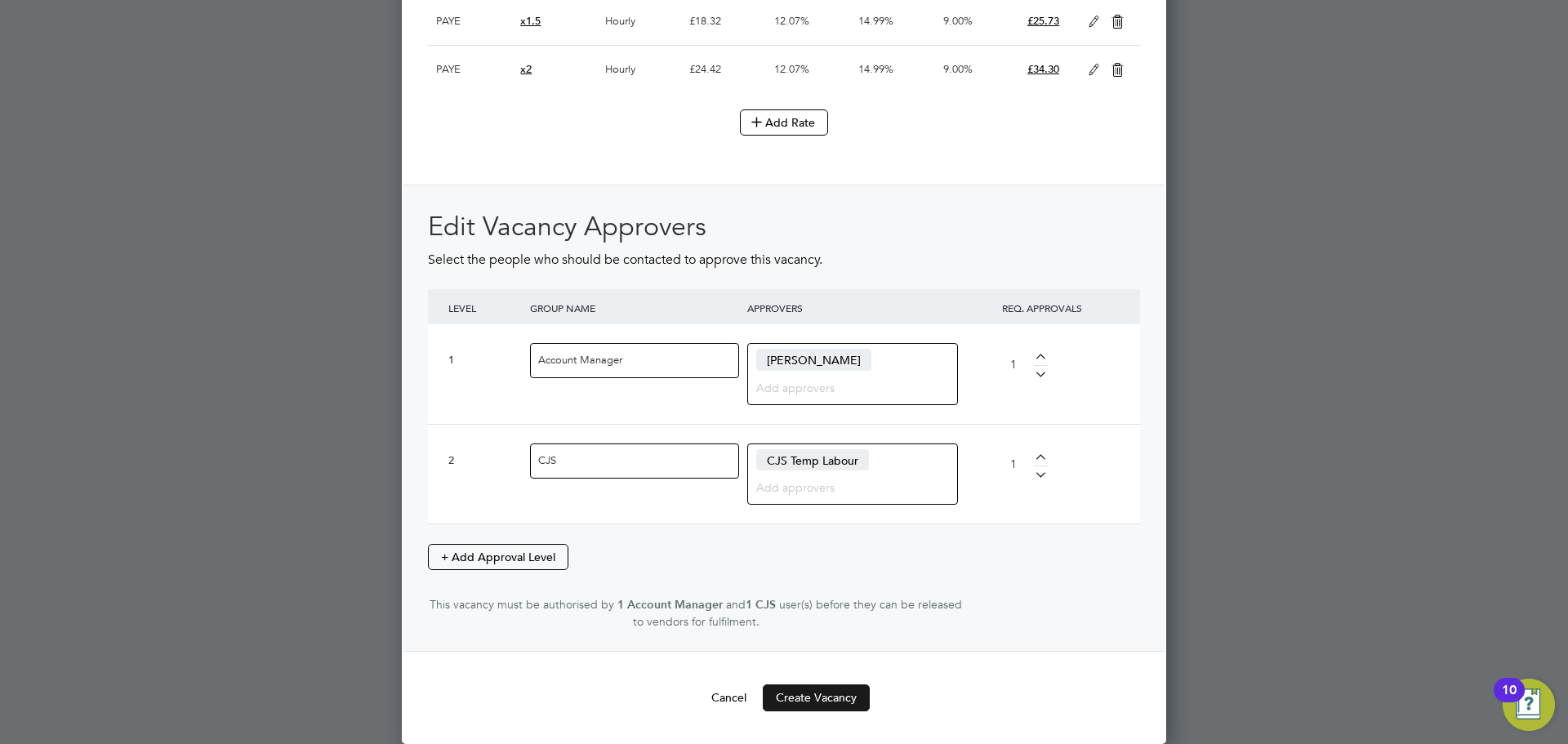
type input "14:45"
click at [843, 702] on button "Create Vacancy" at bounding box center [816, 697] width 107 height 26
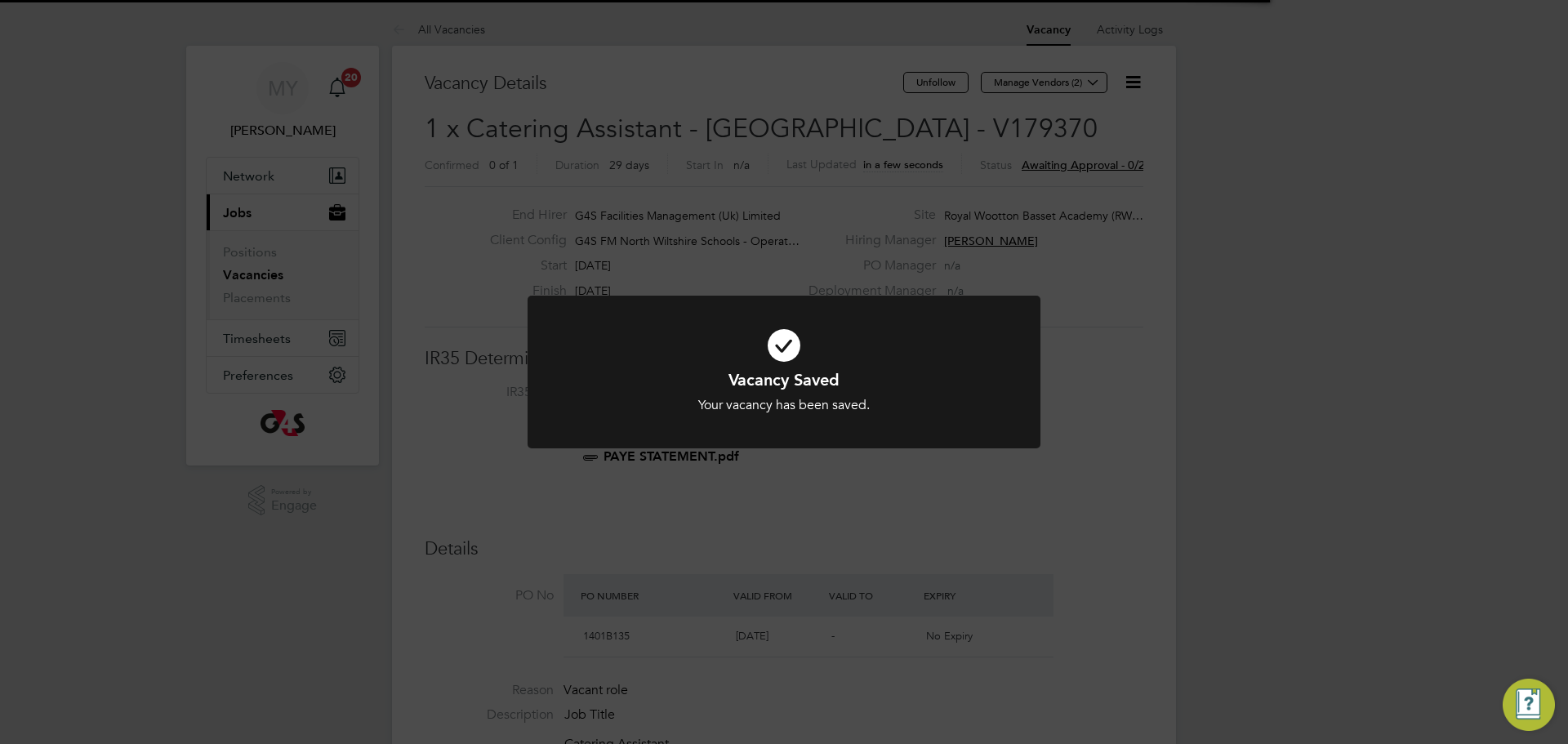
scroll to position [8, 8]
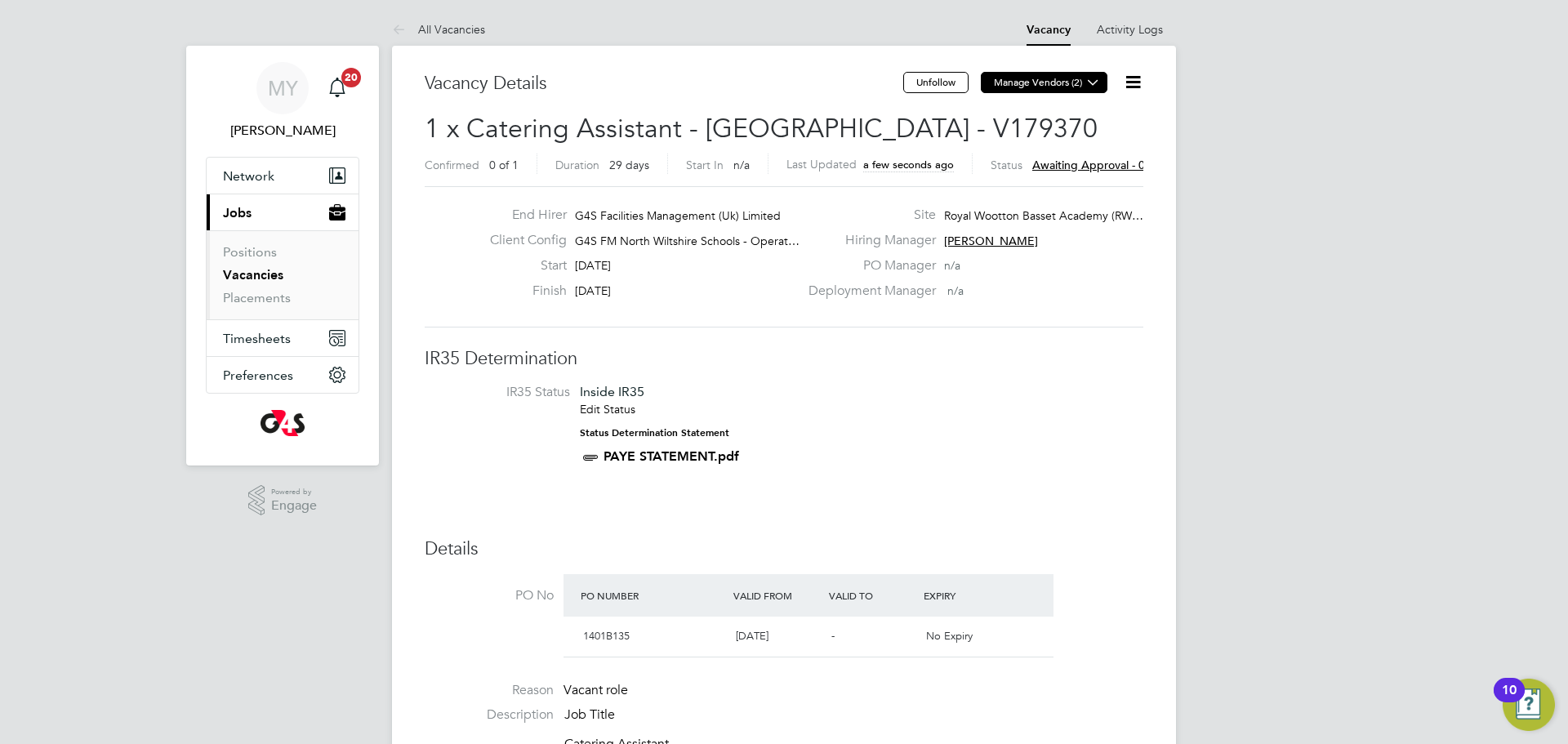
click at [1100, 85] on icon at bounding box center [1093, 82] width 12 height 12
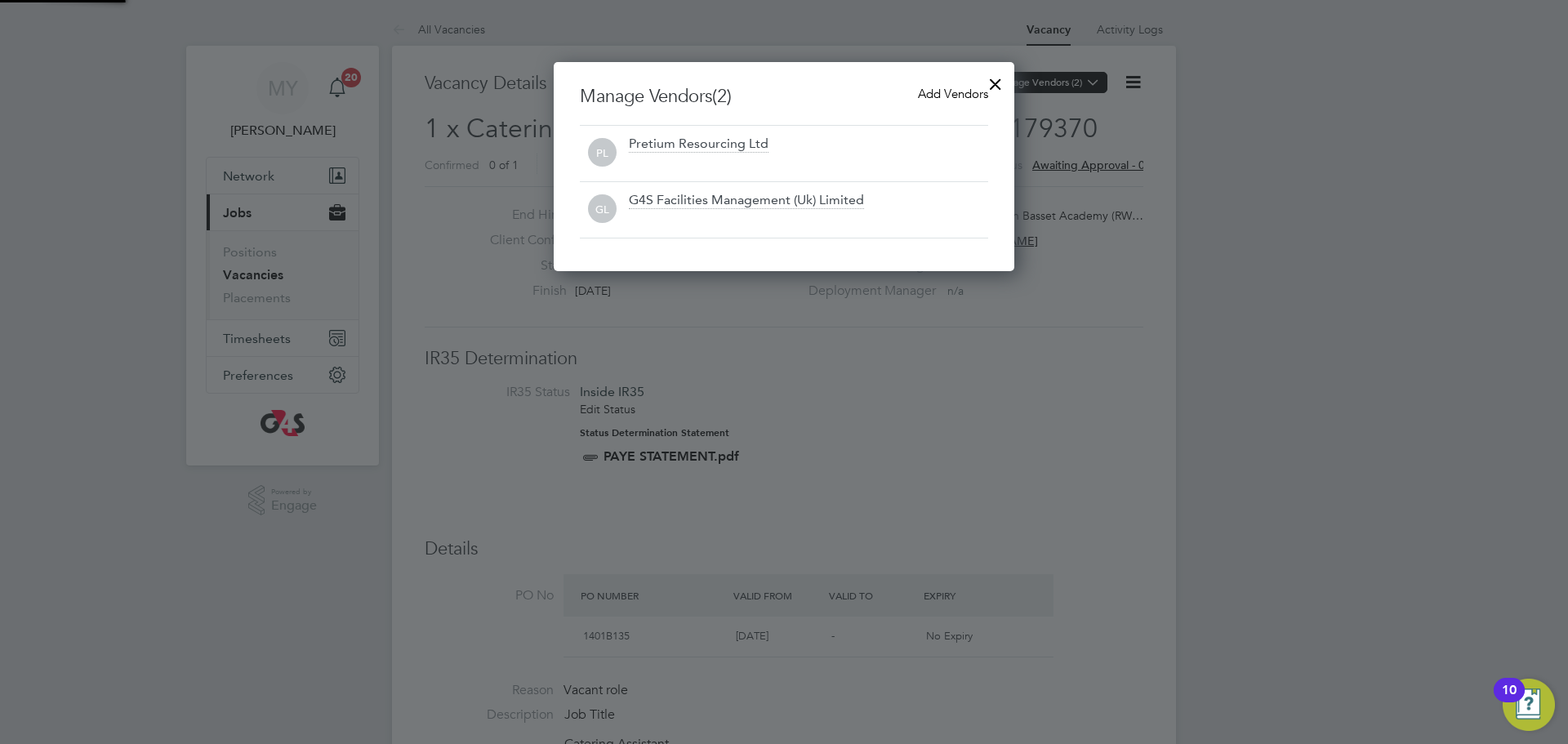
scroll to position [209, 462]
click at [923, 95] on span "Add Vendors" at bounding box center [953, 93] width 70 height 16
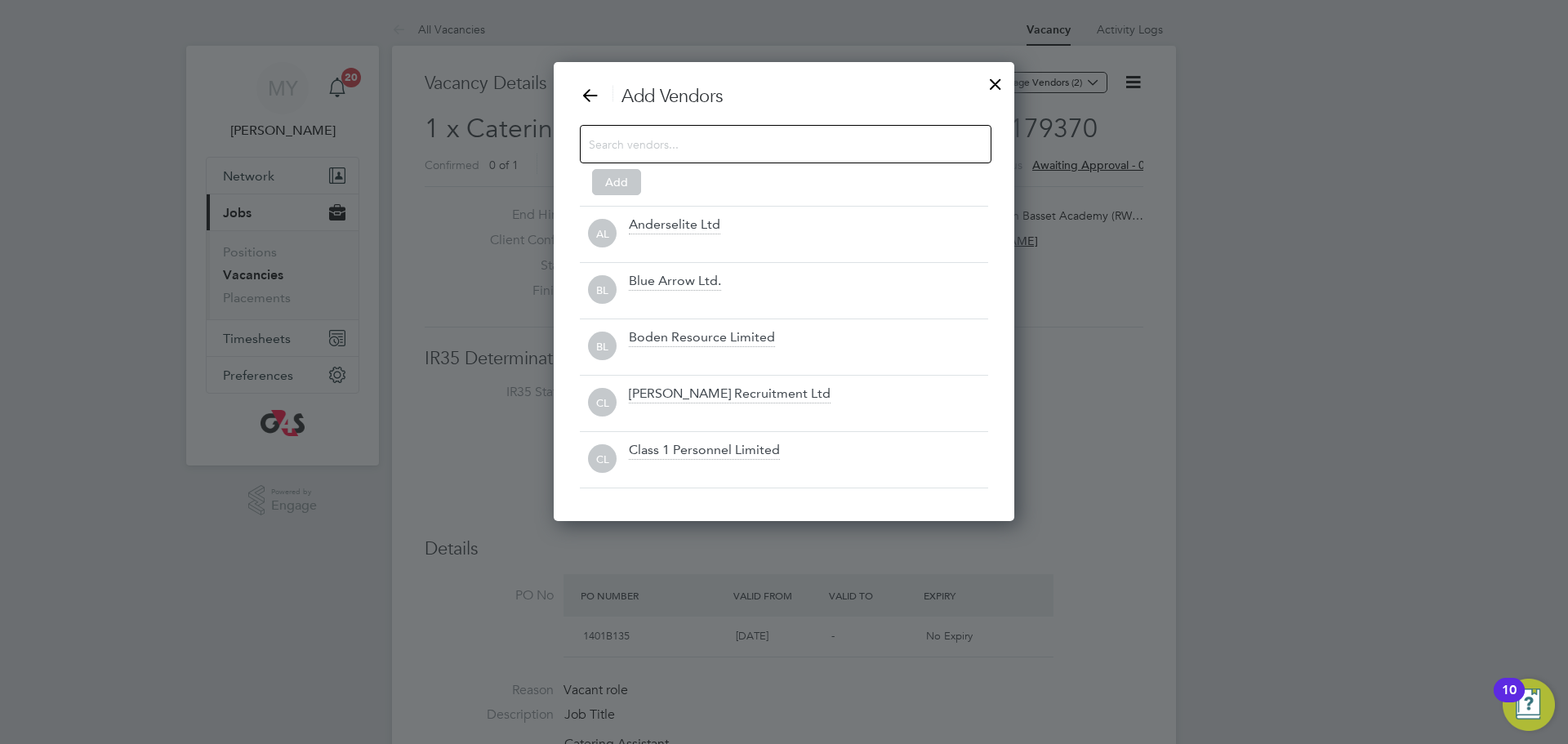
scroll to position [460, 462]
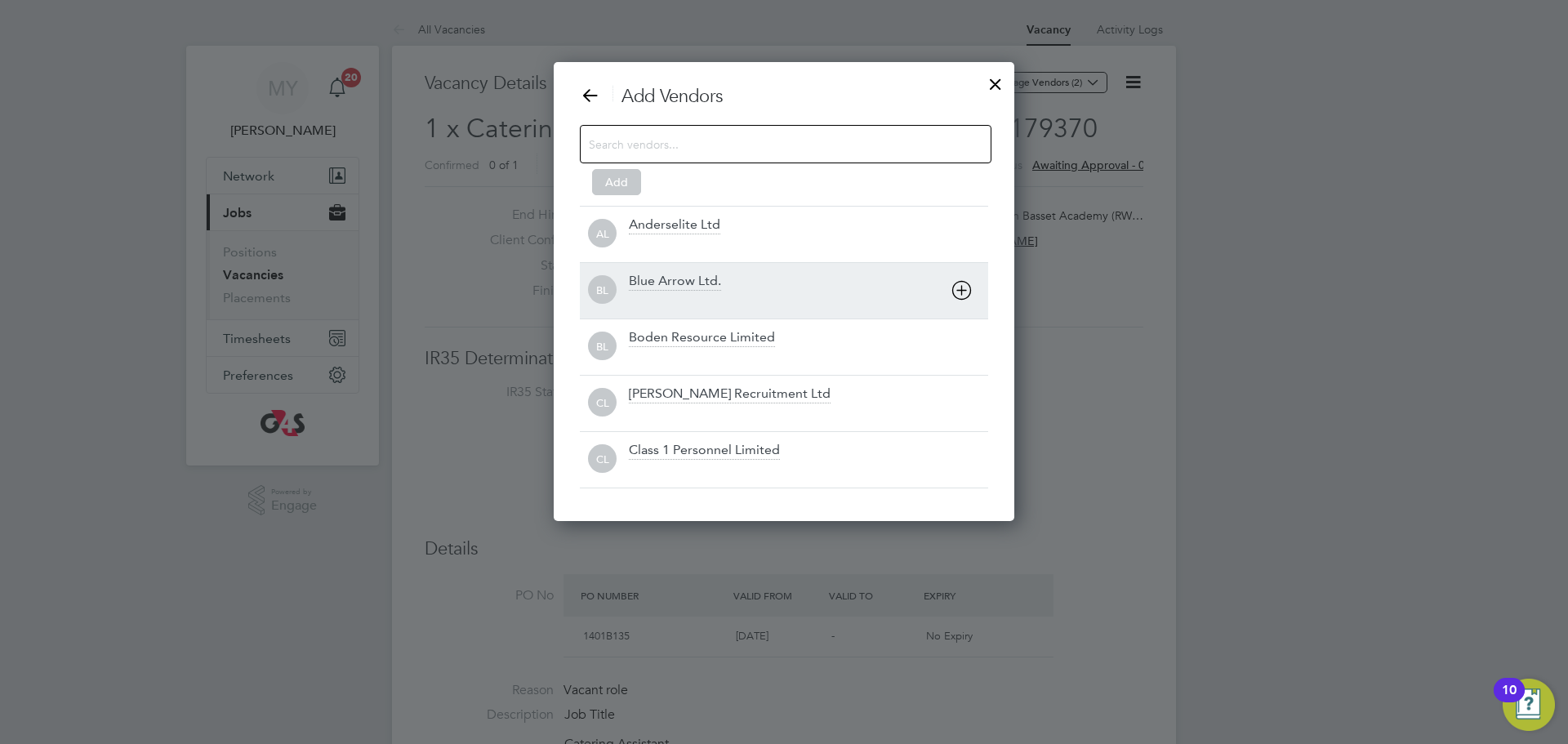
click at [847, 300] on div at bounding box center [808, 302] width 359 height 17
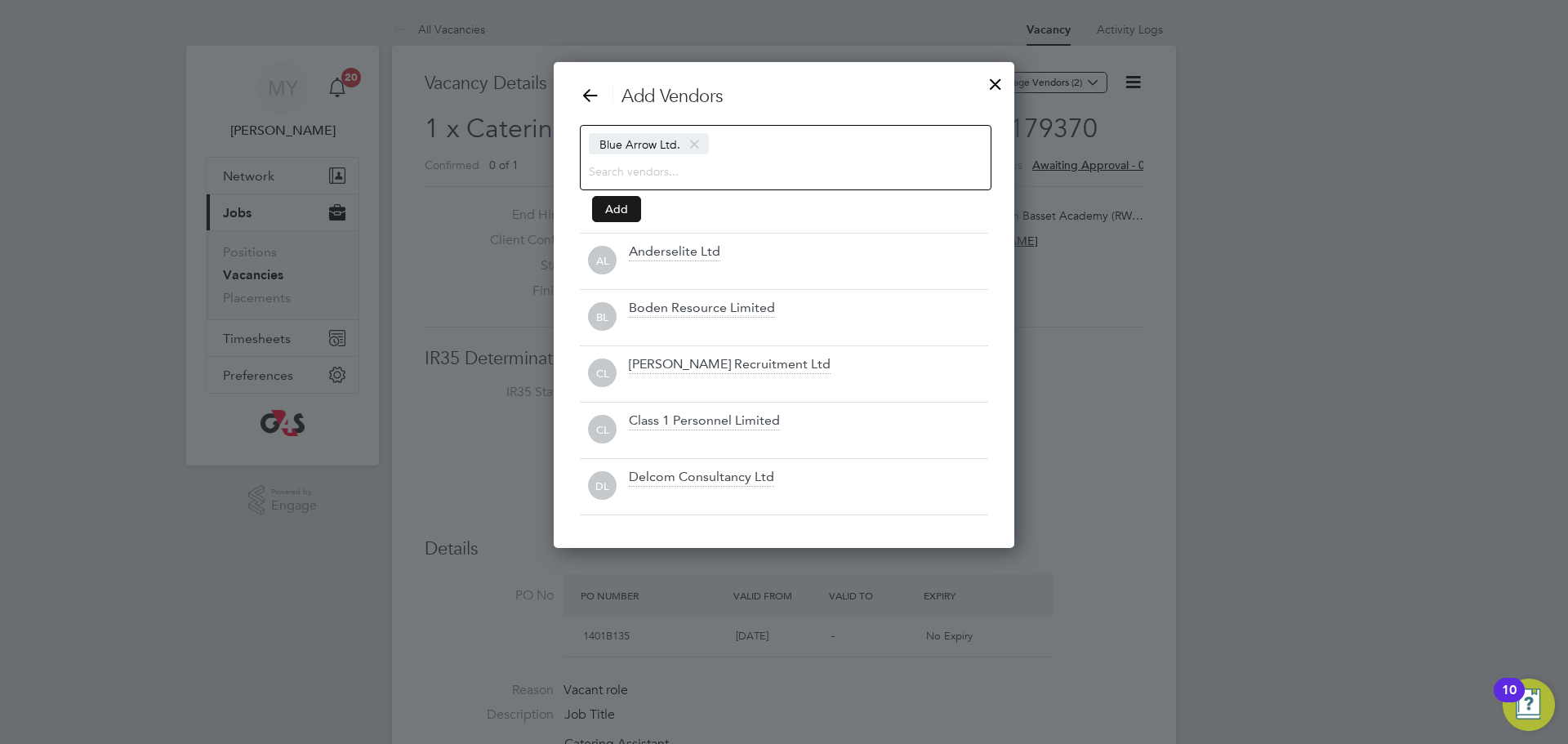
click at [607, 208] on button "Add" at bounding box center [617, 208] width 49 height 26
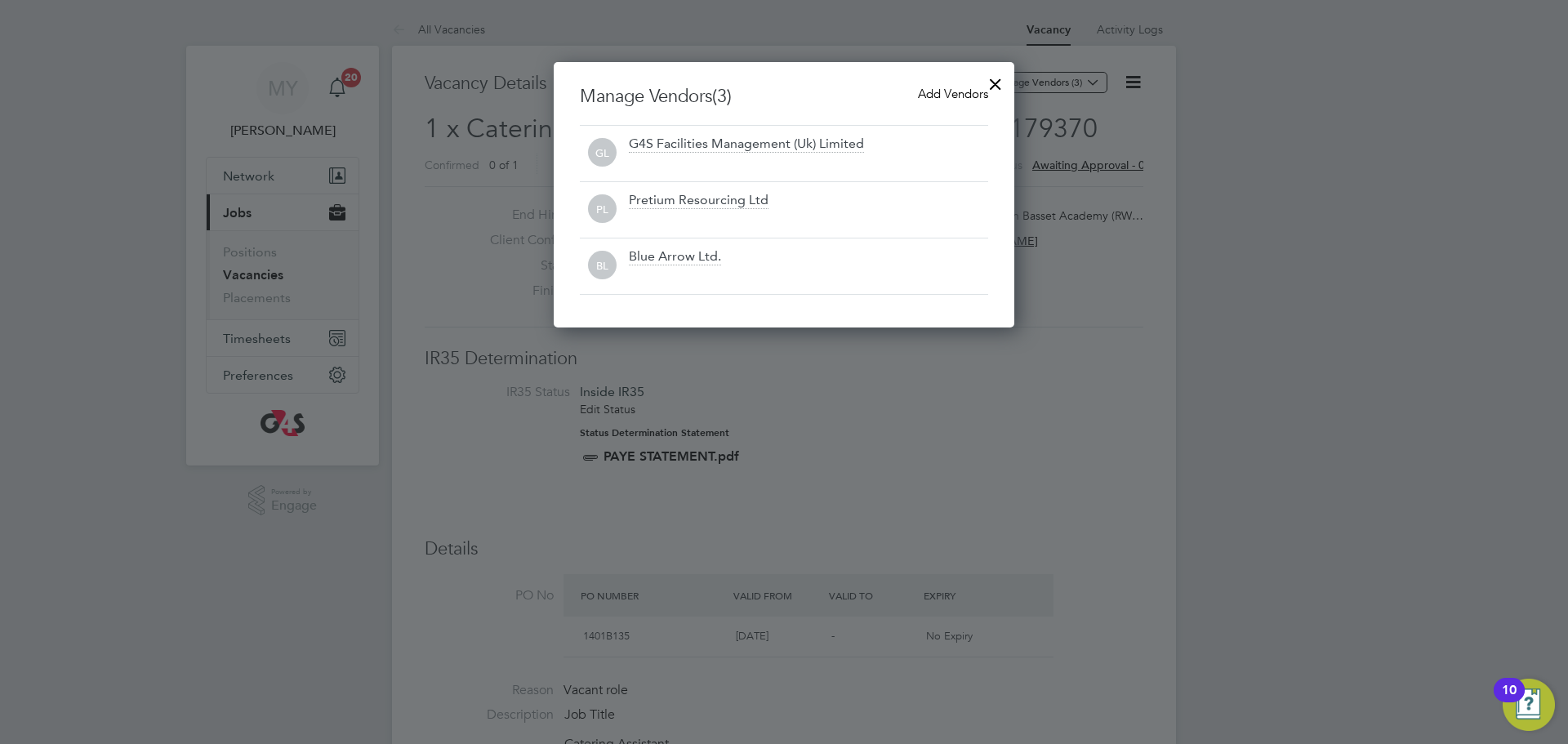
click at [993, 87] on div at bounding box center [995, 79] width 29 height 29
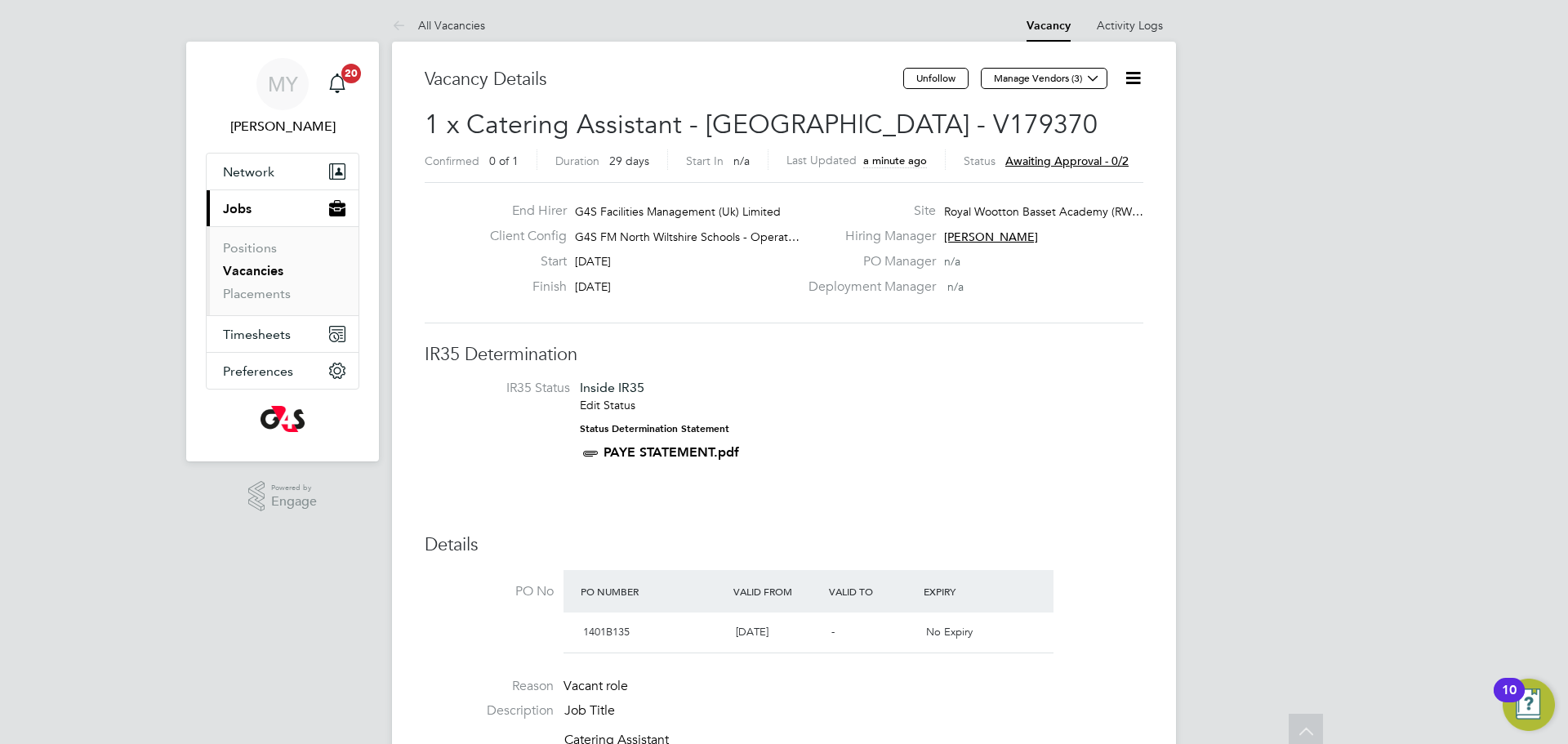
scroll to position [0, 0]
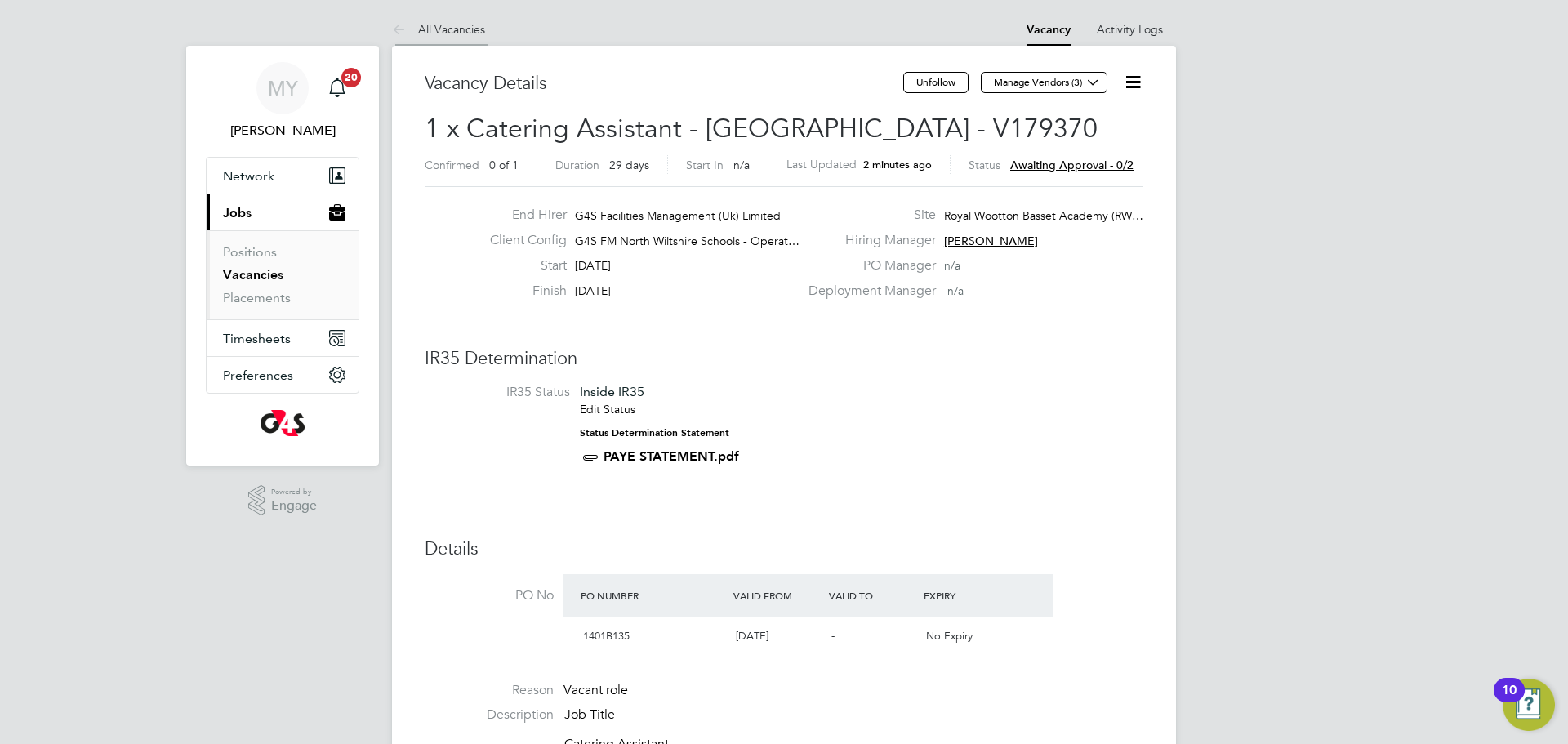
click at [400, 23] on icon at bounding box center [402, 31] width 21 height 21
